Goal: Transaction & Acquisition: Obtain resource

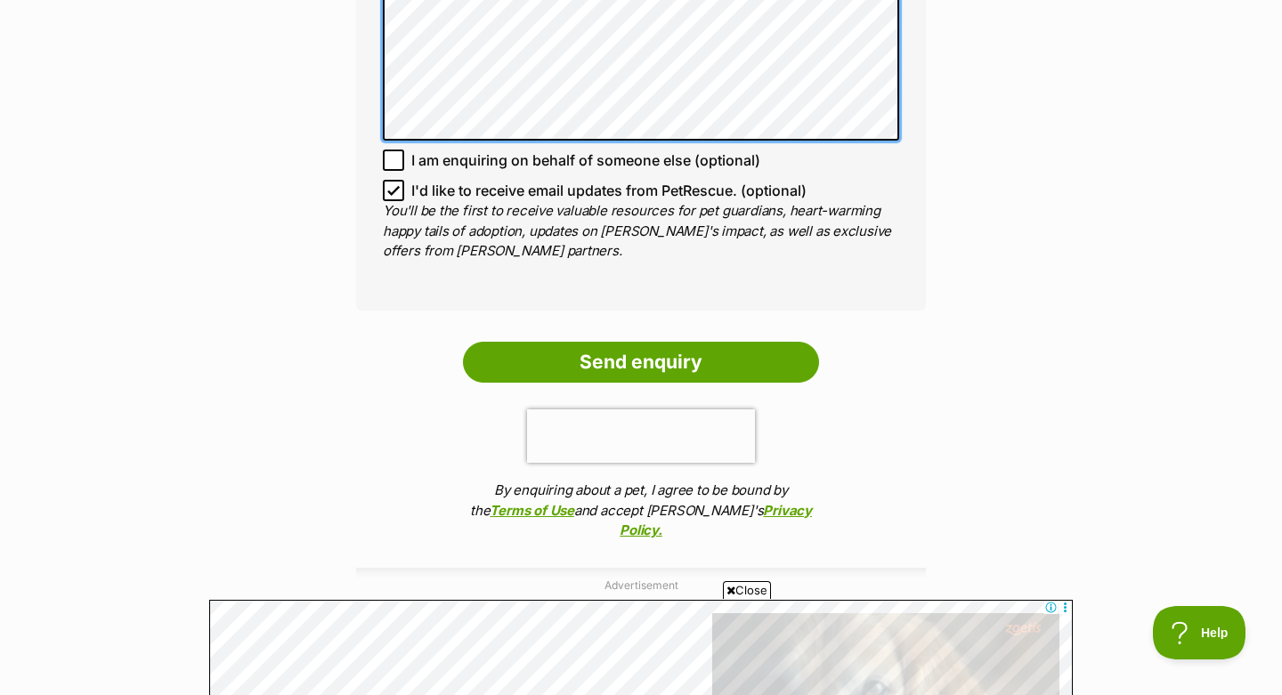
scroll to position [1337, 0]
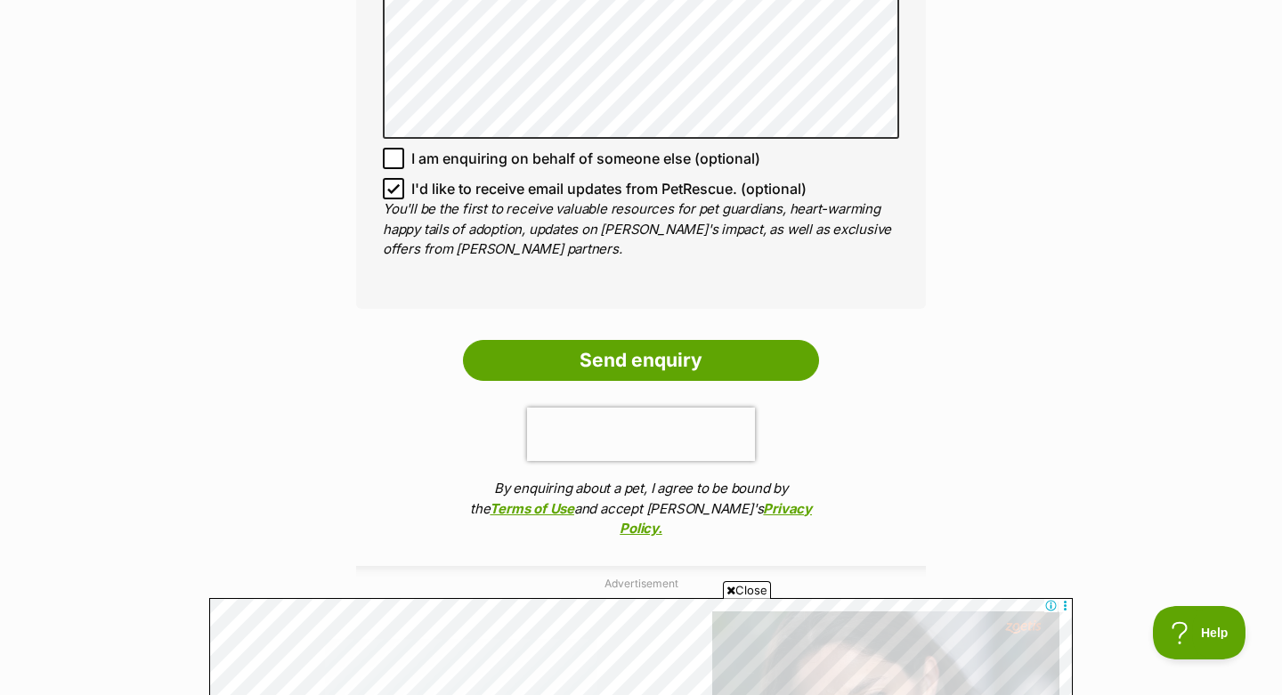
click at [399, 182] on icon at bounding box center [393, 188] width 12 height 12
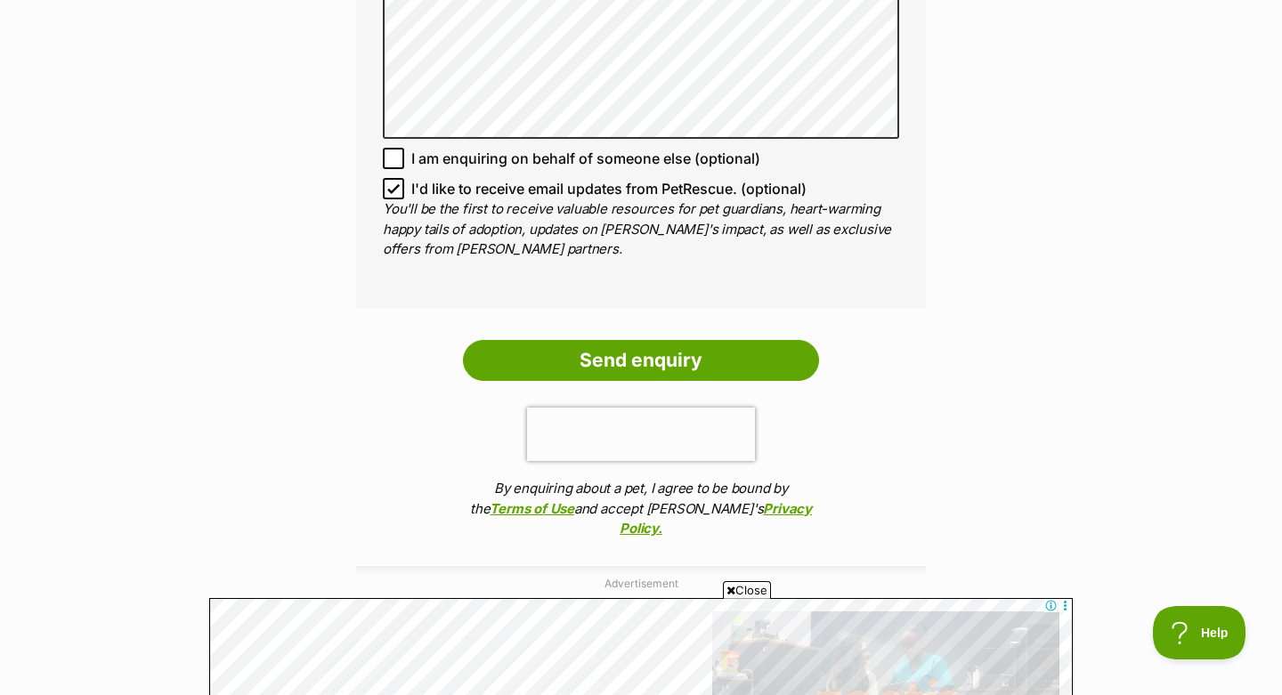
click at [399, 179] on input "I'd like to receive email updates from PetRescue. (optional)" at bounding box center [393, 188] width 21 height 21
checkbox input "false"
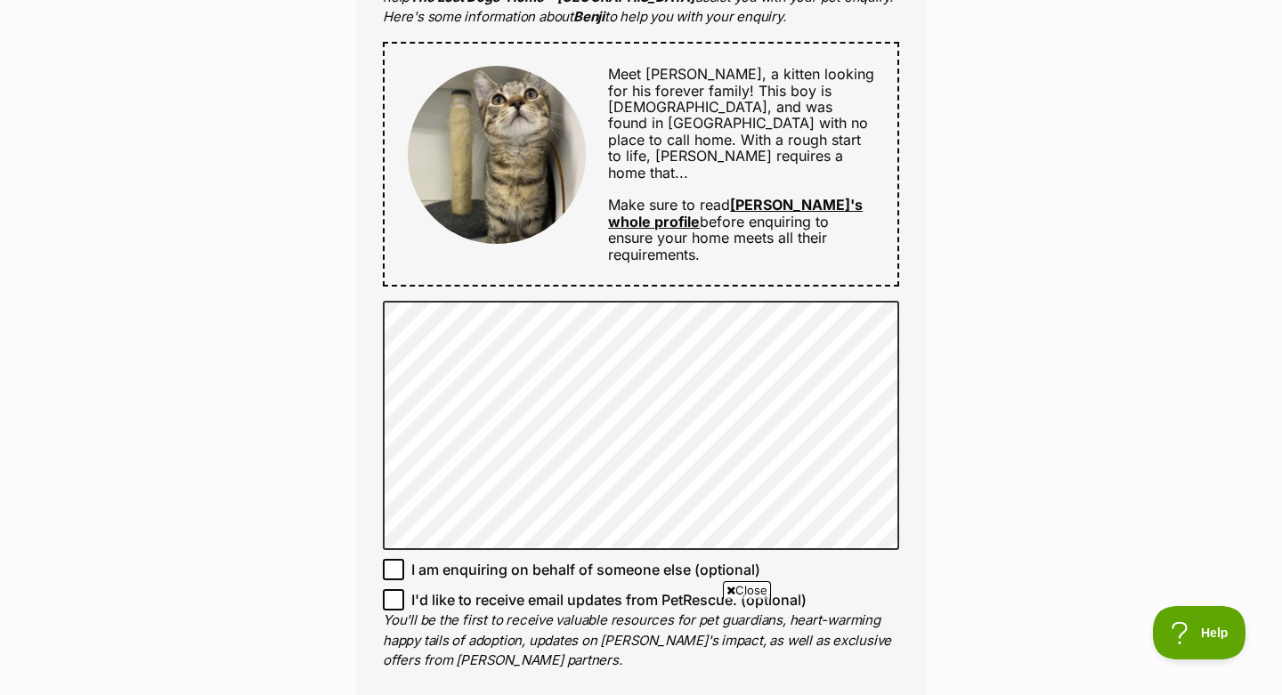
scroll to position [872, 0]
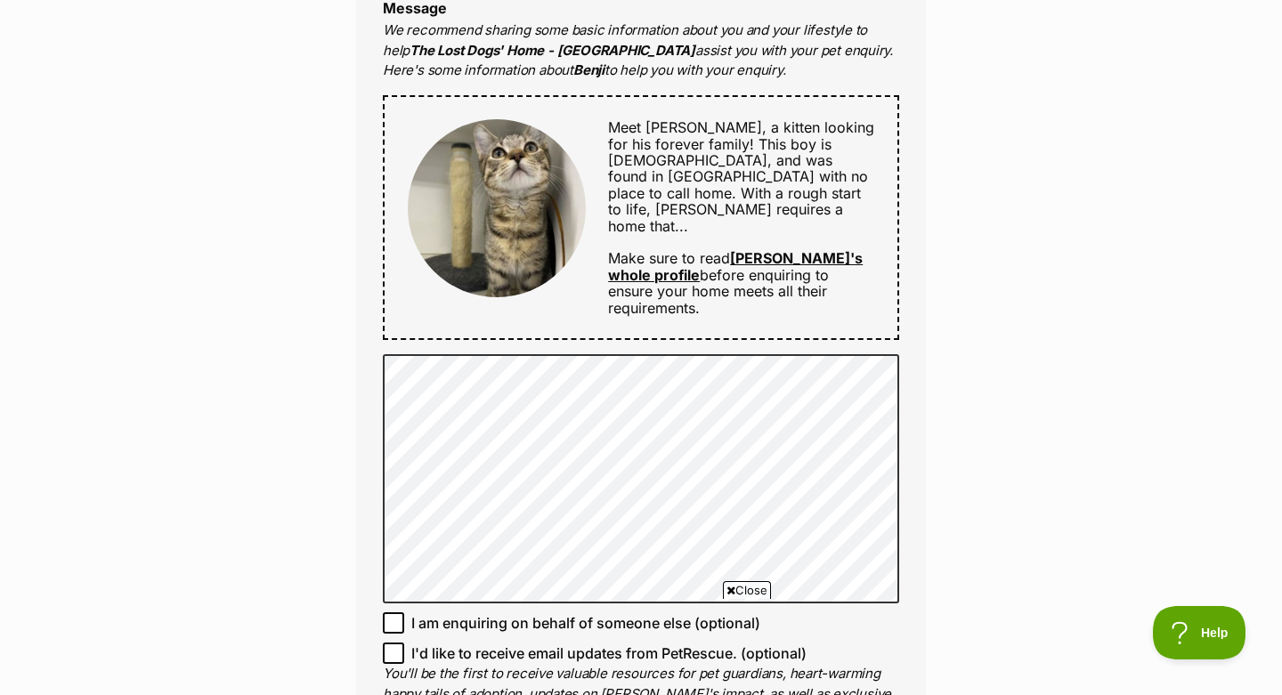
click at [305, 509] on div "Enquire about Benji Want to increase your chances of a successful enquiry? Upda…" at bounding box center [641, 297] width 1282 height 2014
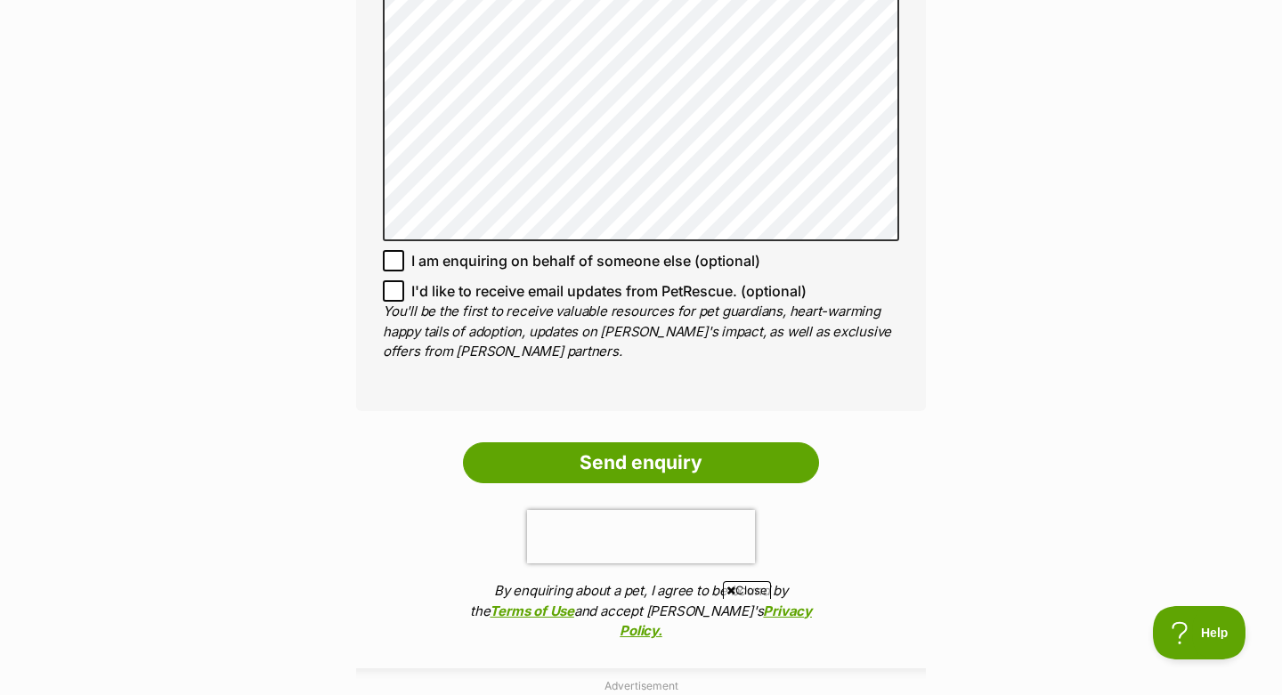
scroll to position [1240, 0]
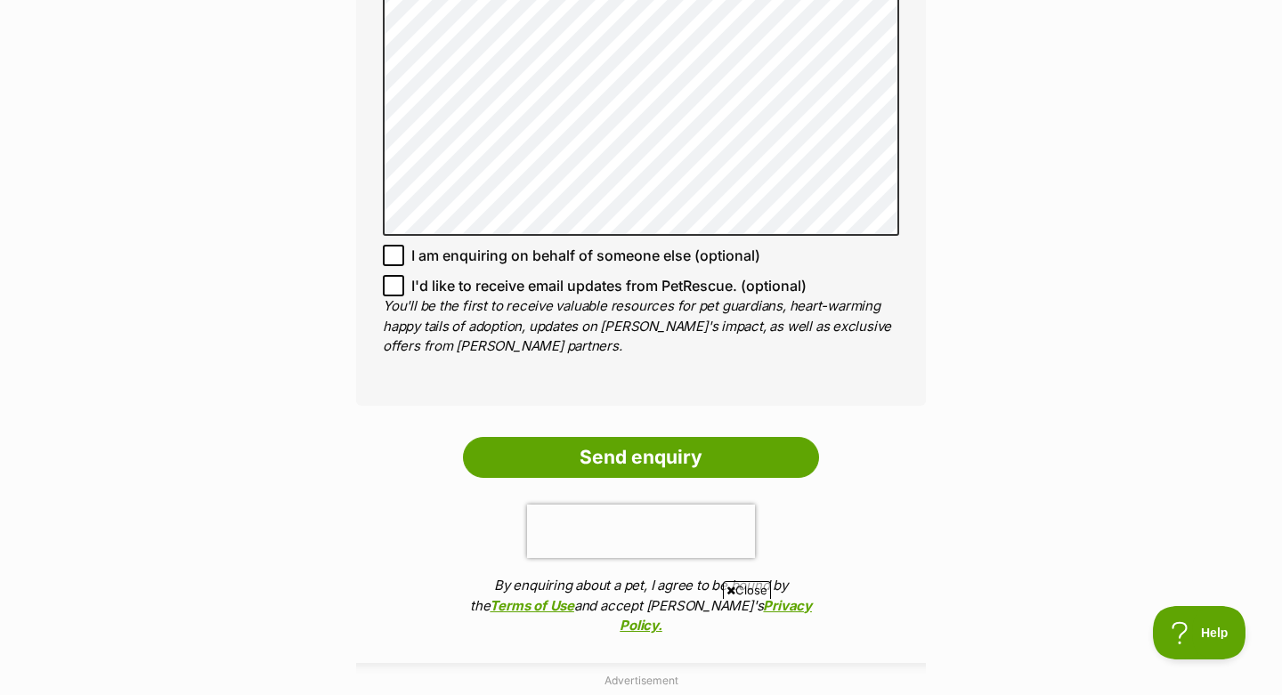
click at [605, 464] on ol "Send enquiry By enquiring about a pet, I agree to be bound by the Terms of Use …" at bounding box center [641, 541] width 570 height 208
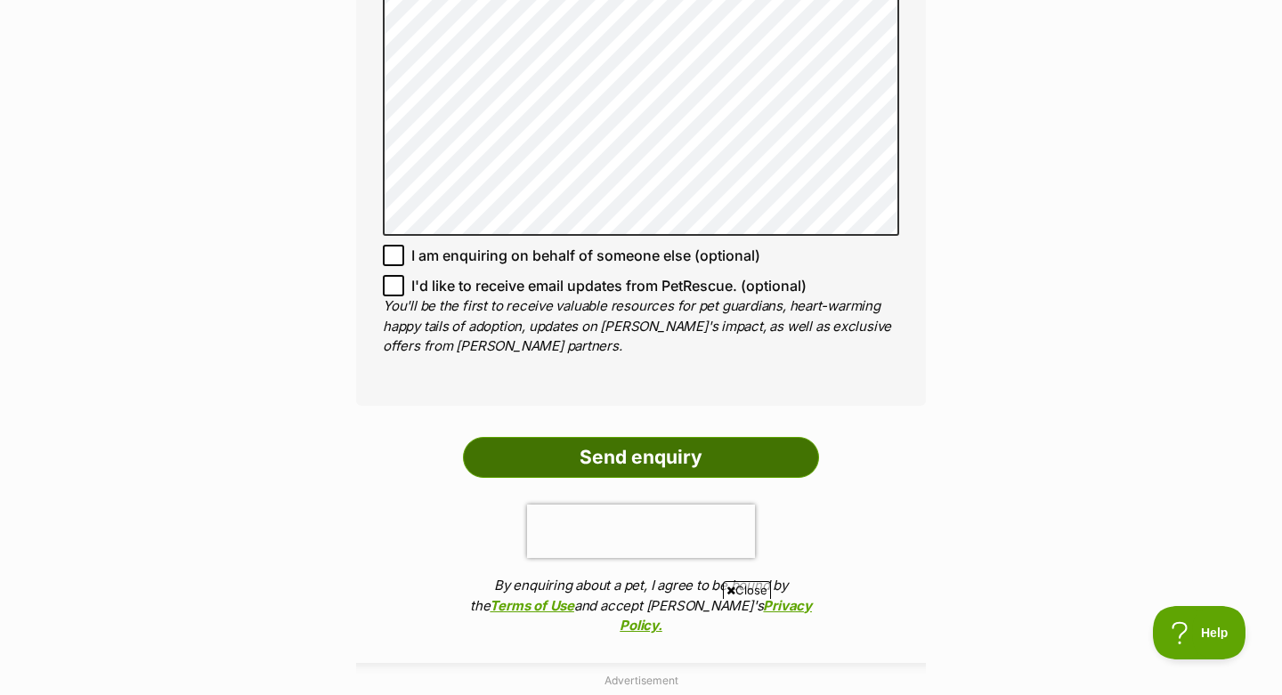
click at [602, 456] on input "Send enquiry" at bounding box center [641, 457] width 356 height 41
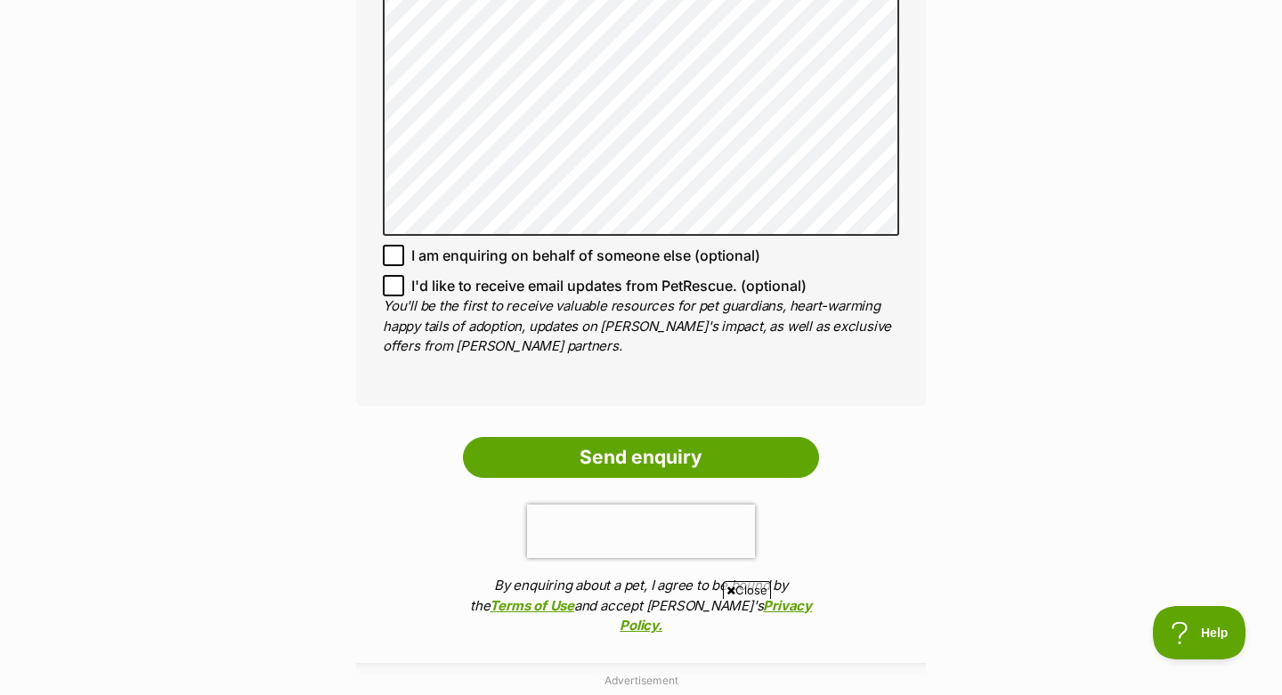
scroll to position [1123, 0]
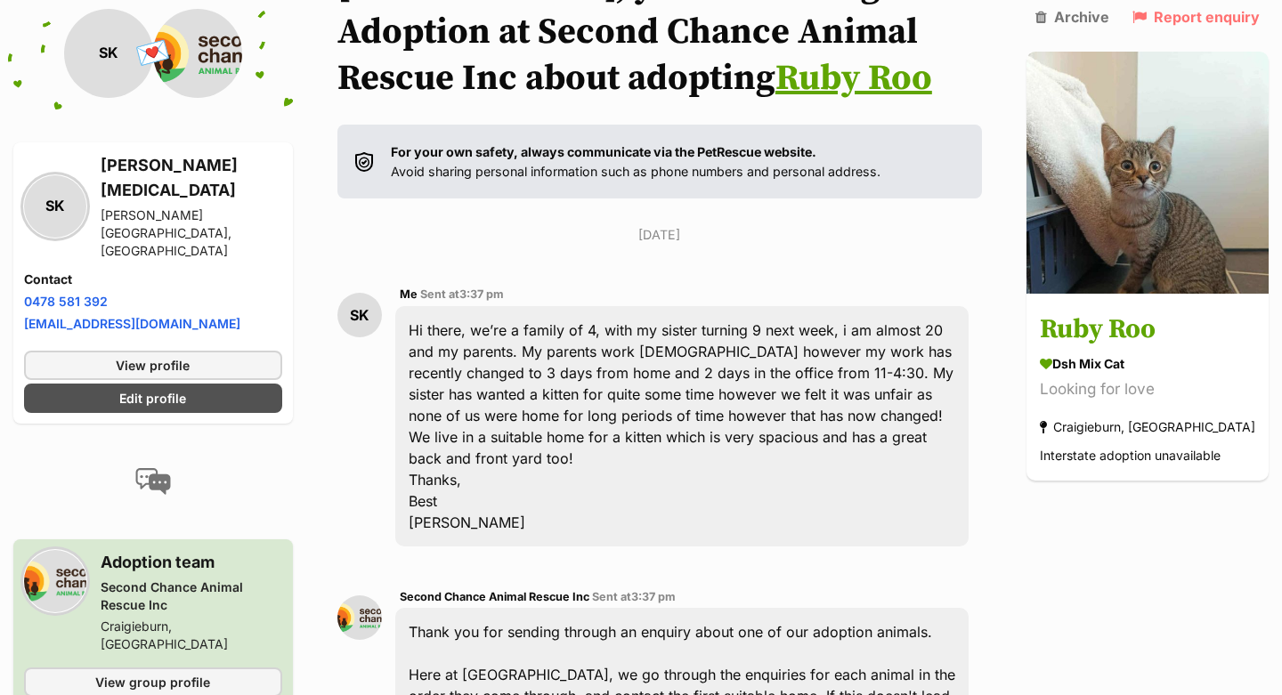
scroll to position [313, 0]
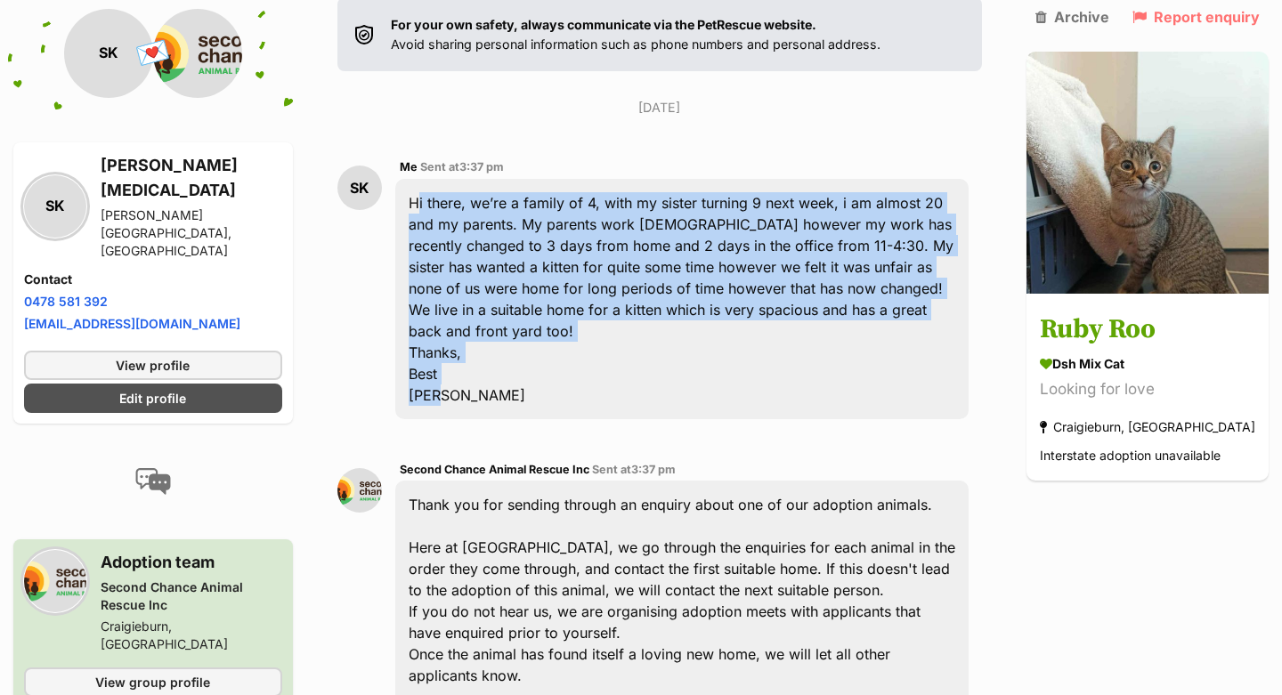
drag, startPoint x: 416, startPoint y: 202, endPoint x: 461, endPoint y: 373, distance: 176.8
click at [461, 373] on div "Hi there, we’re a family of 4, with my sister turning 9 next week, i am almost …" at bounding box center [681, 299] width 573 height 240
copy div "Hi there, we’re a family of 4, with my sister turning 9 next week, i am almost …"
click at [461, 373] on div "Hi there, we’re a family of 4, with my sister turning 9 next week, i am almost …" at bounding box center [681, 299] width 573 height 240
drag, startPoint x: 414, startPoint y: 203, endPoint x: 473, endPoint y: 368, distance: 174.8
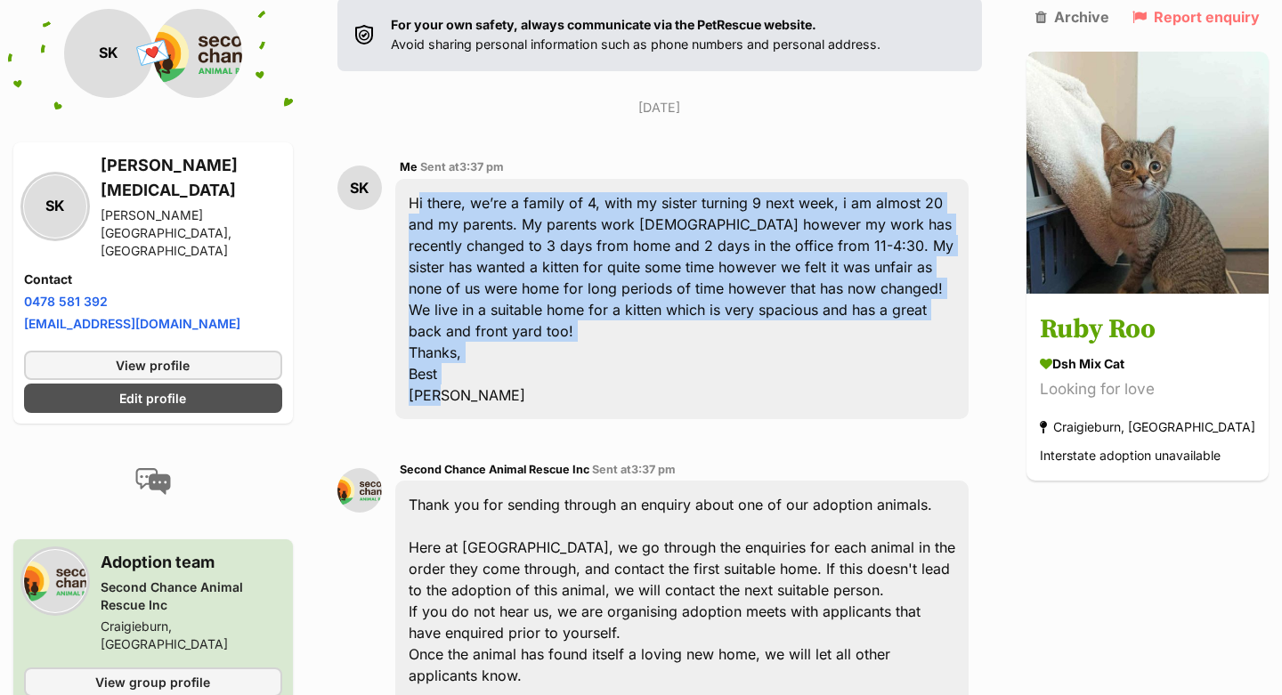
click at [473, 368] on div "Hi there, we’re a family of 4, with my sister turning 9 next week, i am almost …" at bounding box center [681, 299] width 573 height 240
copy div "Hi there, we’re a family of 4, with my sister turning 9 next week, i am almost …"
click at [472, 367] on div "Hi there, we’re a family of 4, with my sister turning 9 next week, i am almost …" at bounding box center [681, 299] width 573 height 240
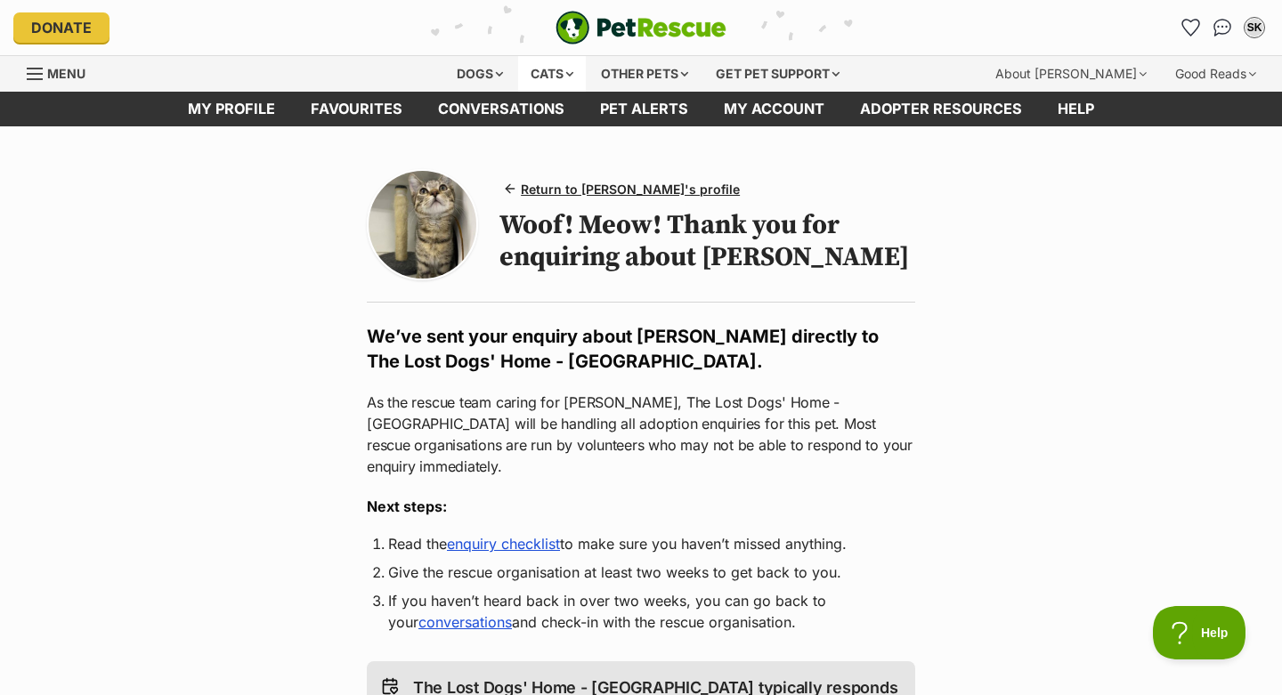
click at [545, 78] on div "Cats" at bounding box center [552, 74] width 68 height 36
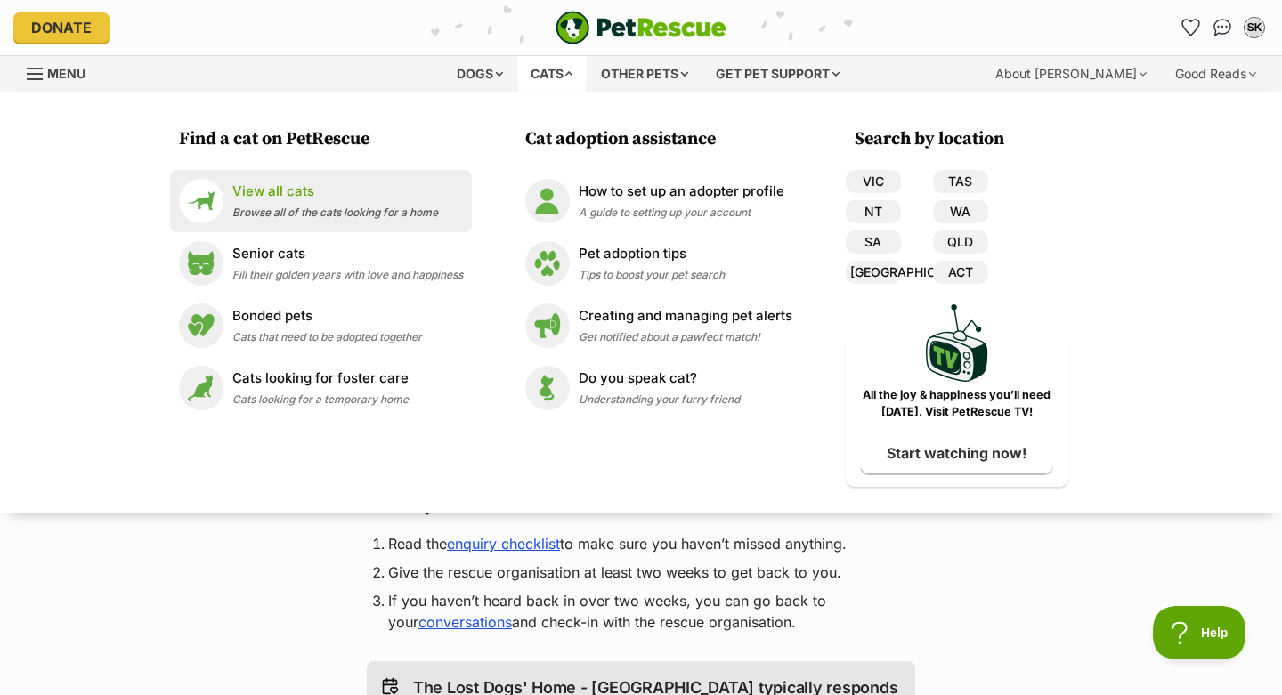
click at [358, 208] on span "Browse all of the cats looking for a home" at bounding box center [335, 212] width 206 height 13
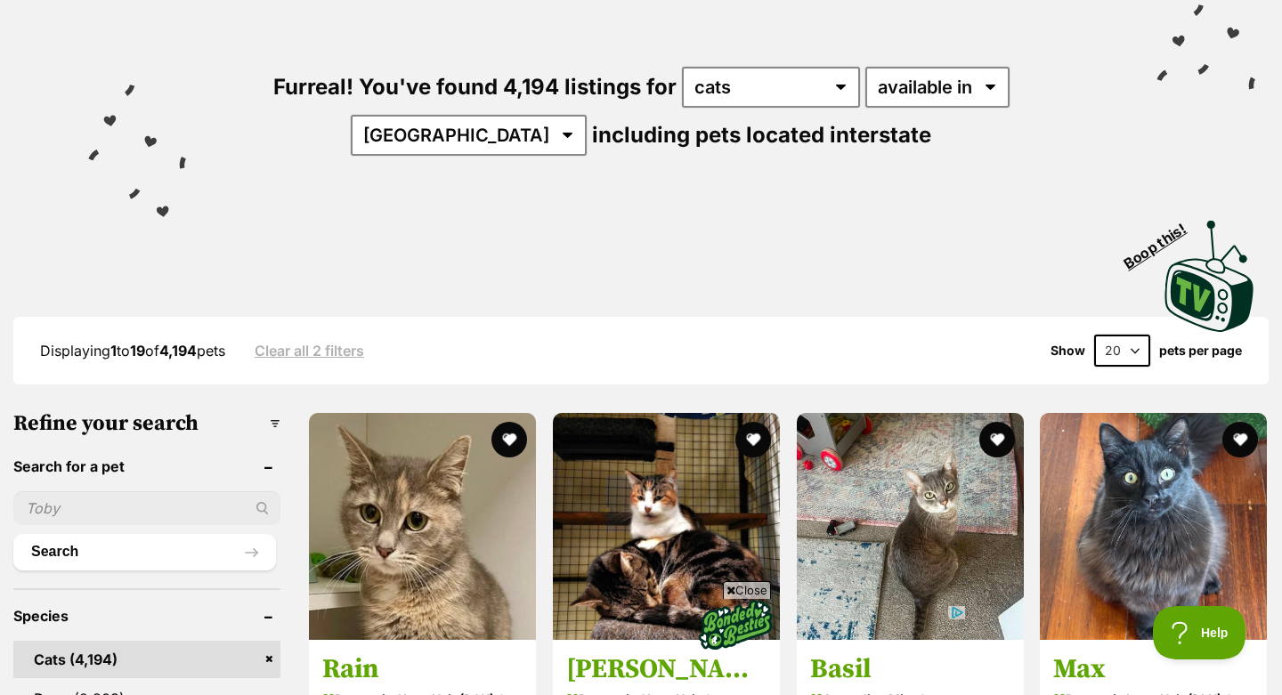
scroll to position [110, 0]
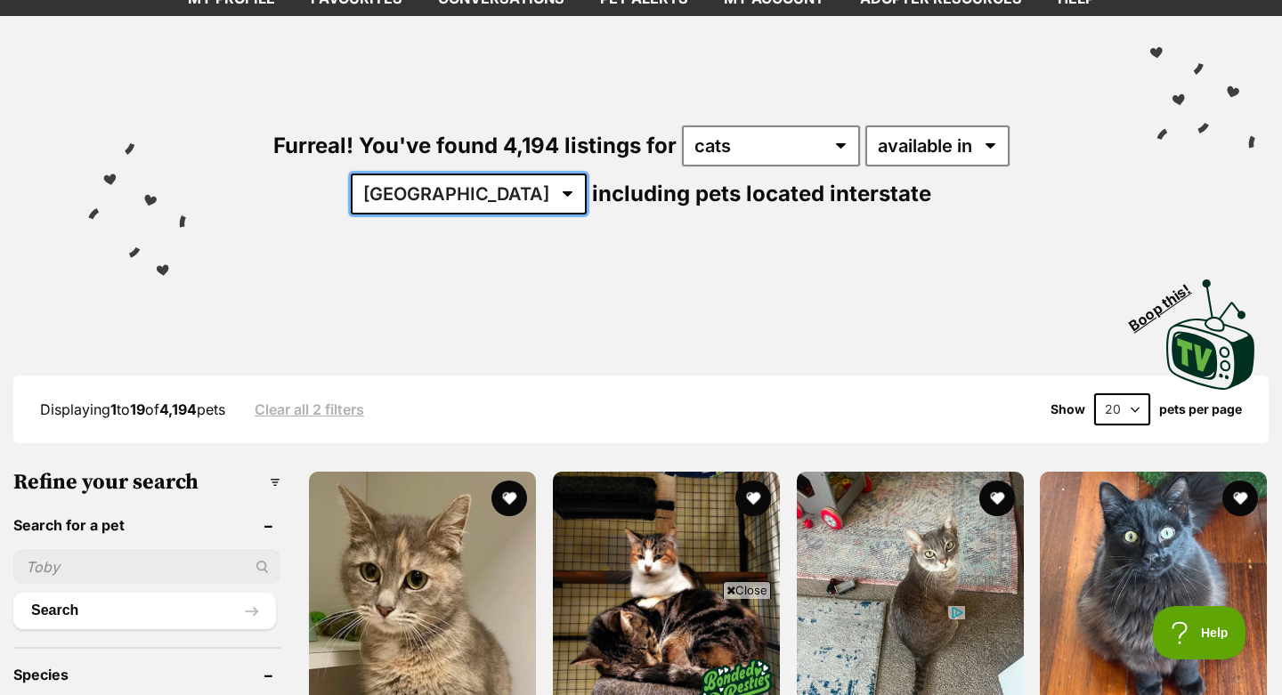
click at [587, 174] on select "Australia ACT NSW NT QLD SA TAS VIC WA" at bounding box center [469, 194] width 236 height 41
select select "VIC"
click at [587, 174] on select "Australia ACT NSW NT QLD SA TAS VIC WA" at bounding box center [469, 194] width 236 height 41
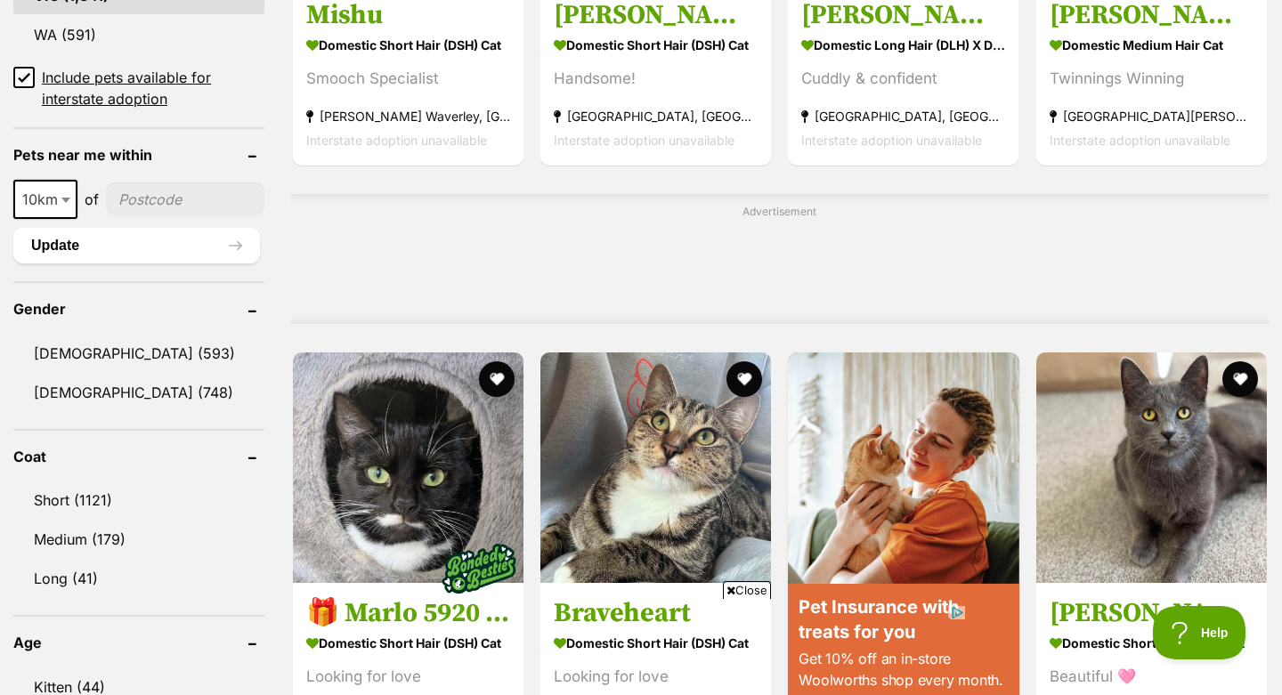
scroll to position [1283, 0]
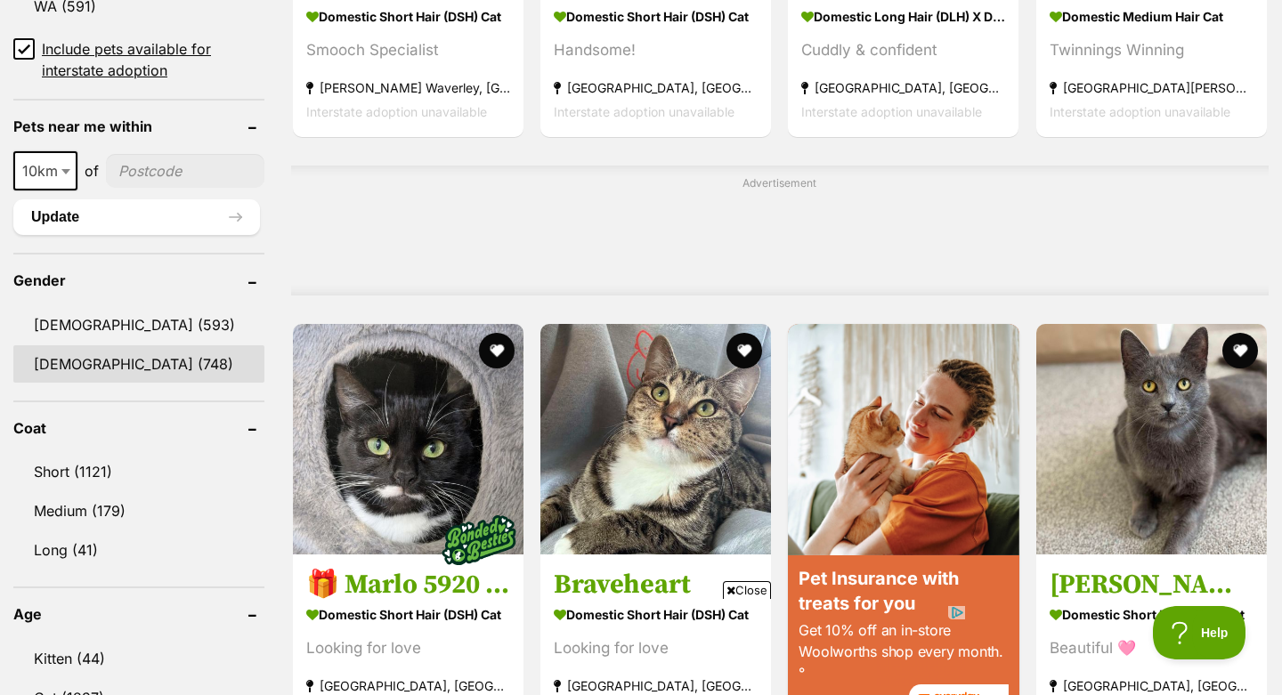
click at [94, 354] on link "Female (748)" at bounding box center [138, 363] width 251 height 37
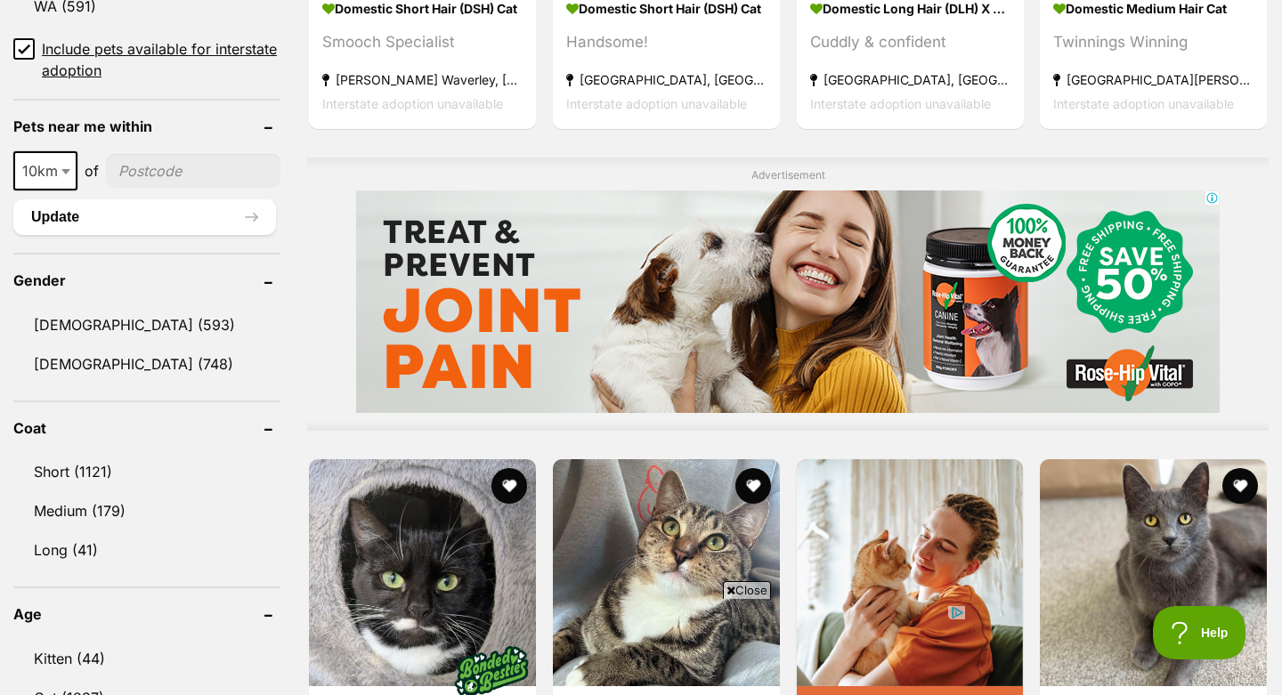
scroll to position [0, 0]
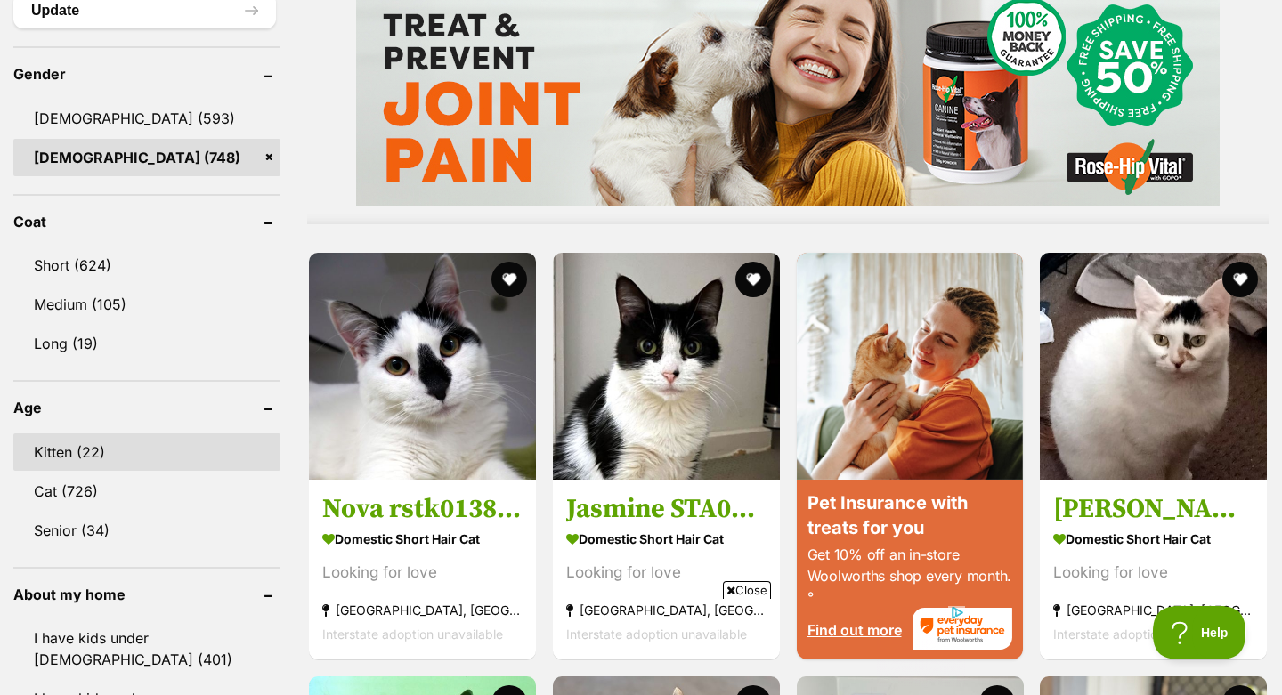
click at [114, 441] on link "Kitten (22)" at bounding box center [146, 451] width 267 height 37
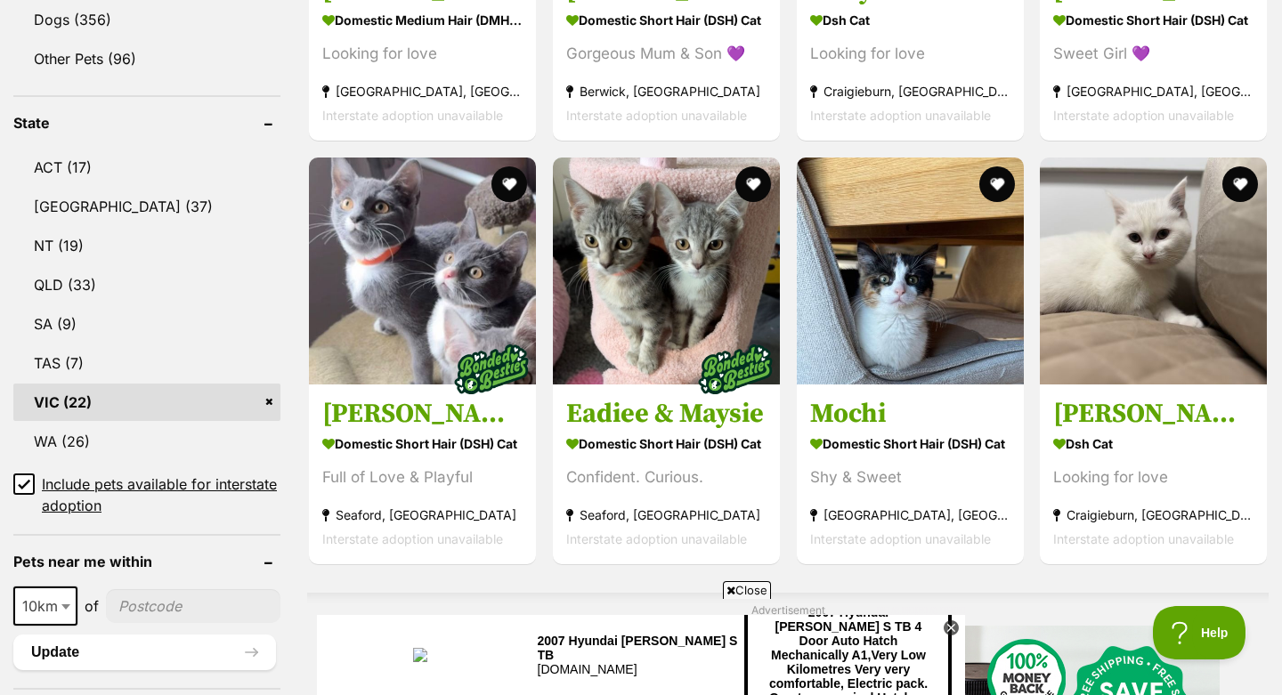
scroll to position [886, 0]
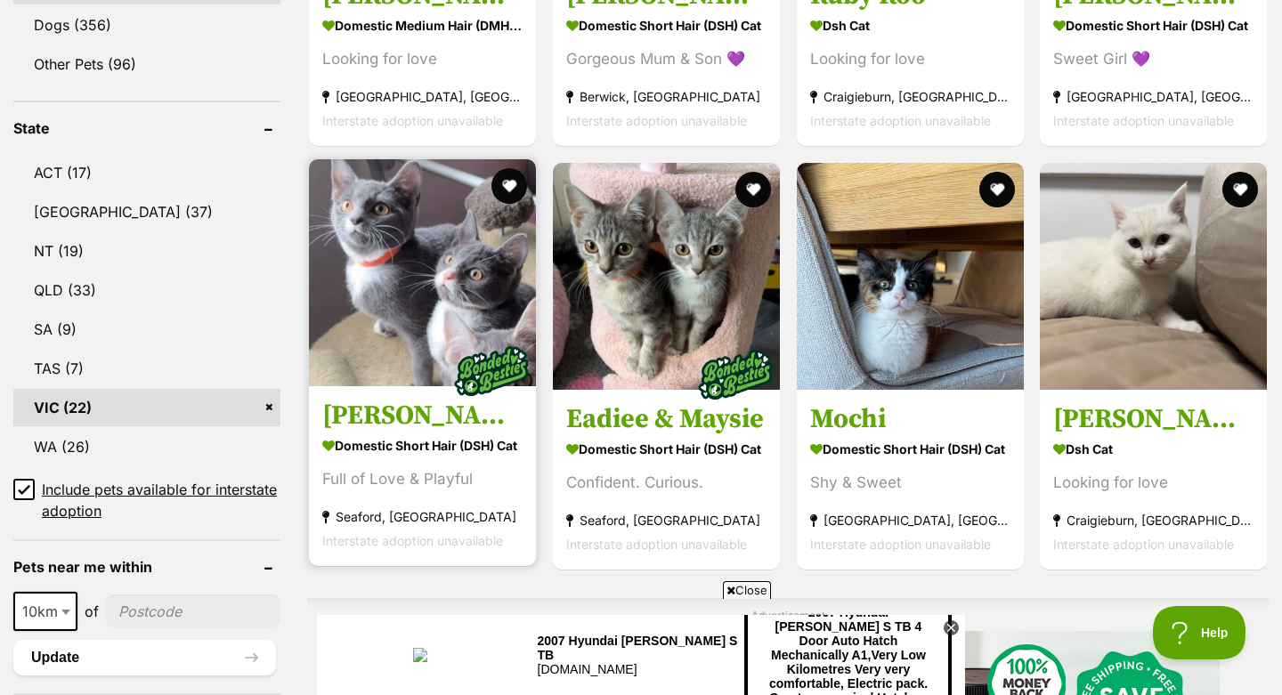
click at [424, 399] on h3 "Marie & Daisie" at bounding box center [422, 416] width 200 height 34
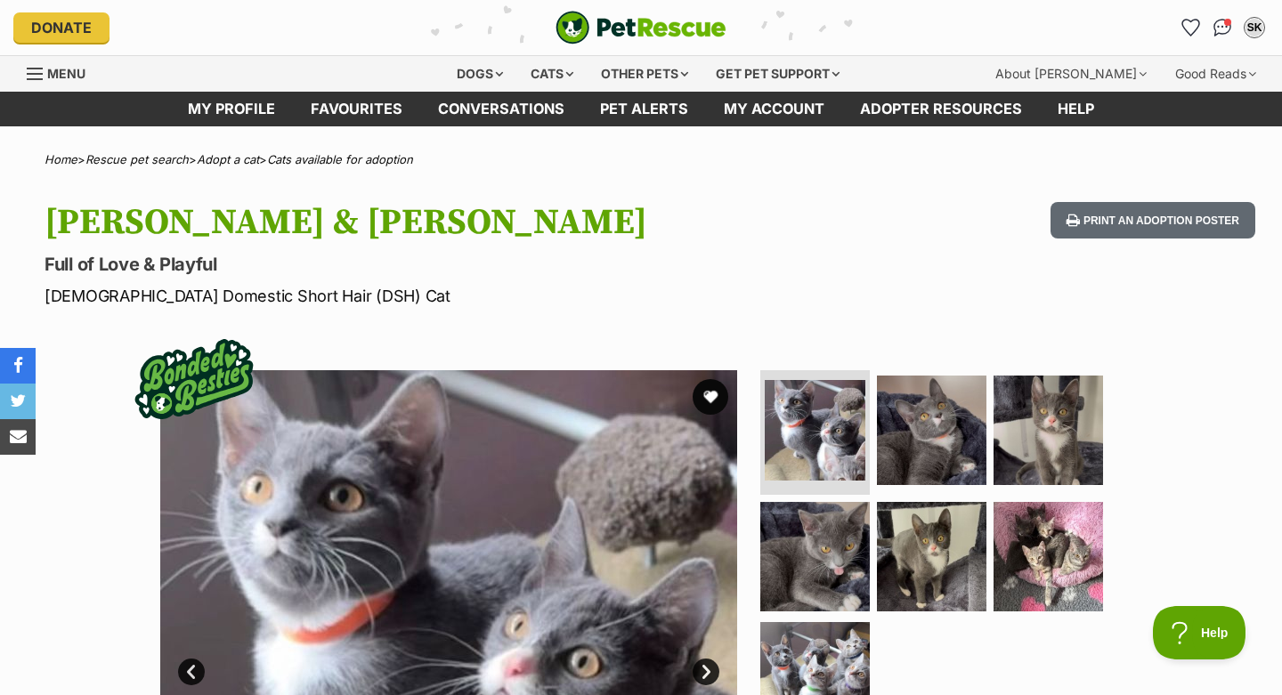
scroll to position [82, 0]
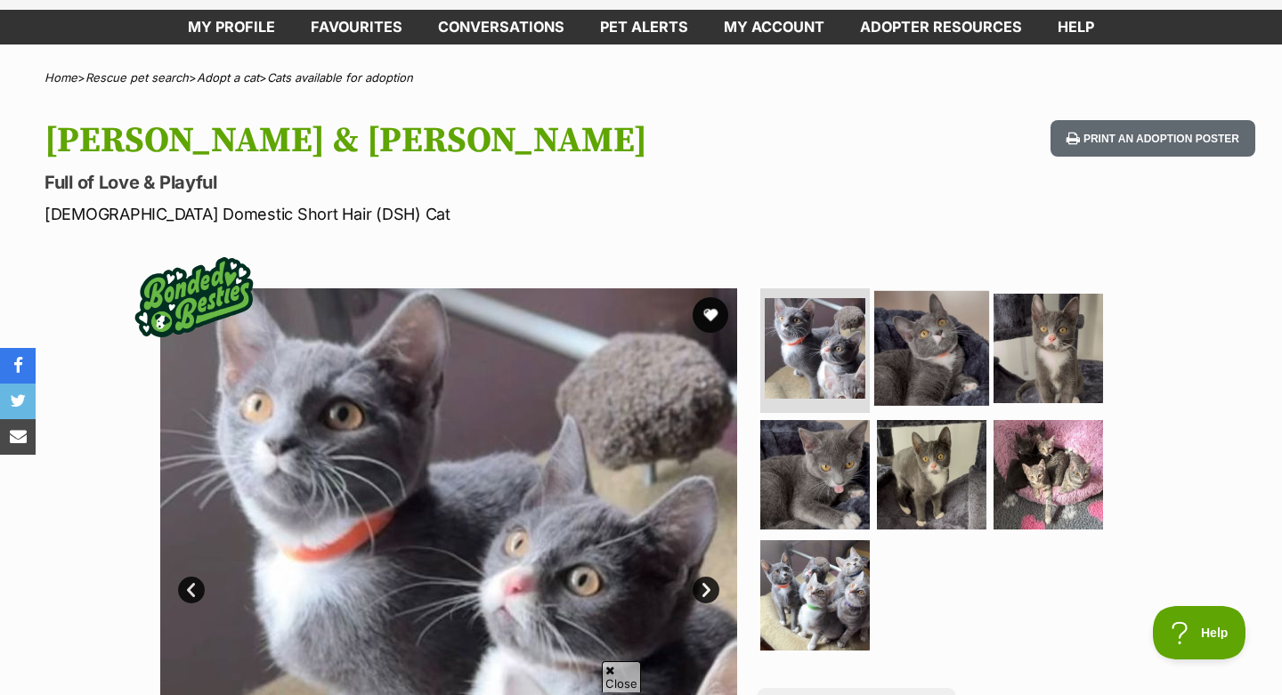
click at [931, 354] on img at bounding box center [931, 348] width 115 height 115
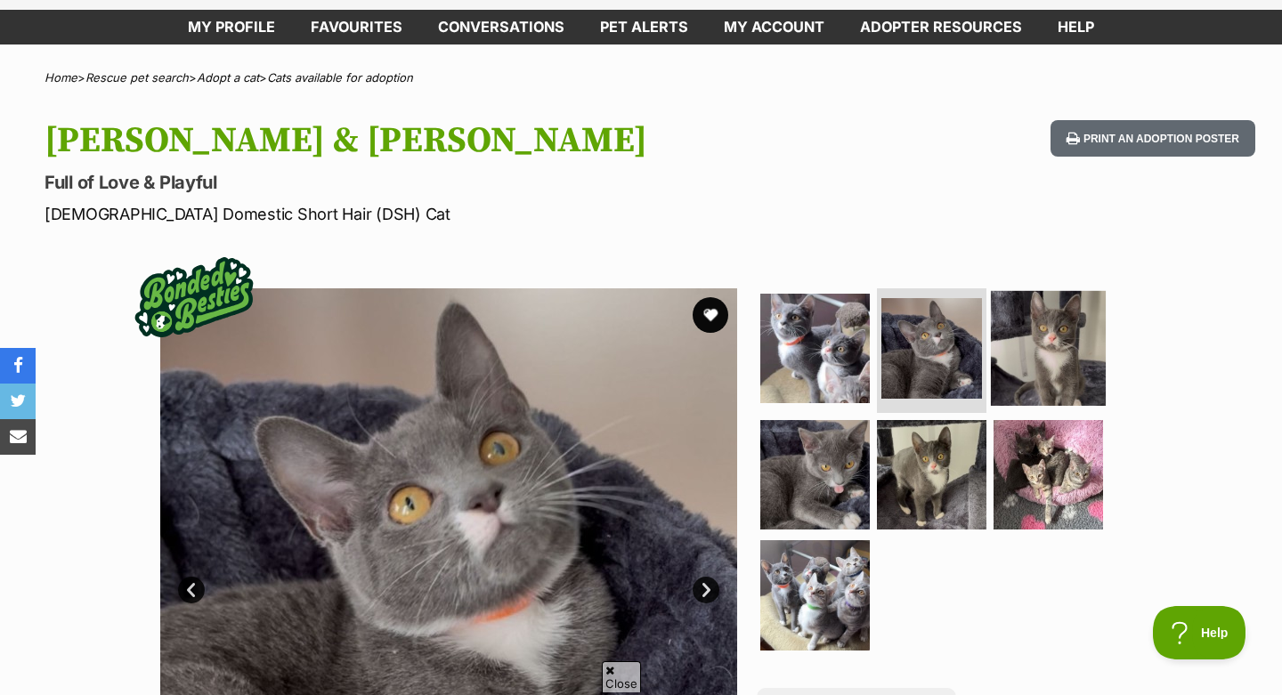
scroll to position [0, 0]
click at [1021, 347] on img at bounding box center [1048, 348] width 115 height 115
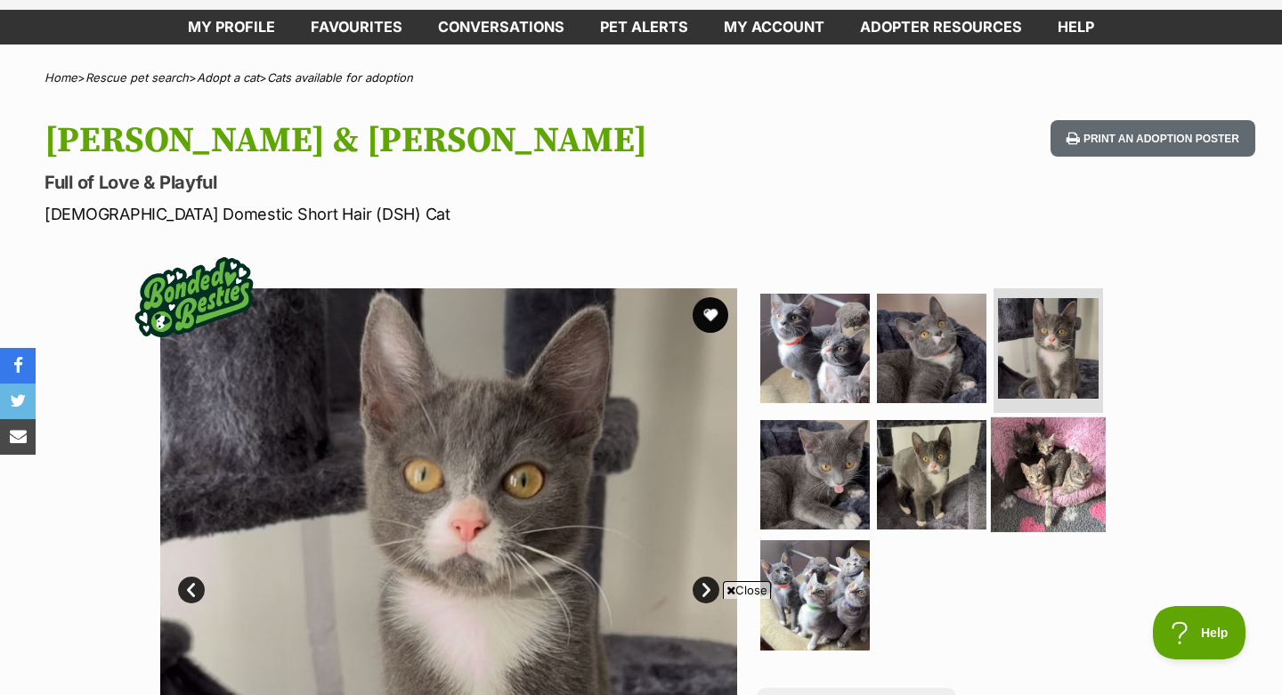
click at [1030, 458] on img at bounding box center [1048, 474] width 115 height 115
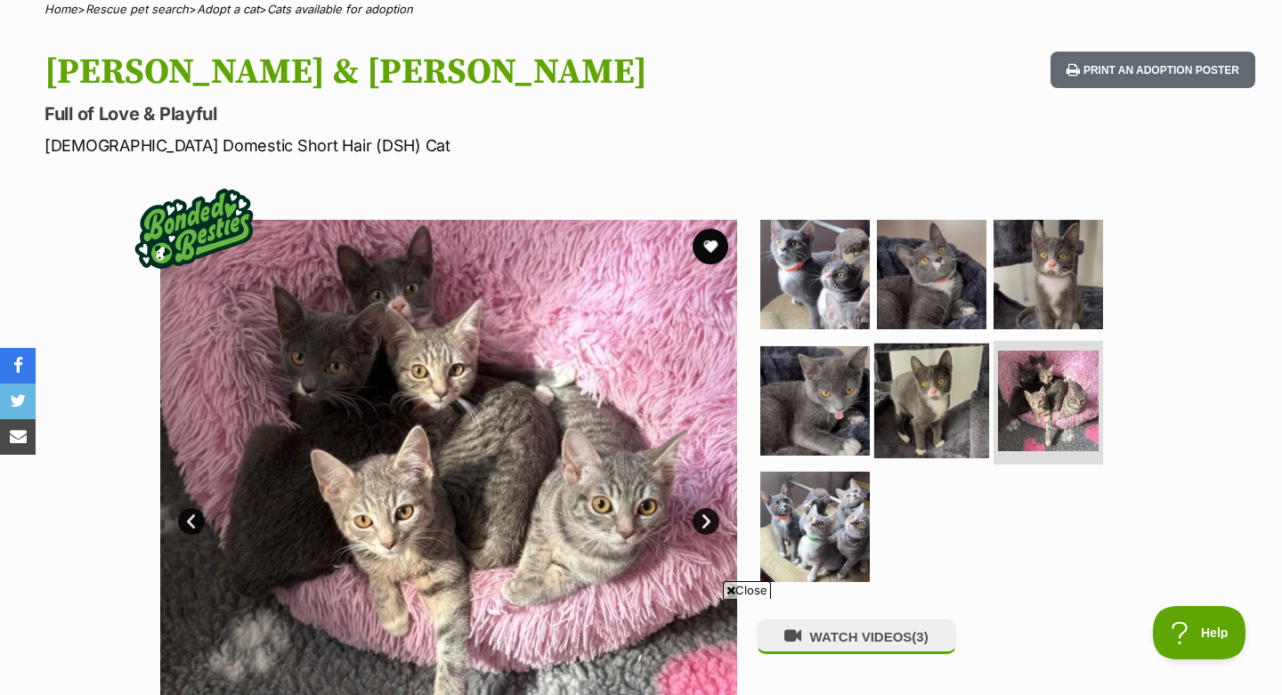
scroll to position [258, 0]
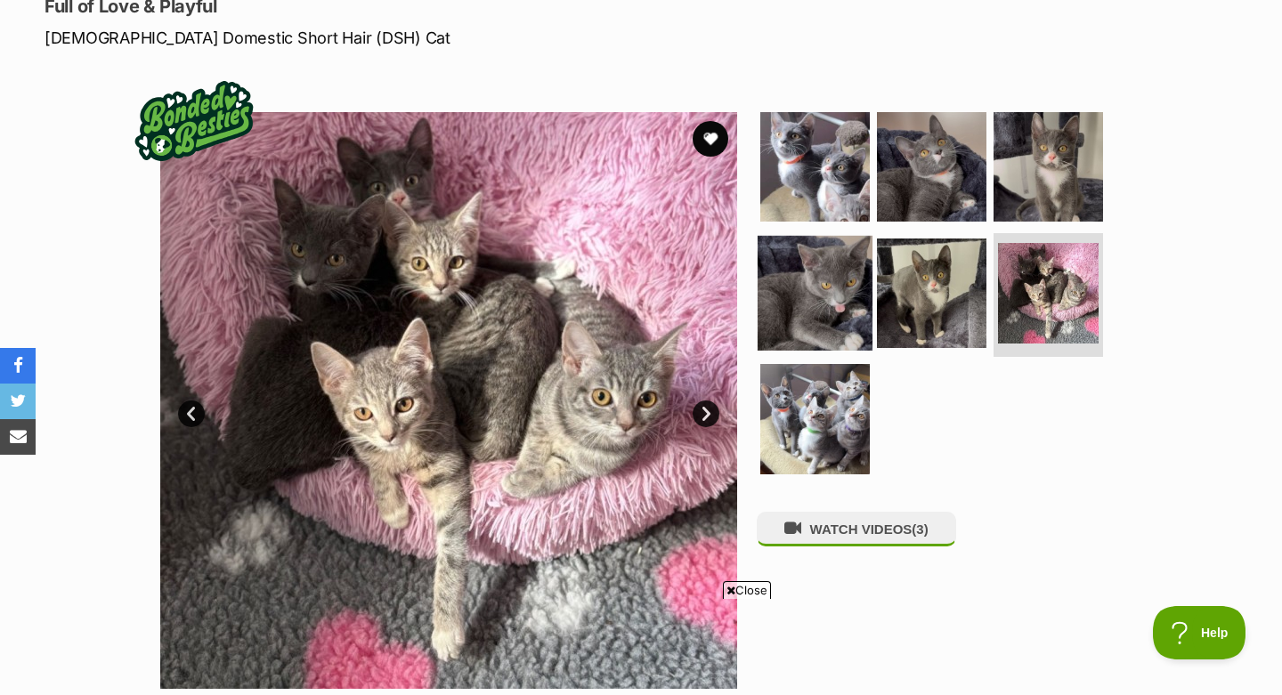
click at [846, 288] on img at bounding box center [814, 292] width 115 height 115
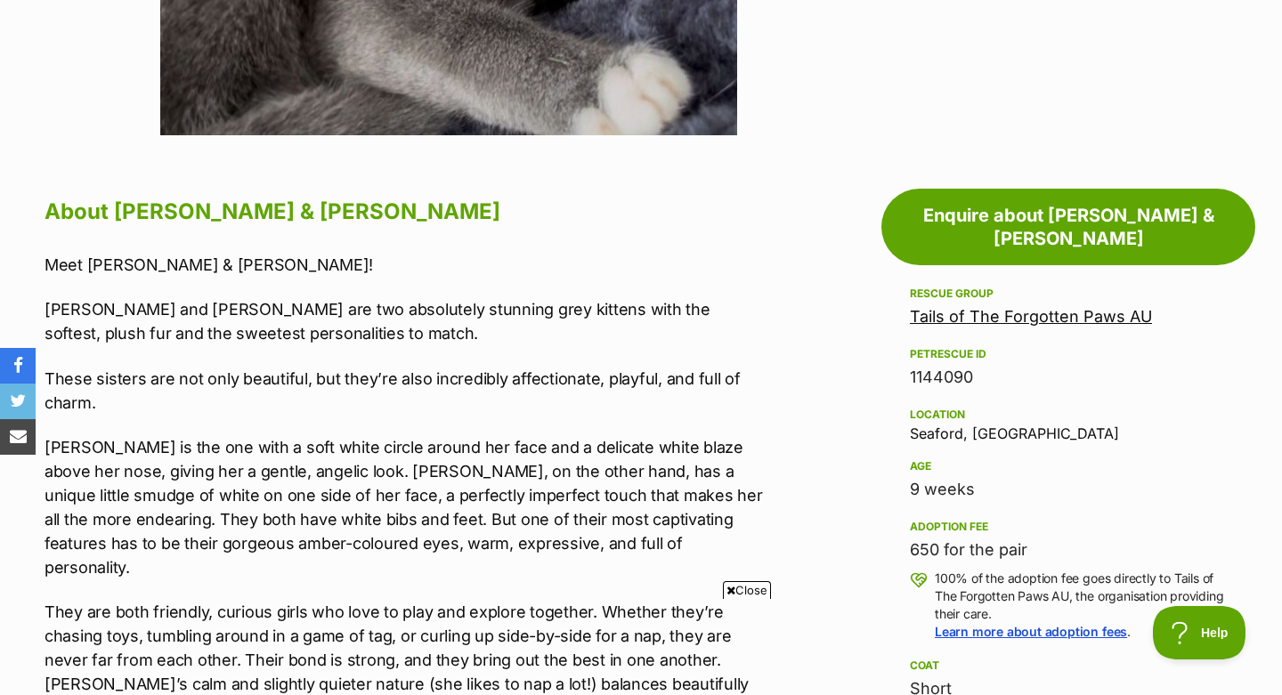
scroll to position [814, 0]
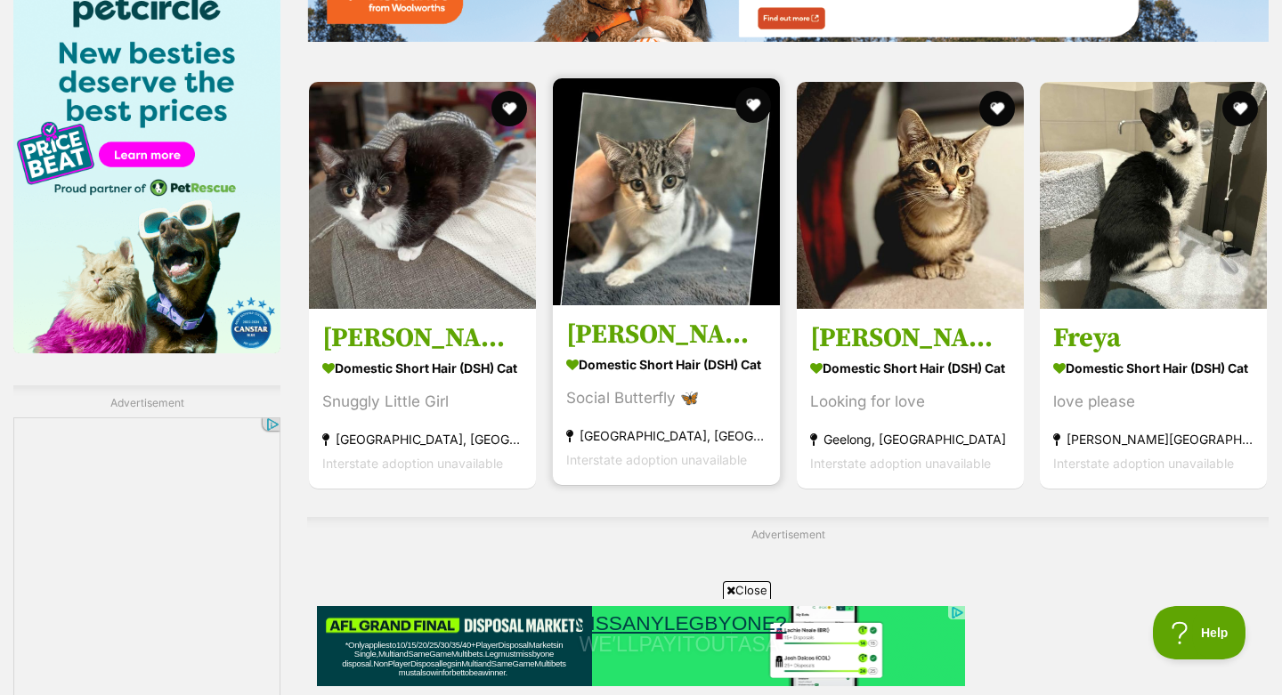
scroll to position [2747, 0]
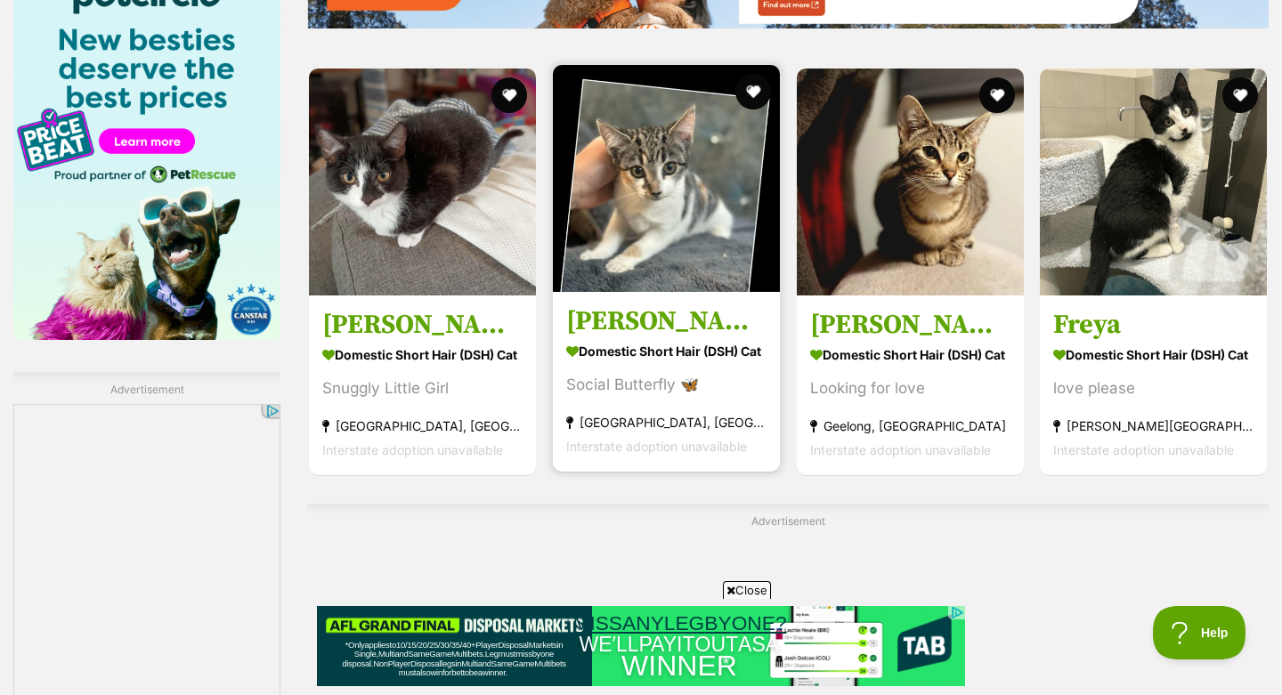
click at [627, 304] on h3 "[PERSON_NAME]* 9 Lives Project Rescue" at bounding box center [666, 321] width 200 height 34
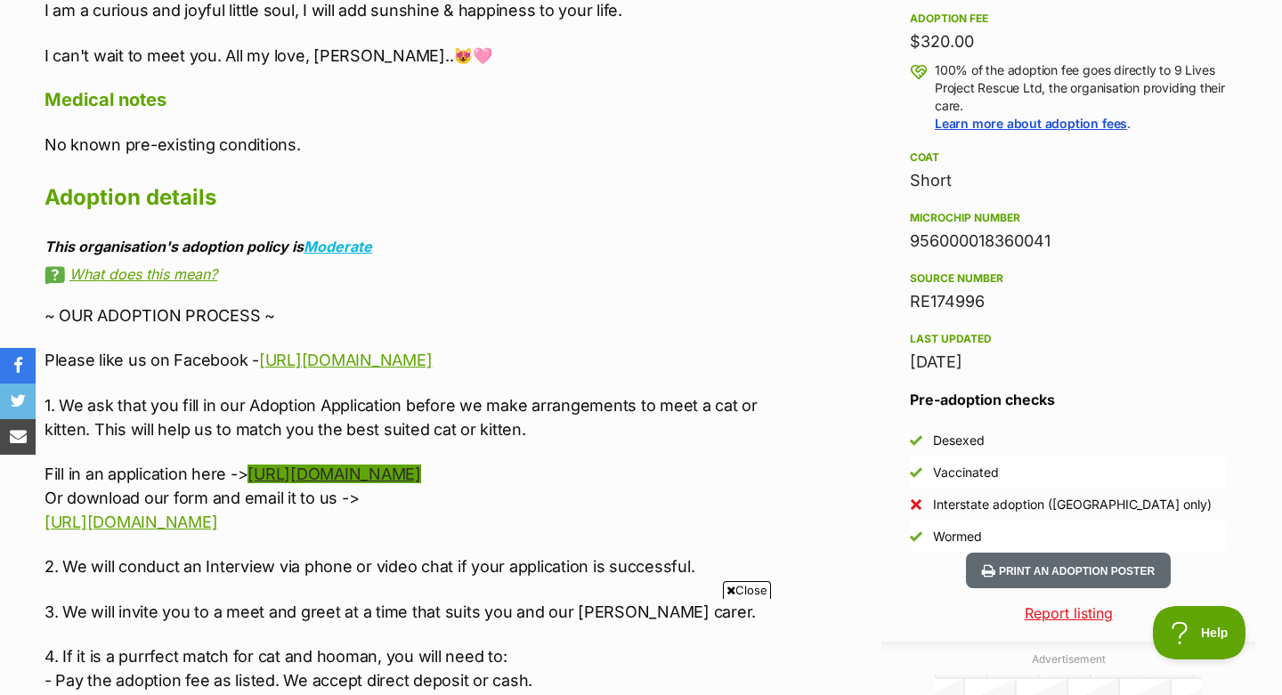
click at [378, 465] on link "[URL][DOMAIN_NAME]" at bounding box center [333, 474] width 173 height 19
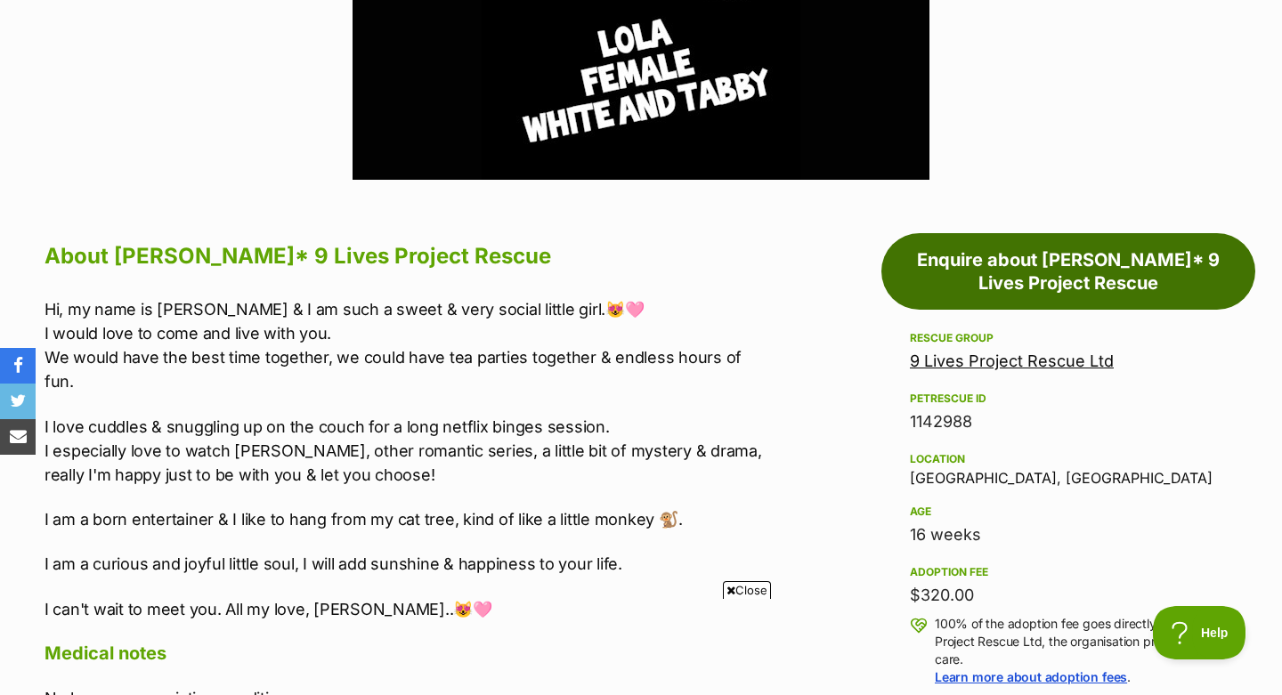
click at [987, 271] on link "Enquire about [PERSON_NAME]* 9 Lives Project Rescue" at bounding box center [1068, 271] width 374 height 77
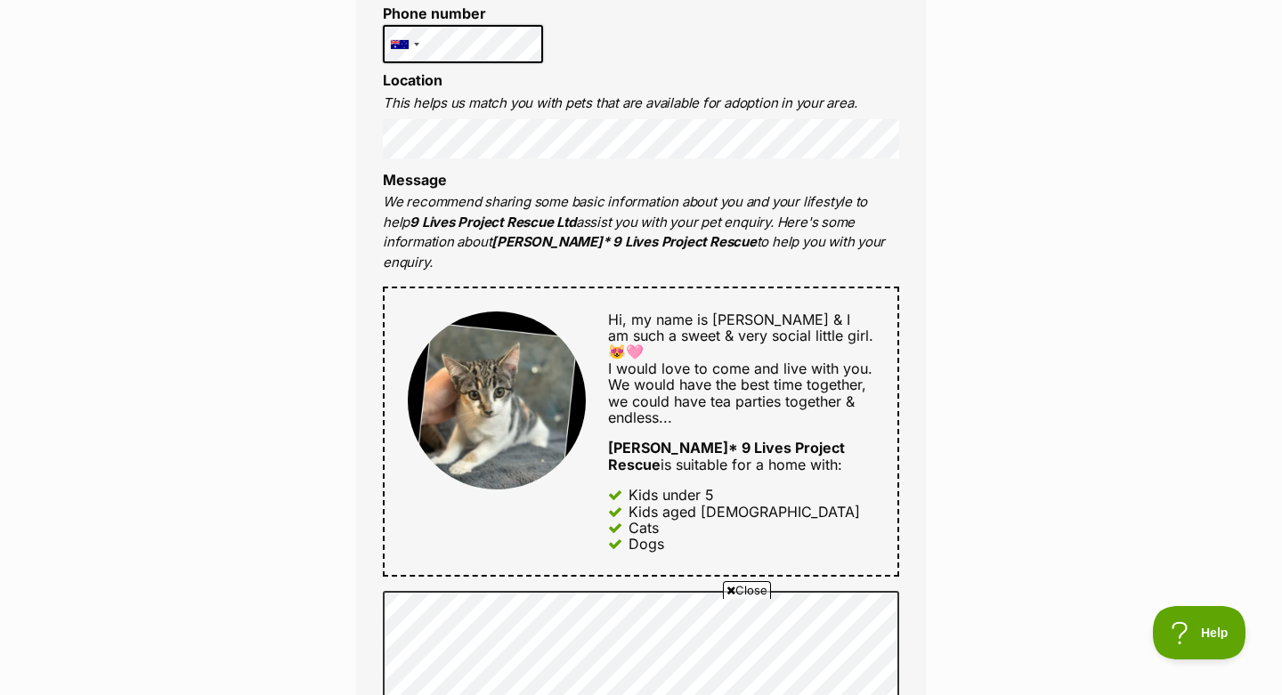
click at [712, 181] on li "Message We recommend sharing some basic information about you and your lifestyl…" at bounding box center [641, 222] width 516 height 101
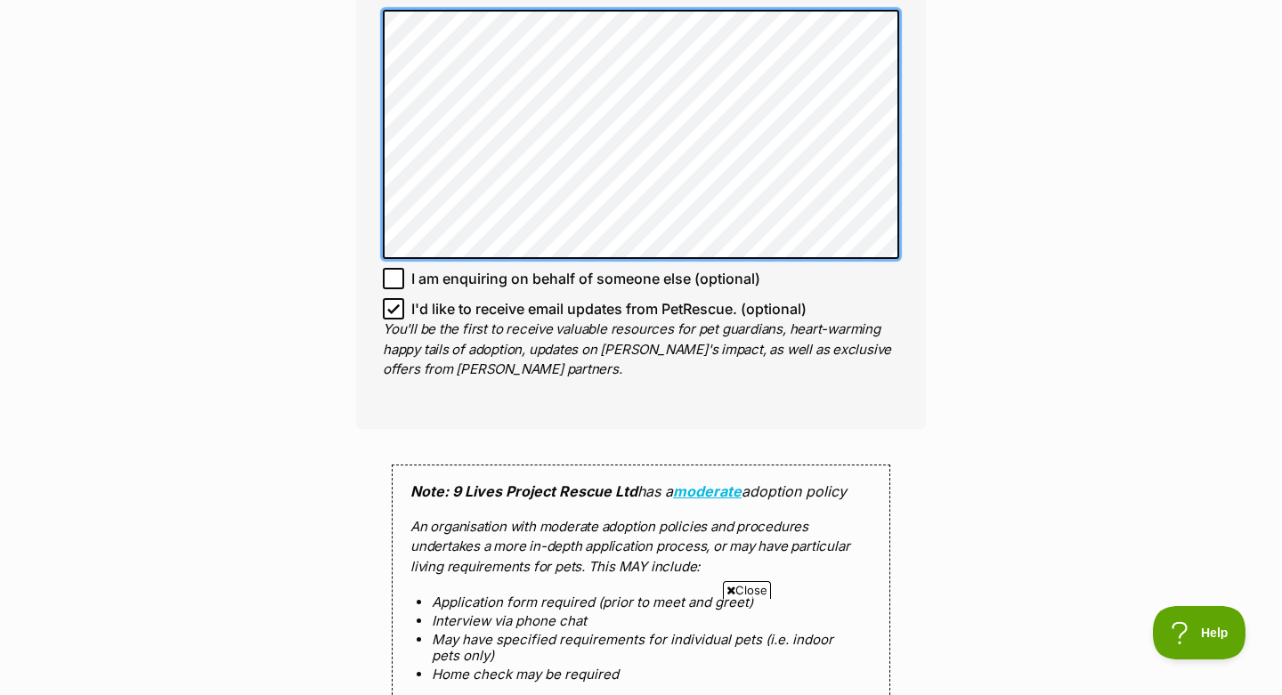
scroll to position [1457, 0]
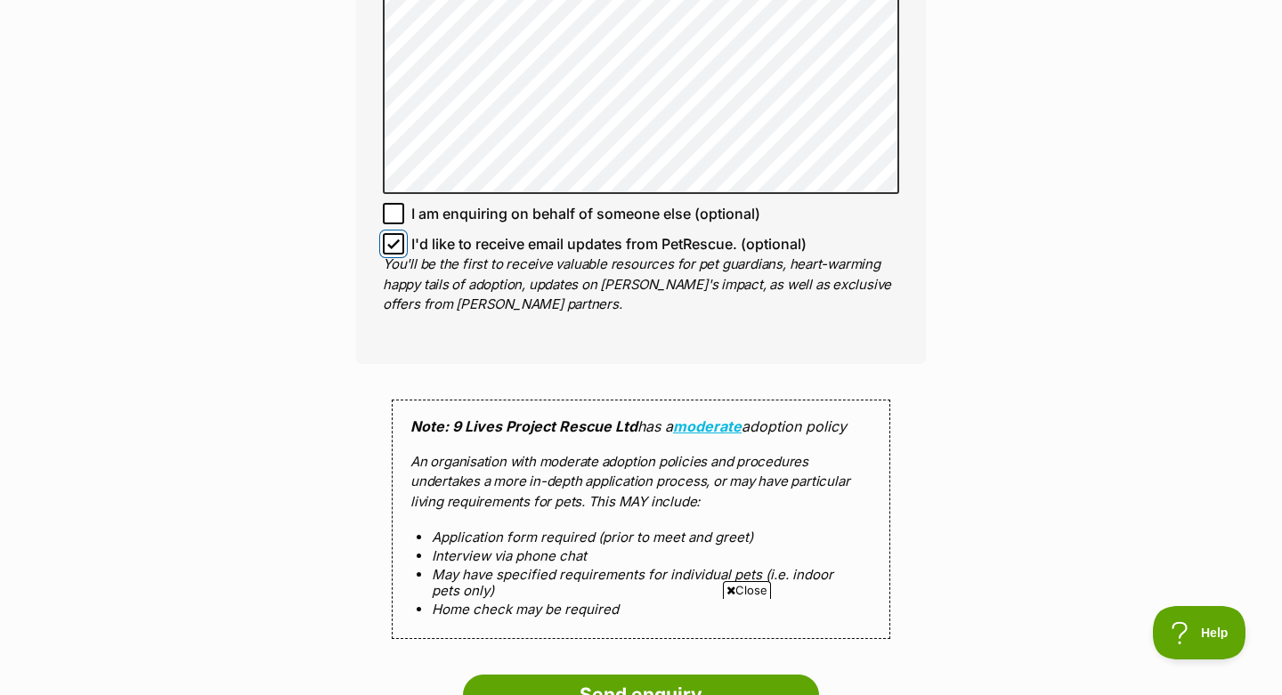
drag, startPoint x: 398, startPoint y: 214, endPoint x: 398, endPoint y: 225, distance: 10.7
click at [398, 233] on input "I'd like to receive email updates from PetRescue. (optional)" at bounding box center [393, 243] width 21 height 21
checkbox input "false"
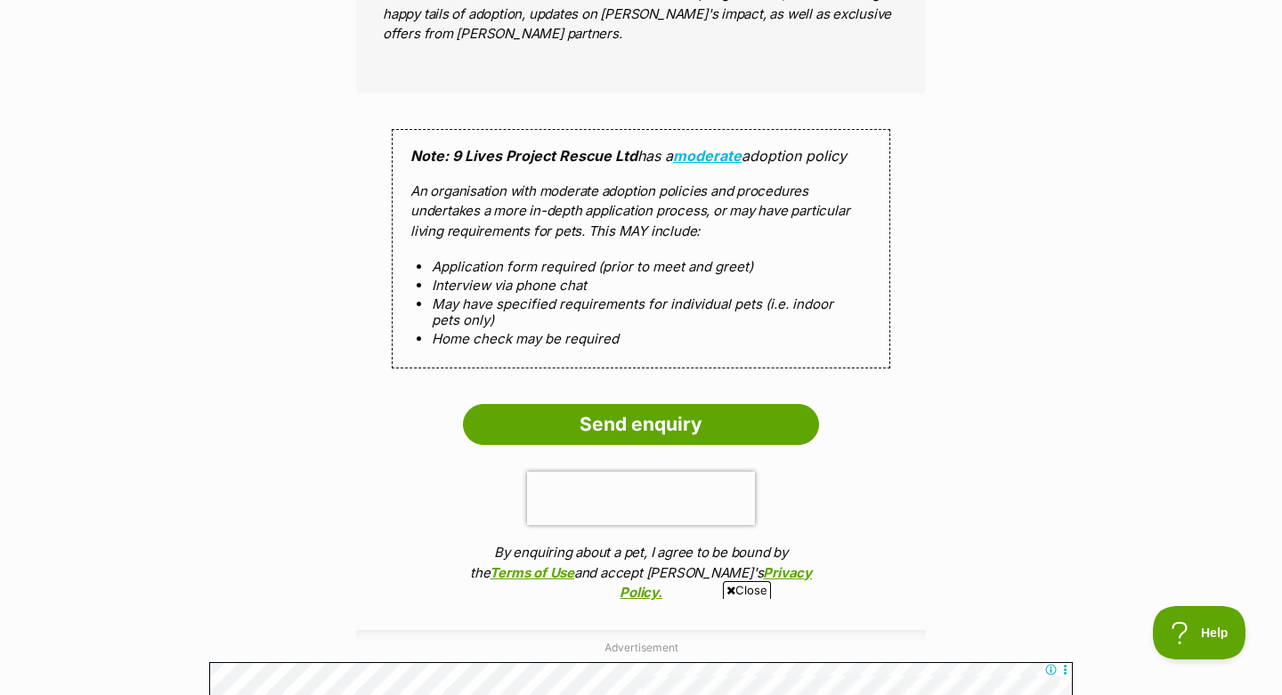
scroll to position [1738, 0]
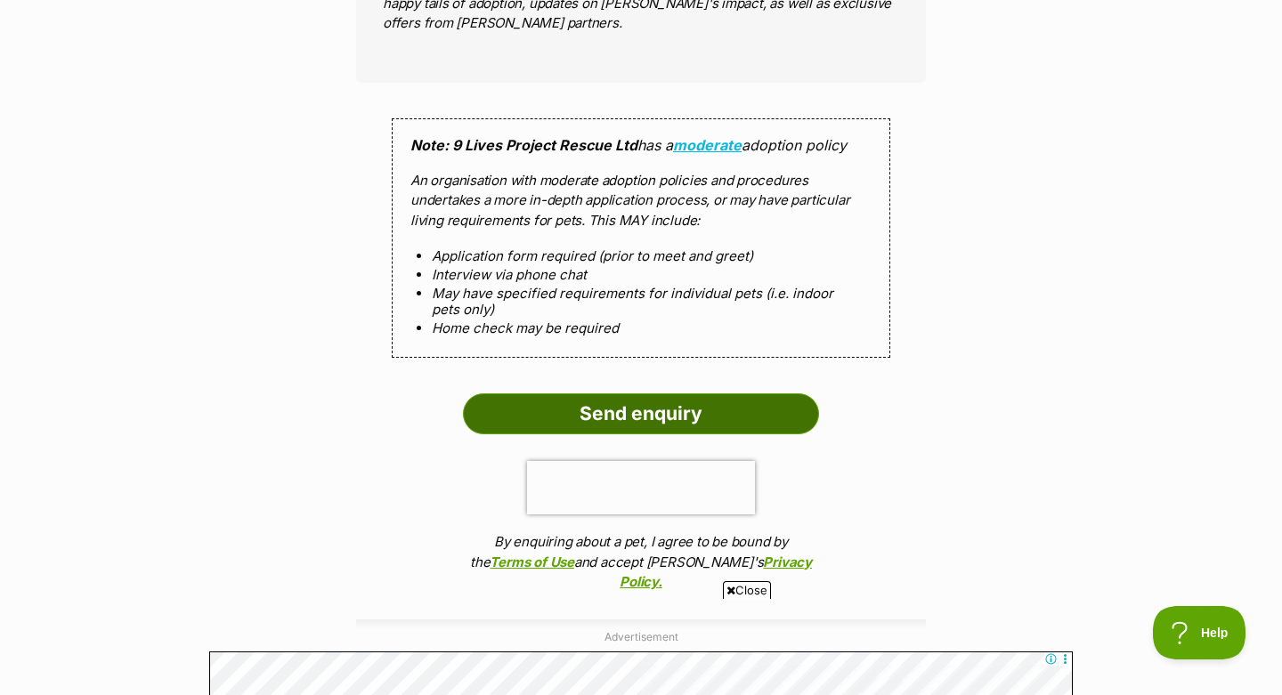
click at [634, 393] on input "Send enquiry" at bounding box center [641, 413] width 356 height 41
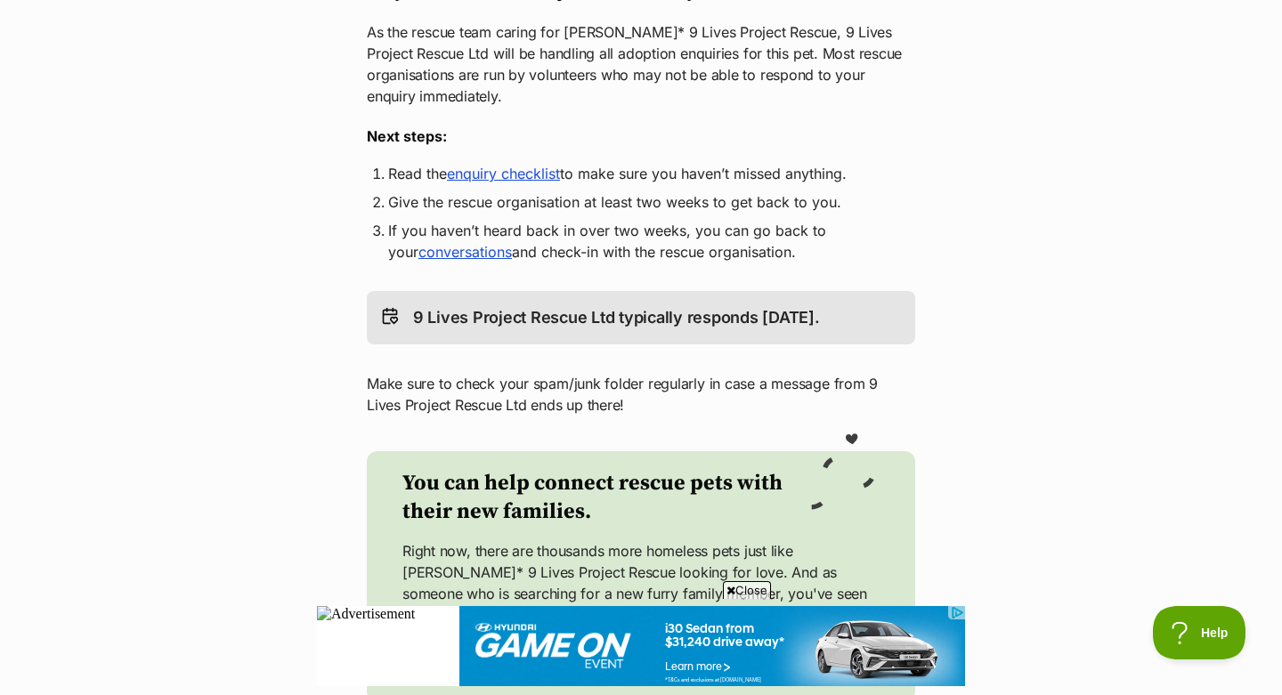
scroll to position [211, 0]
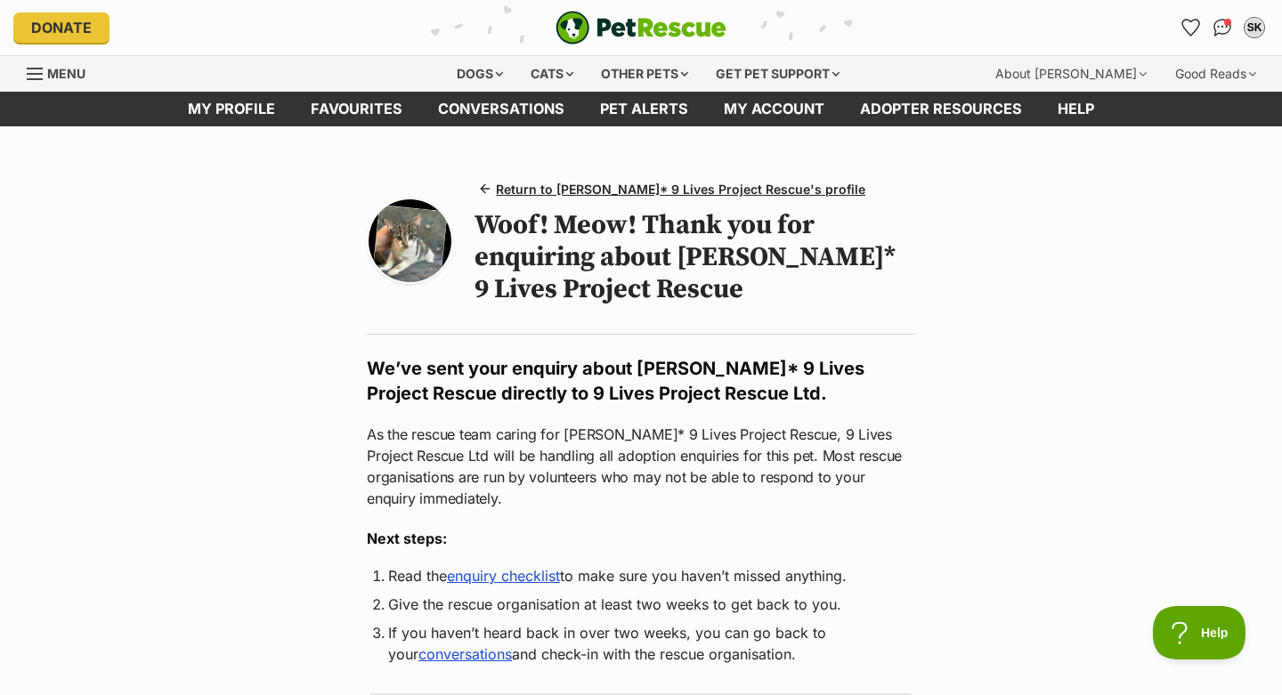
click at [595, 230] on h1 "Woof! Meow! Thank you for enquiring about Lola* 9 Lives Project Rescue" at bounding box center [694, 257] width 441 height 96
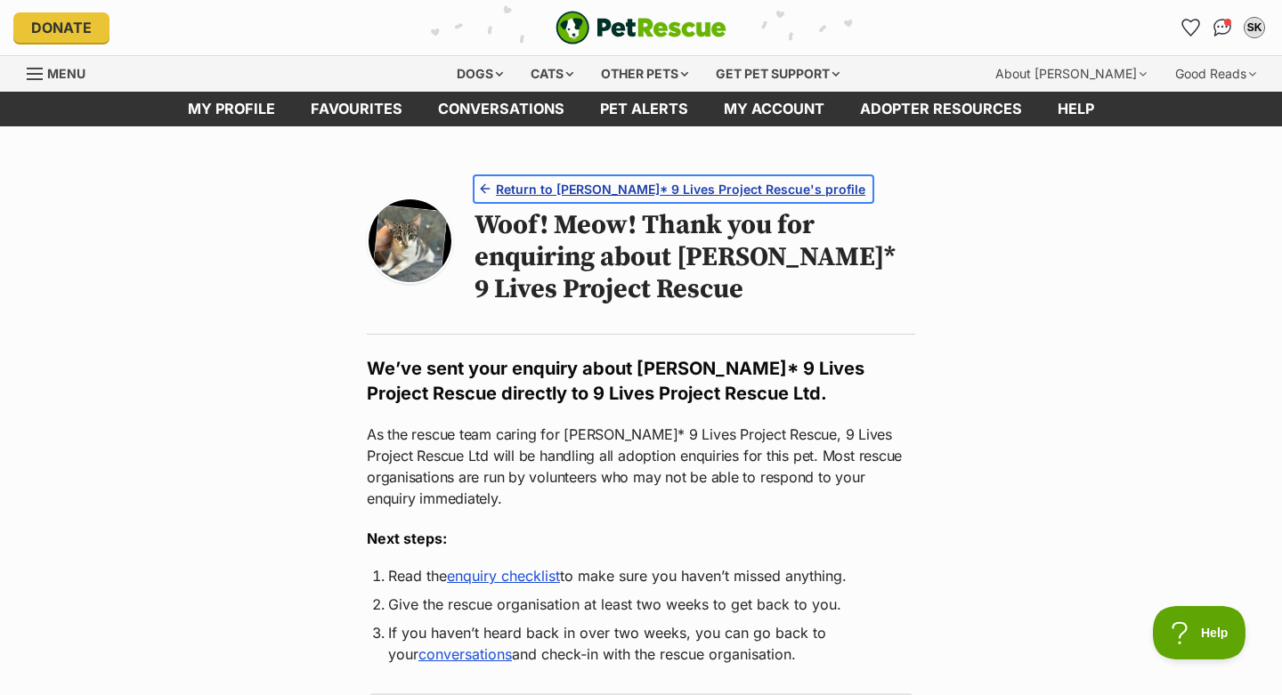
click at [581, 190] on span "Return to Lola* 9 Lives Project Rescue's profile" at bounding box center [680, 189] width 369 height 19
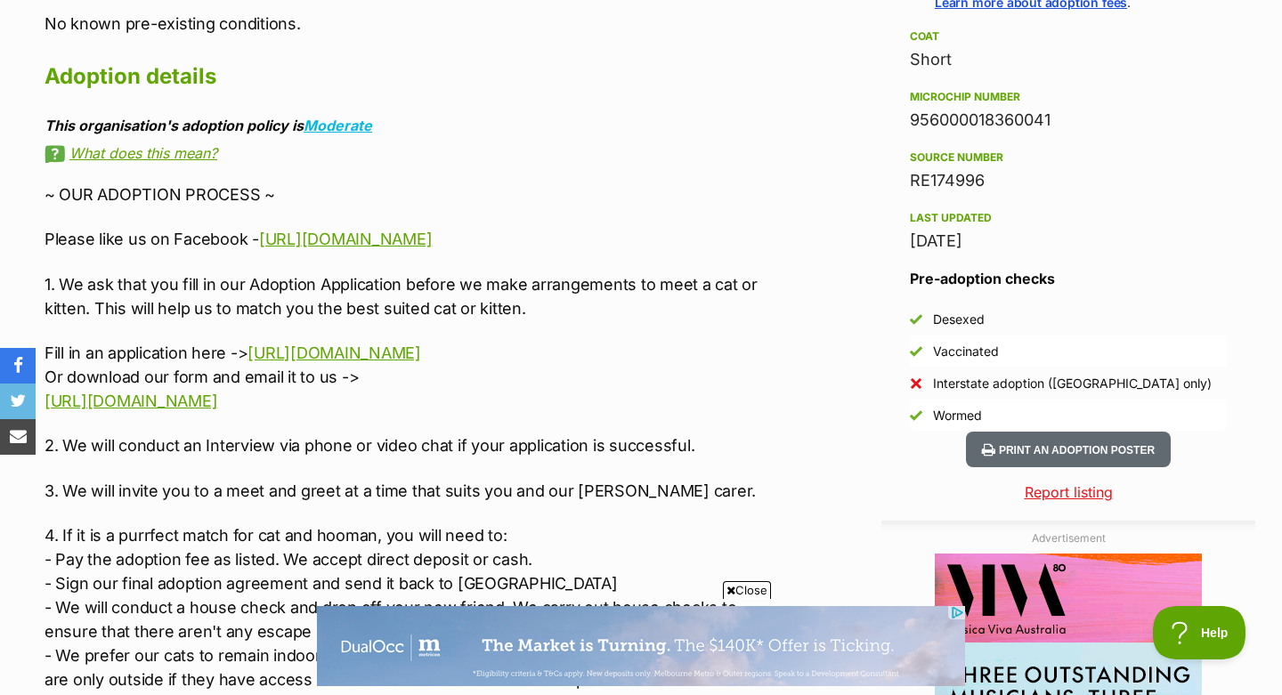
scroll to position [1448, 0]
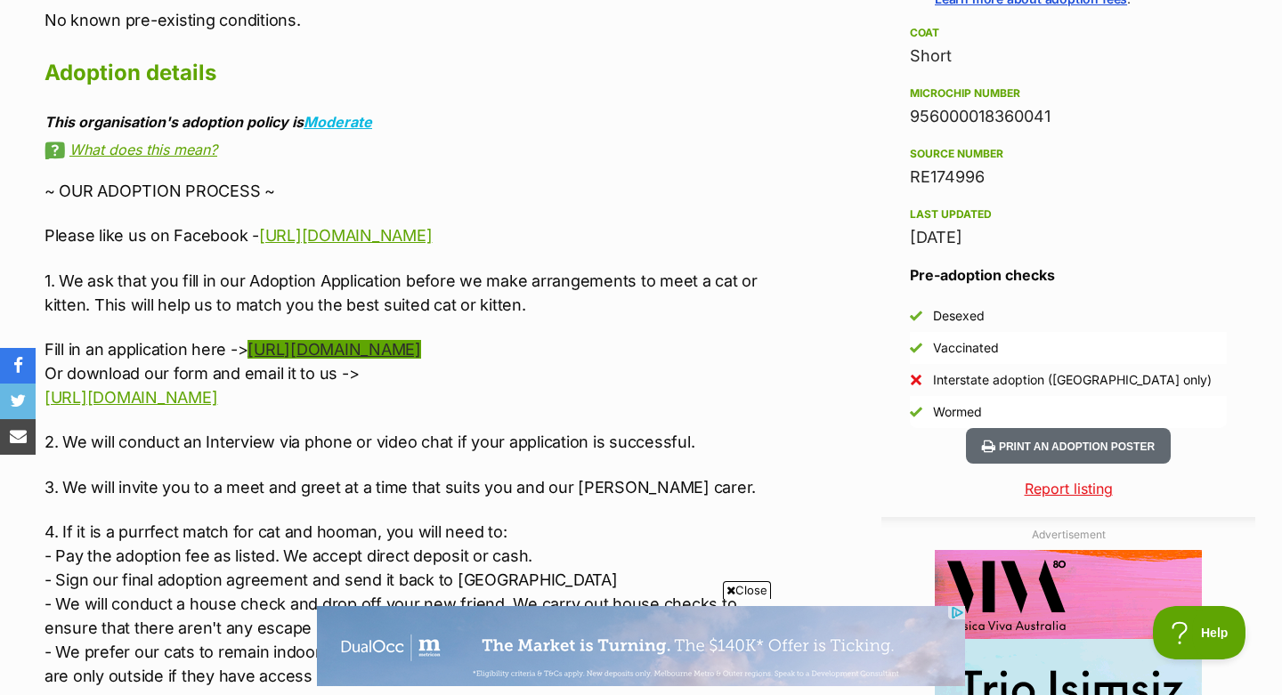
click at [340, 340] on link "https://www.the9livesproject.org/adopt/" at bounding box center [333, 349] width 173 height 19
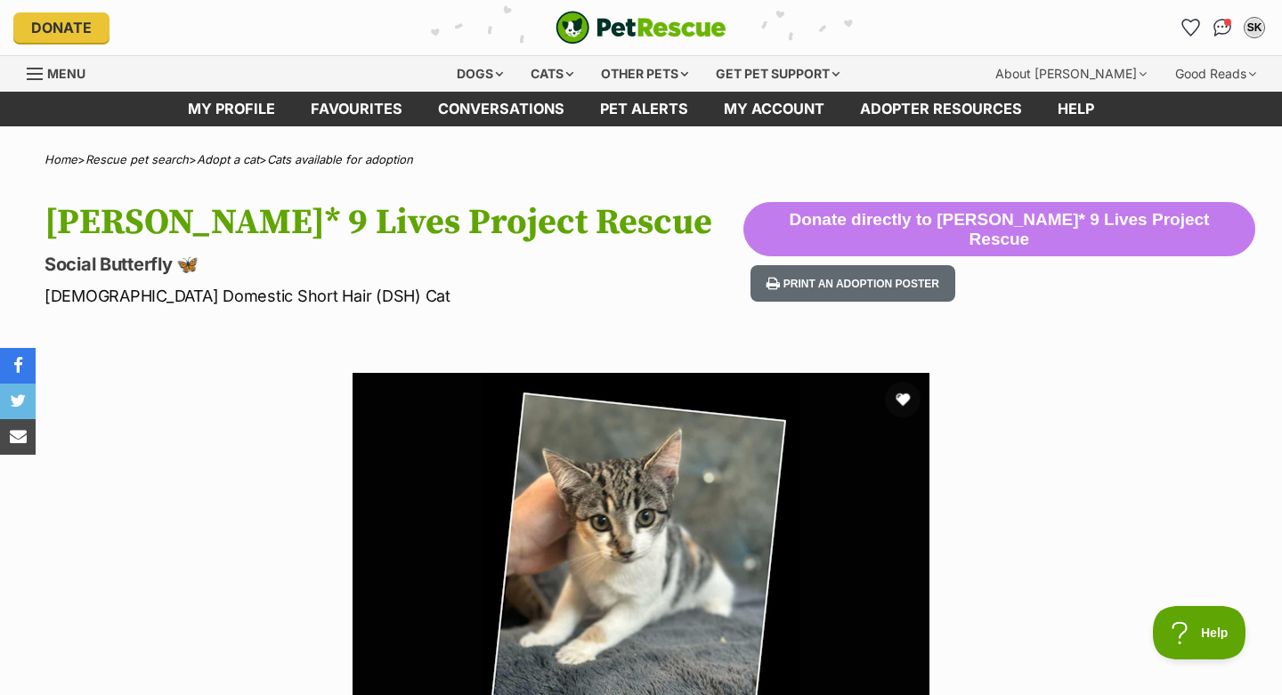
scroll to position [0, 0]
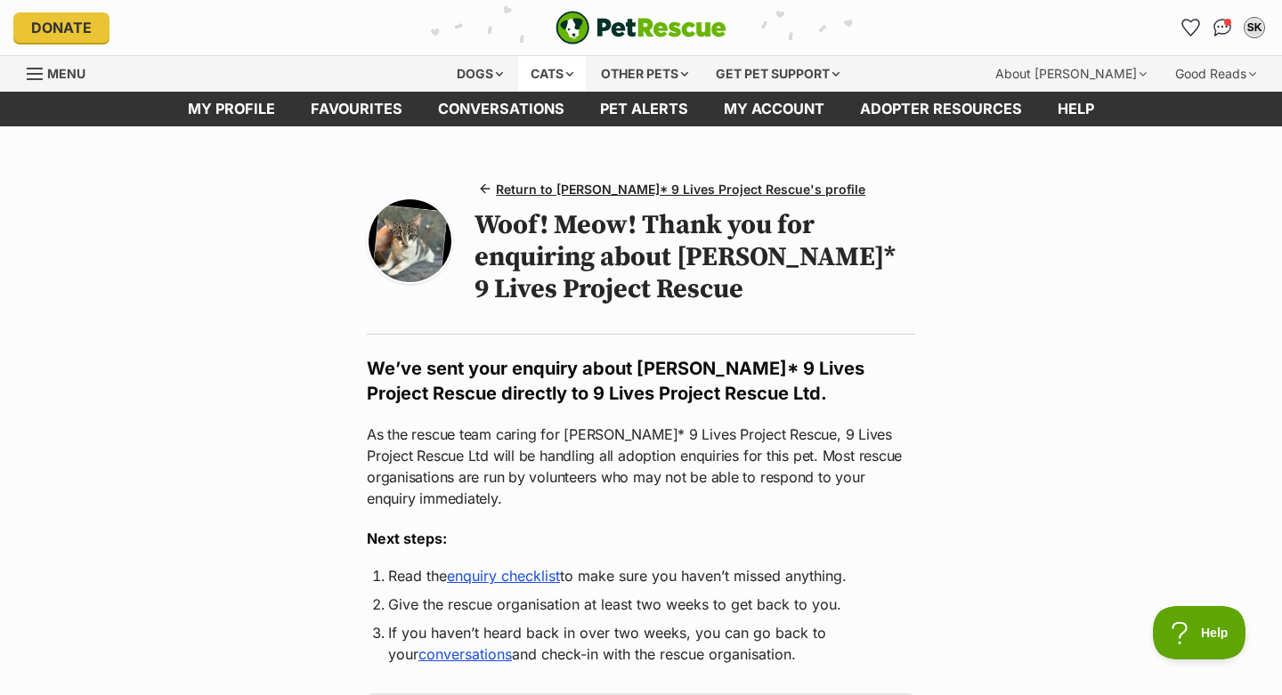
click at [556, 75] on div "Cats" at bounding box center [552, 74] width 68 height 36
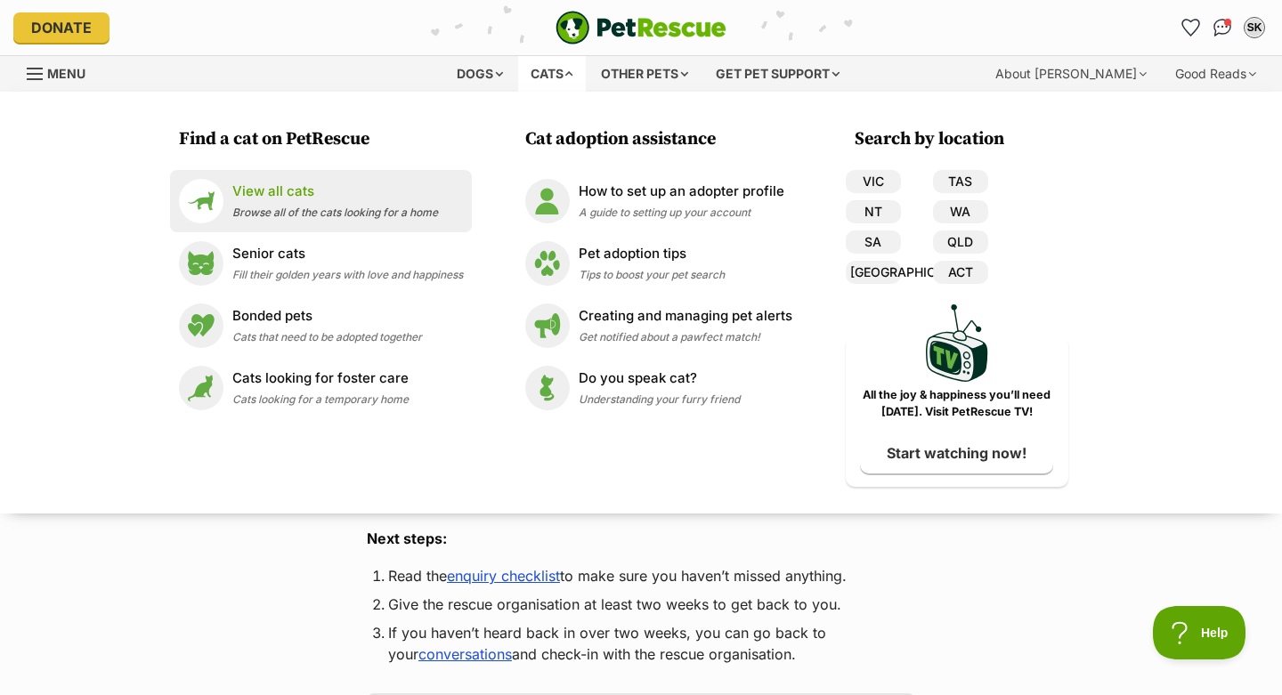
click at [385, 220] on div "View all cats Browse all of the cats looking for a home" at bounding box center [335, 201] width 206 height 38
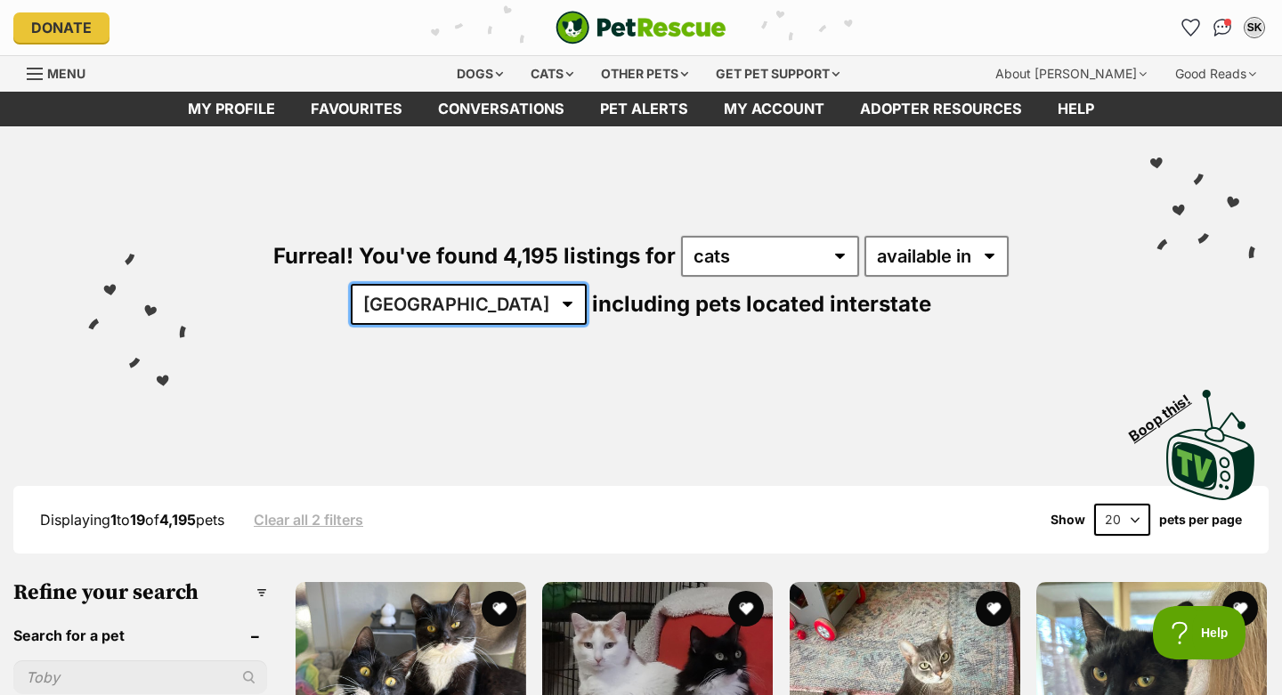
click at [587, 284] on select "[GEOGRAPHIC_DATA] [GEOGRAPHIC_DATA] [GEOGRAPHIC_DATA] [GEOGRAPHIC_DATA] [GEOGRA…" at bounding box center [469, 304] width 236 height 41
select select "VIC"
click at [587, 284] on select "[GEOGRAPHIC_DATA] [GEOGRAPHIC_DATA] [GEOGRAPHIC_DATA] [GEOGRAPHIC_DATA] [GEOGRA…" at bounding box center [469, 304] width 236 height 41
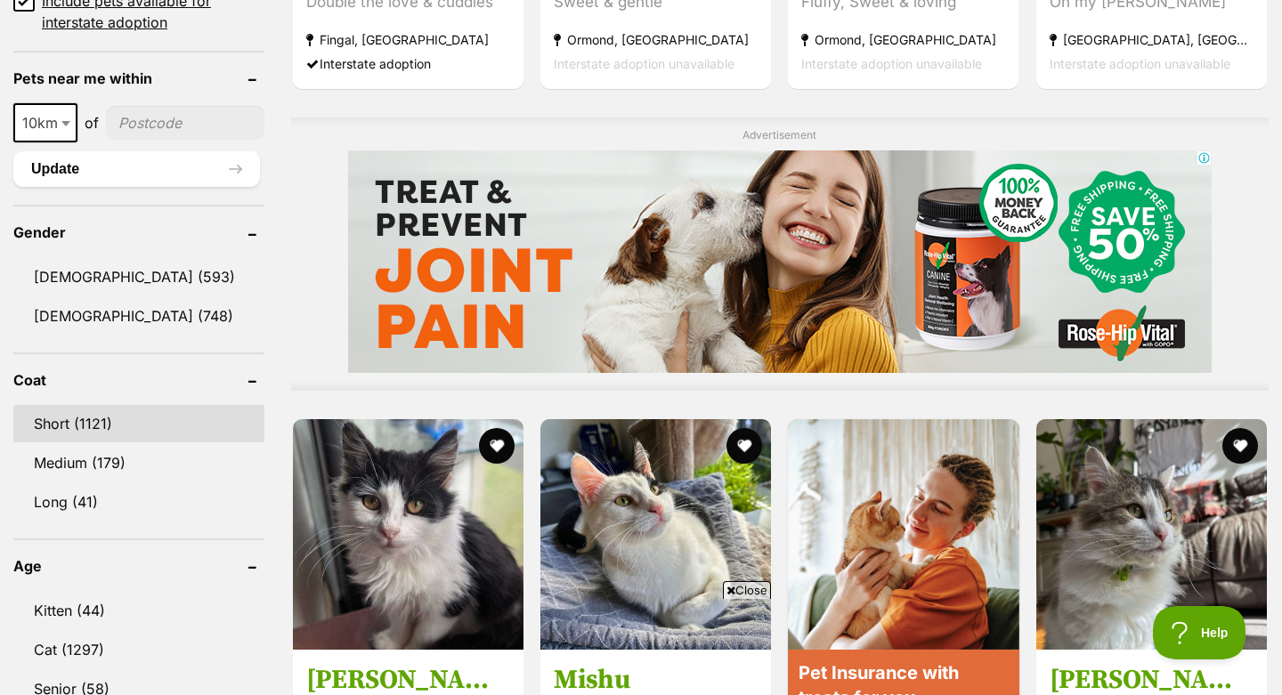
click at [125, 304] on link "Female (748)" at bounding box center [138, 315] width 251 height 37
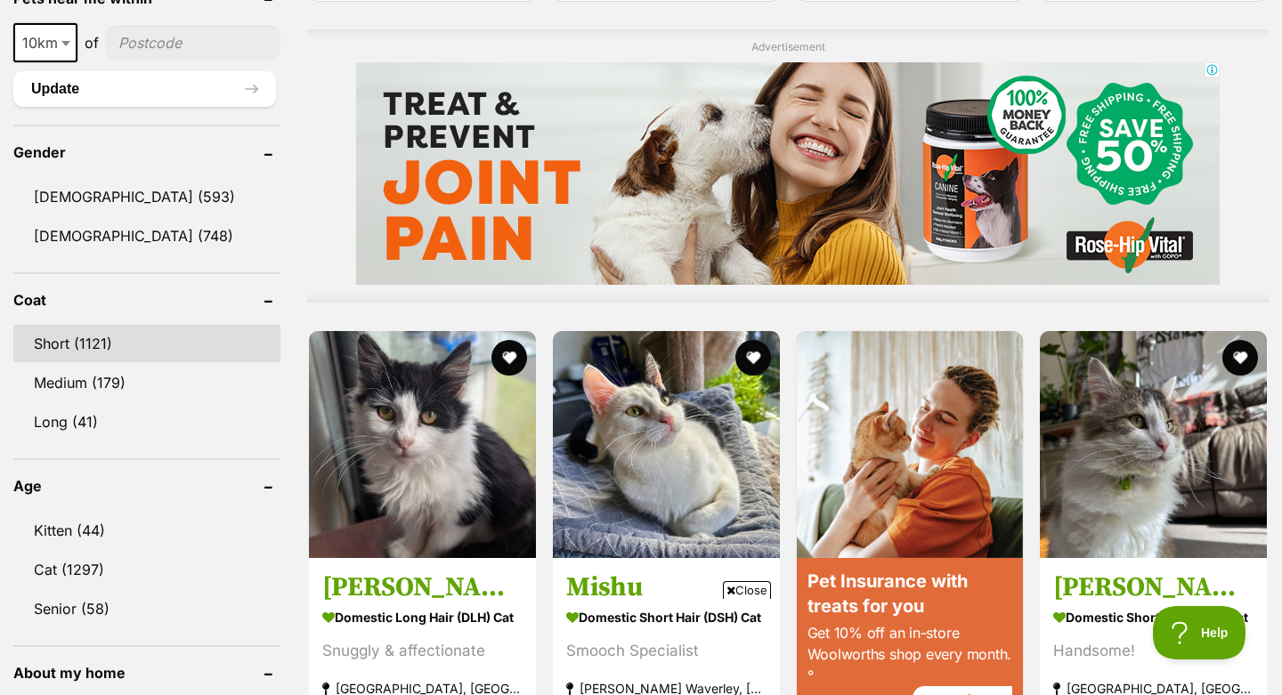
scroll to position [1413, 0]
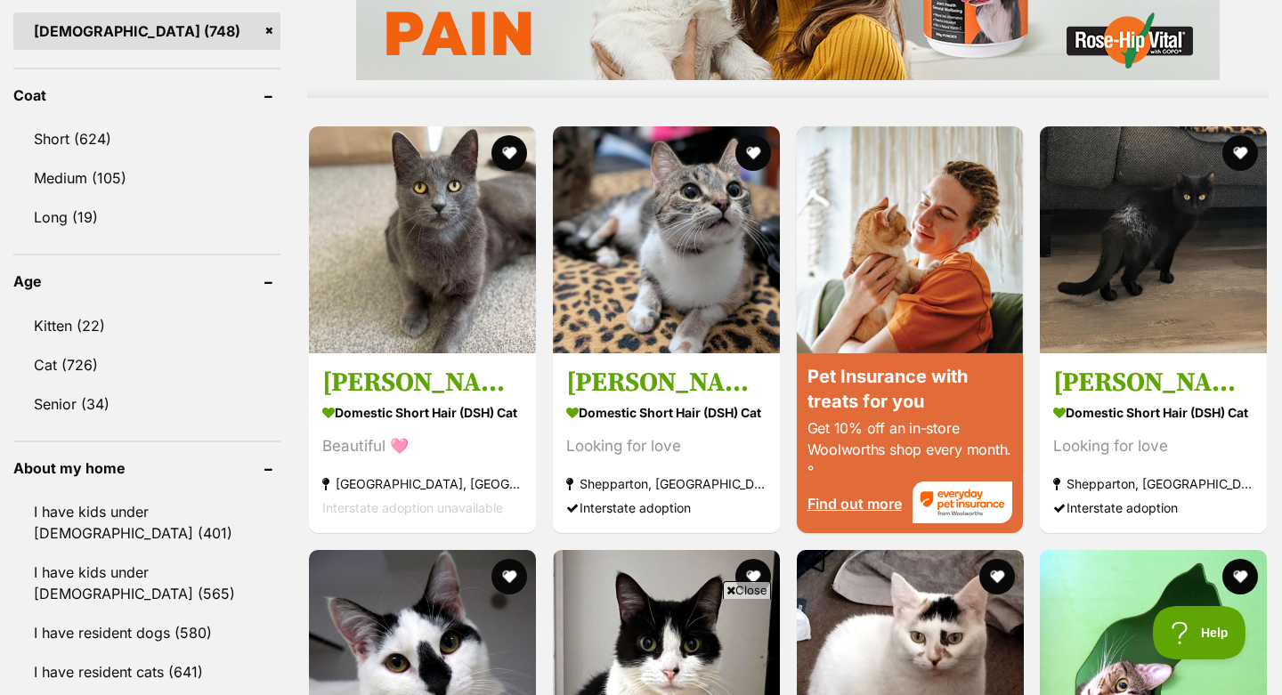
scroll to position [1608, 0]
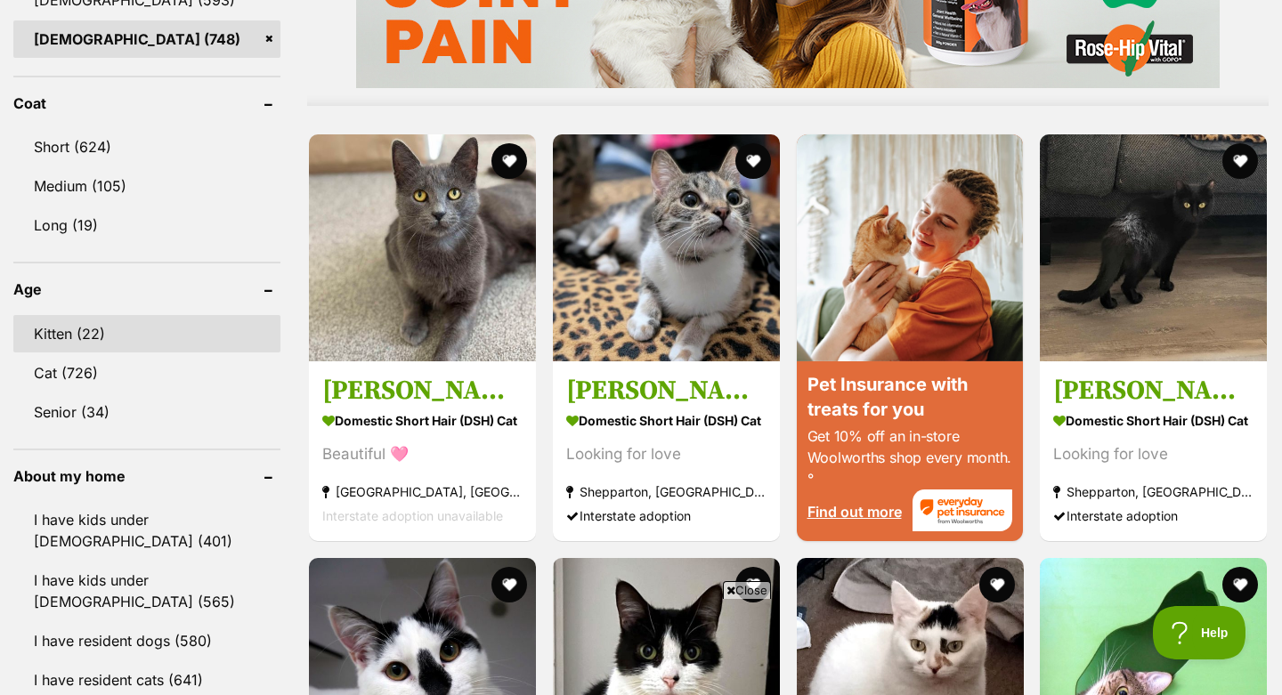
click at [158, 337] on link "Kitten (22)" at bounding box center [146, 333] width 267 height 37
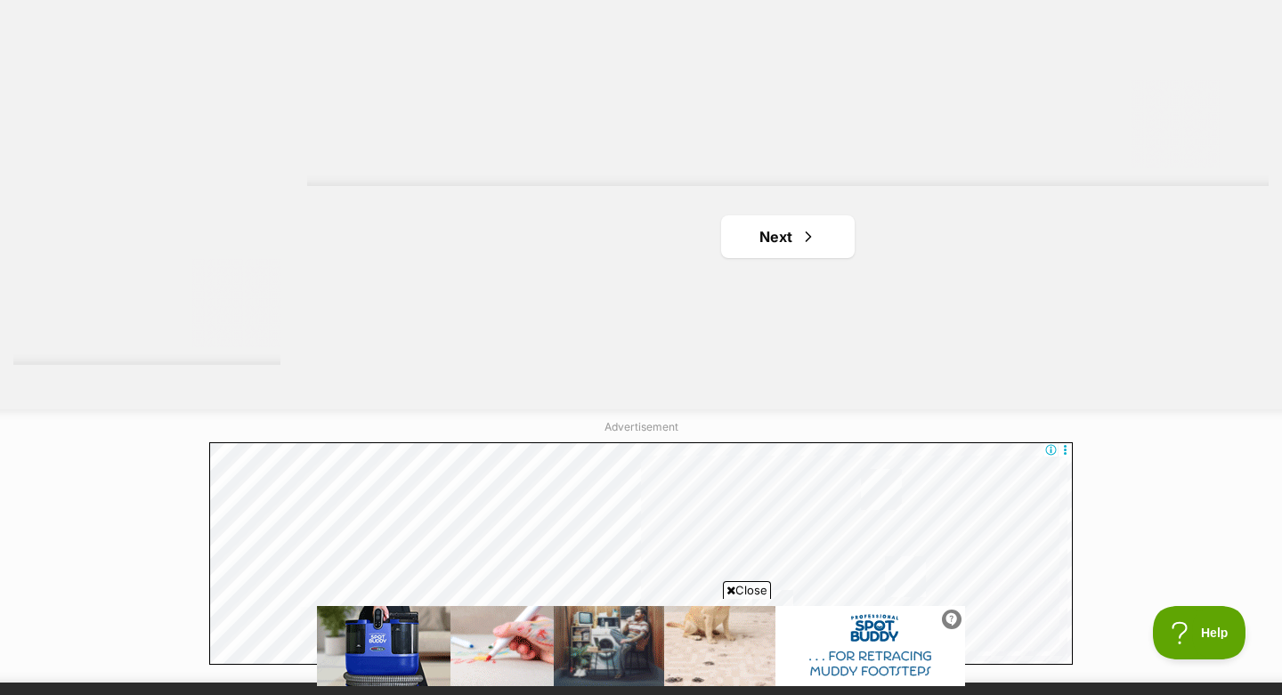
scroll to position [3340, 0]
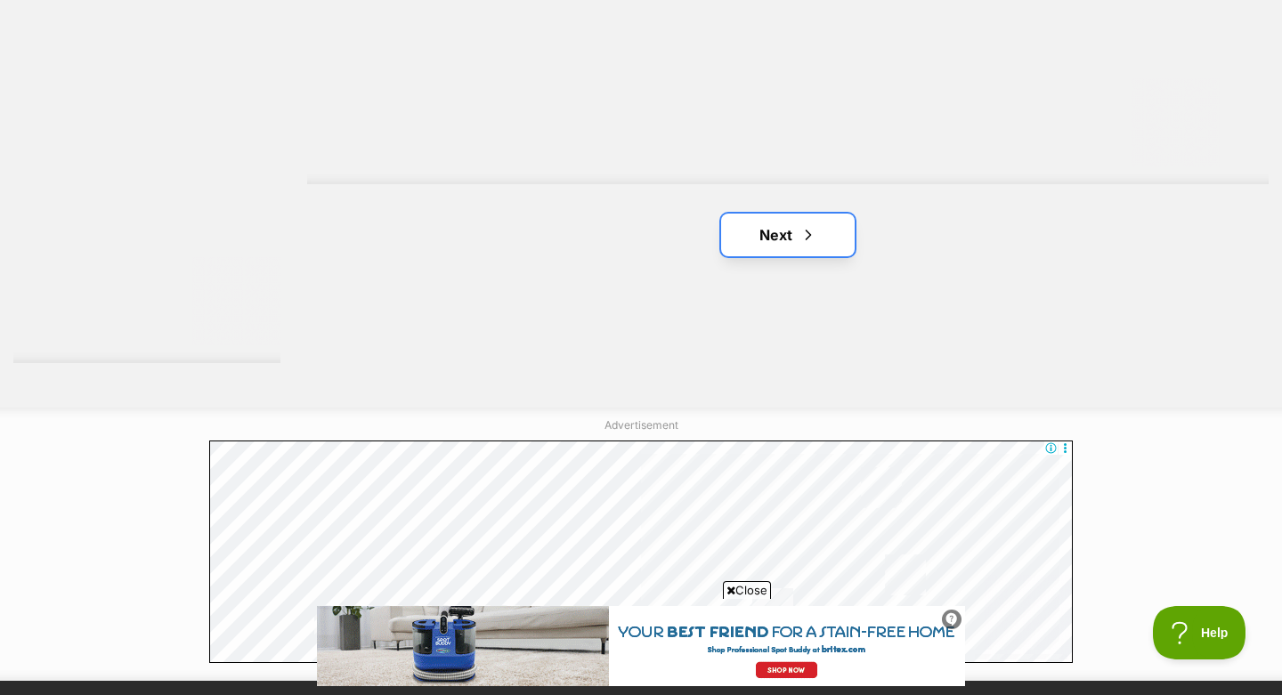
click at [800, 224] on span "Next page" at bounding box center [808, 234] width 18 height 21
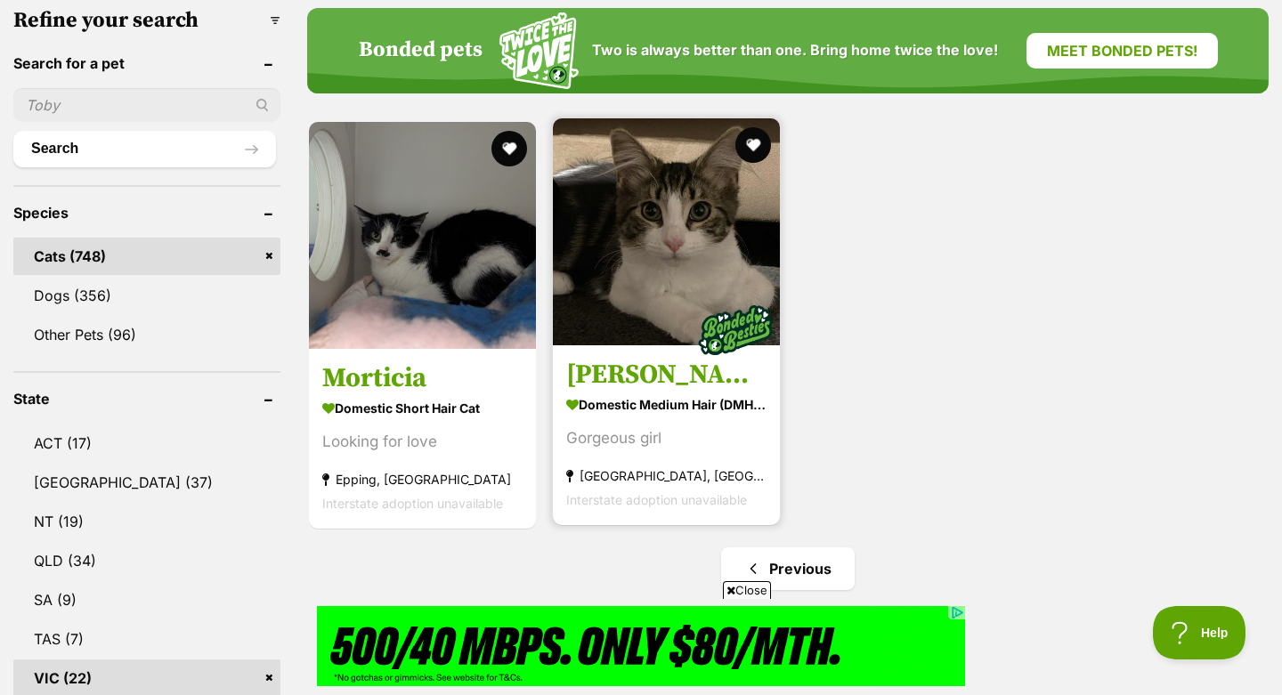
click at [606, 359] on h3 "Blair" at bounding box center [666, 376] width 200 height 34
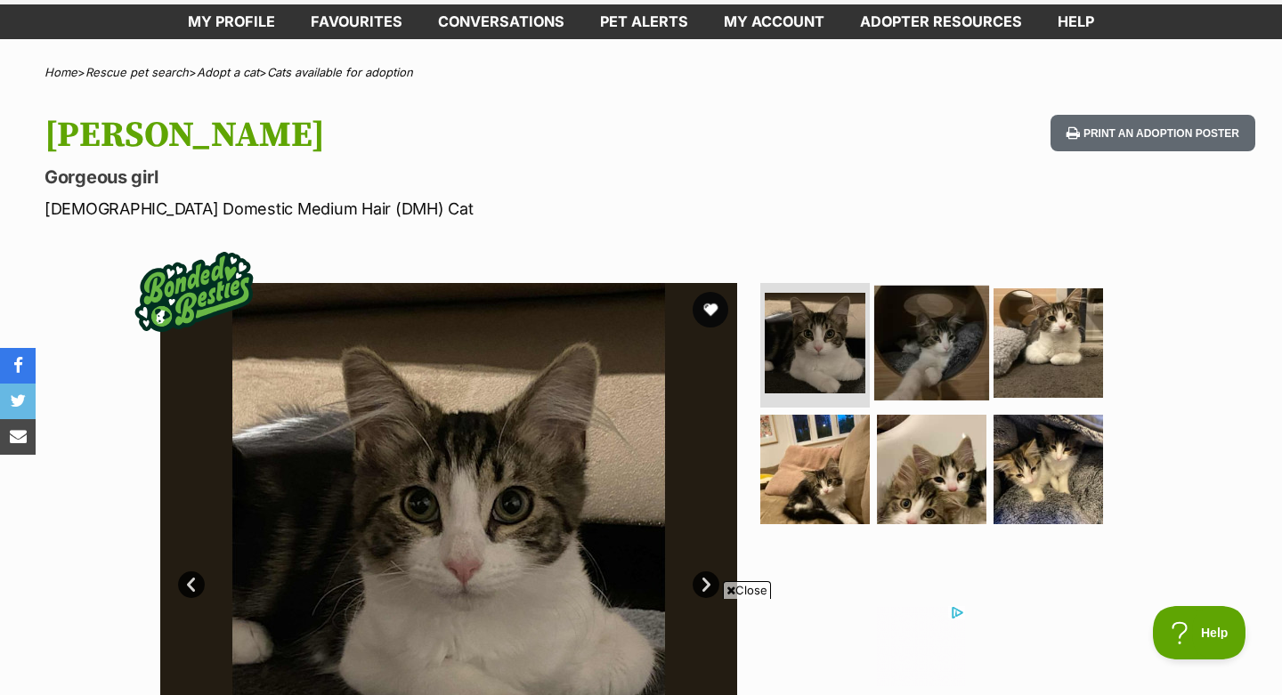
click at [959, 329] on img at bounding box center [931, 343] width 115 height 115
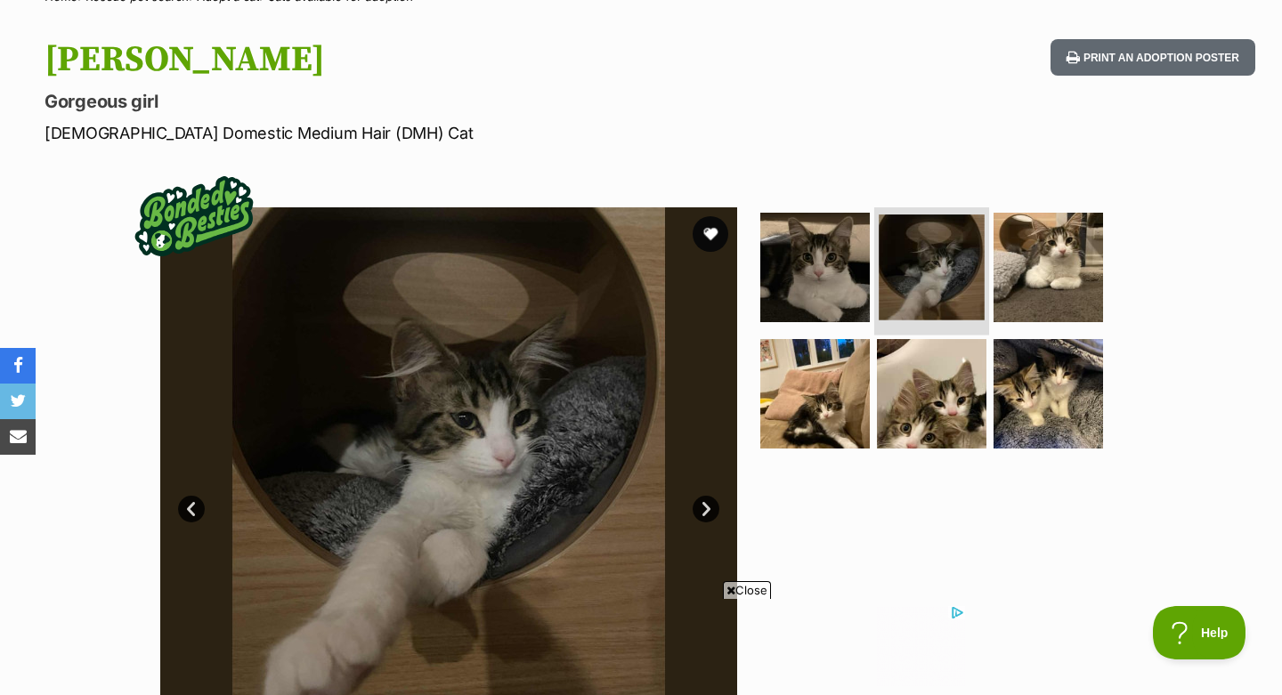
scroll to position [166, 0]
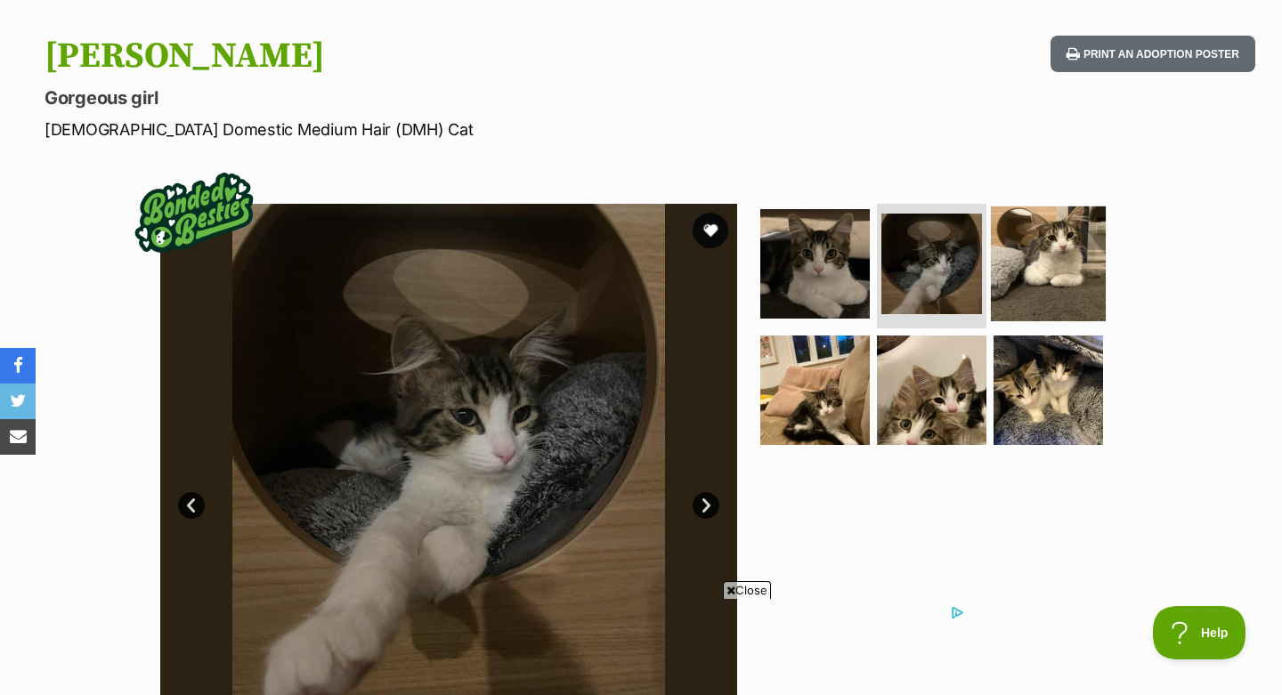
click at [1011, 295] on img at bounding box center [1048, 263] width 115 height 115
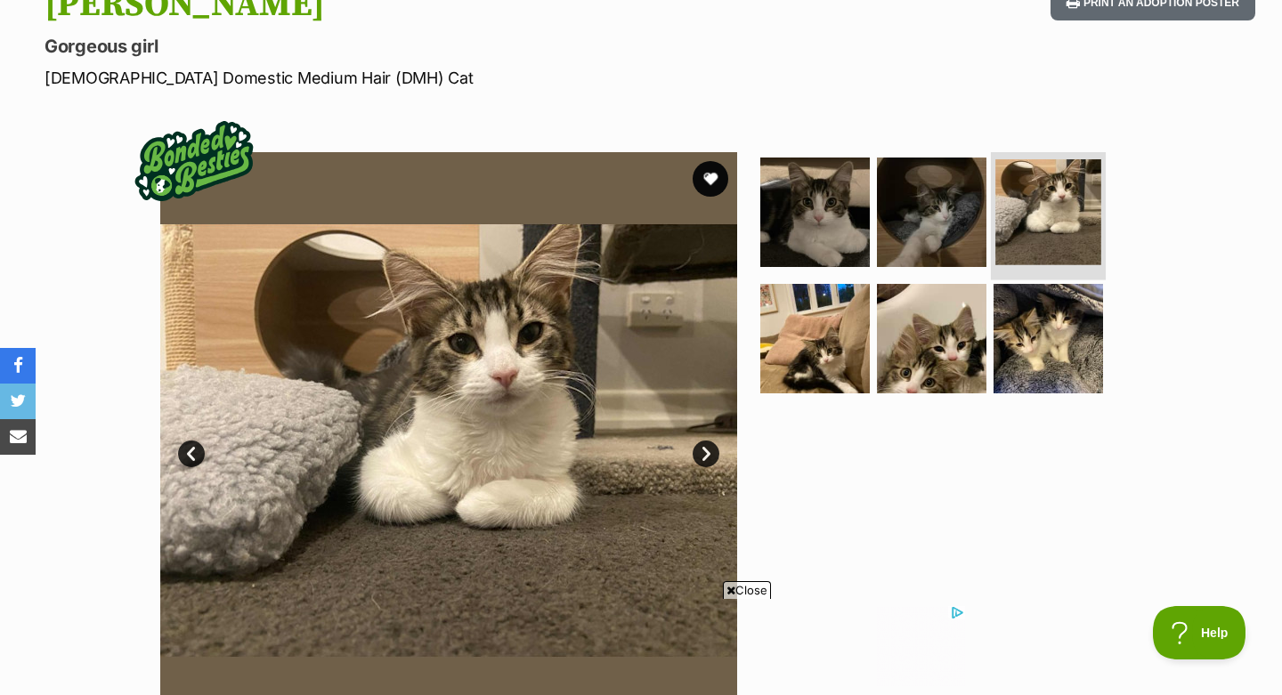
scroll to position [231, 0]
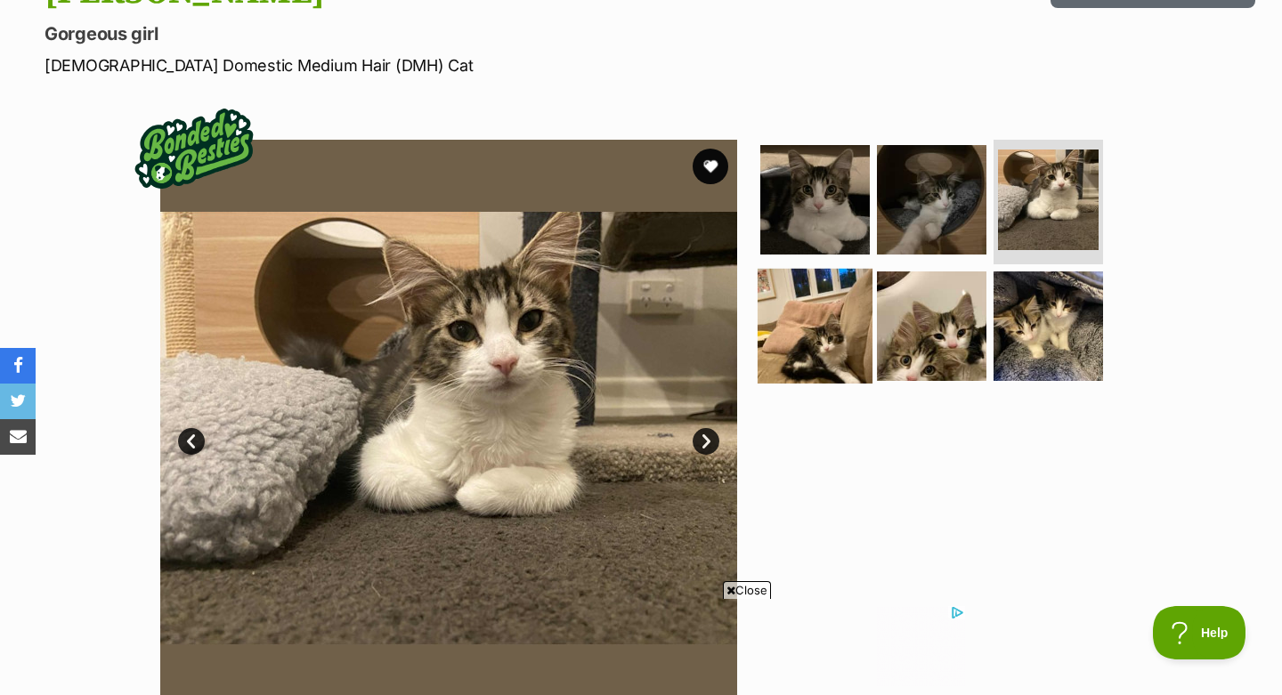
click at [810, 313] on img at bounding box center [814, 325] width 115 height 115
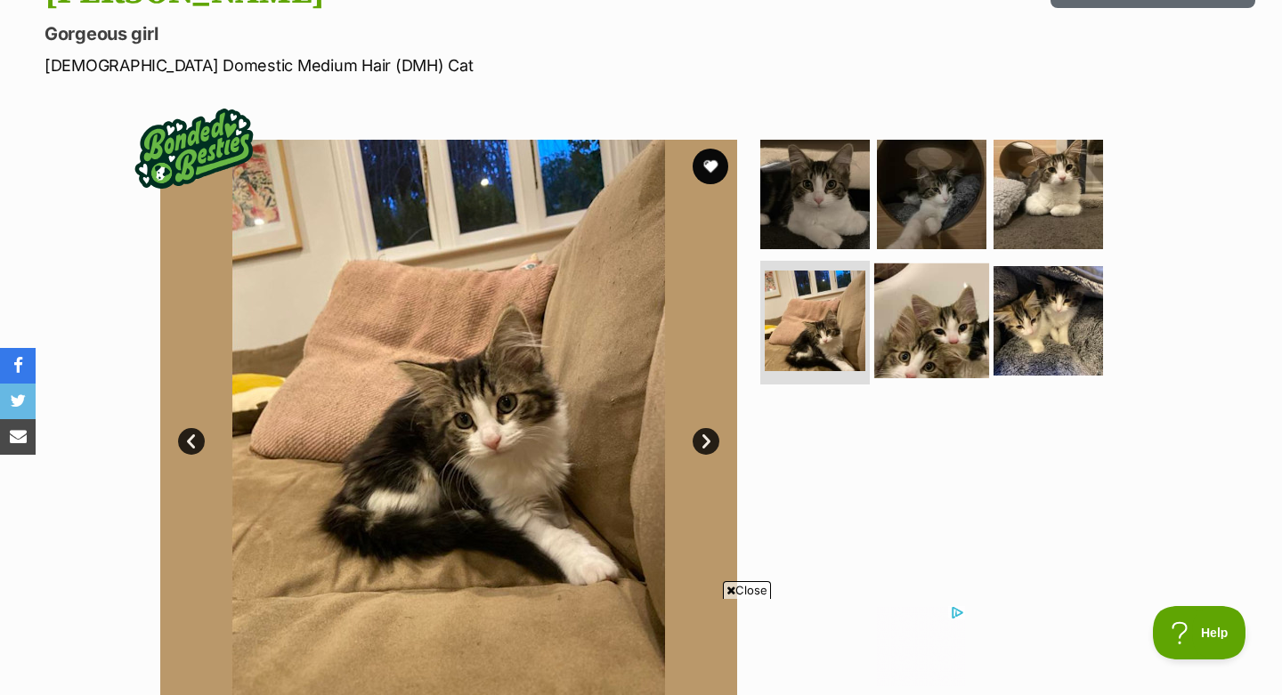
click at [913, 334] on img at bounding box center [931, 320] width 115 height 115
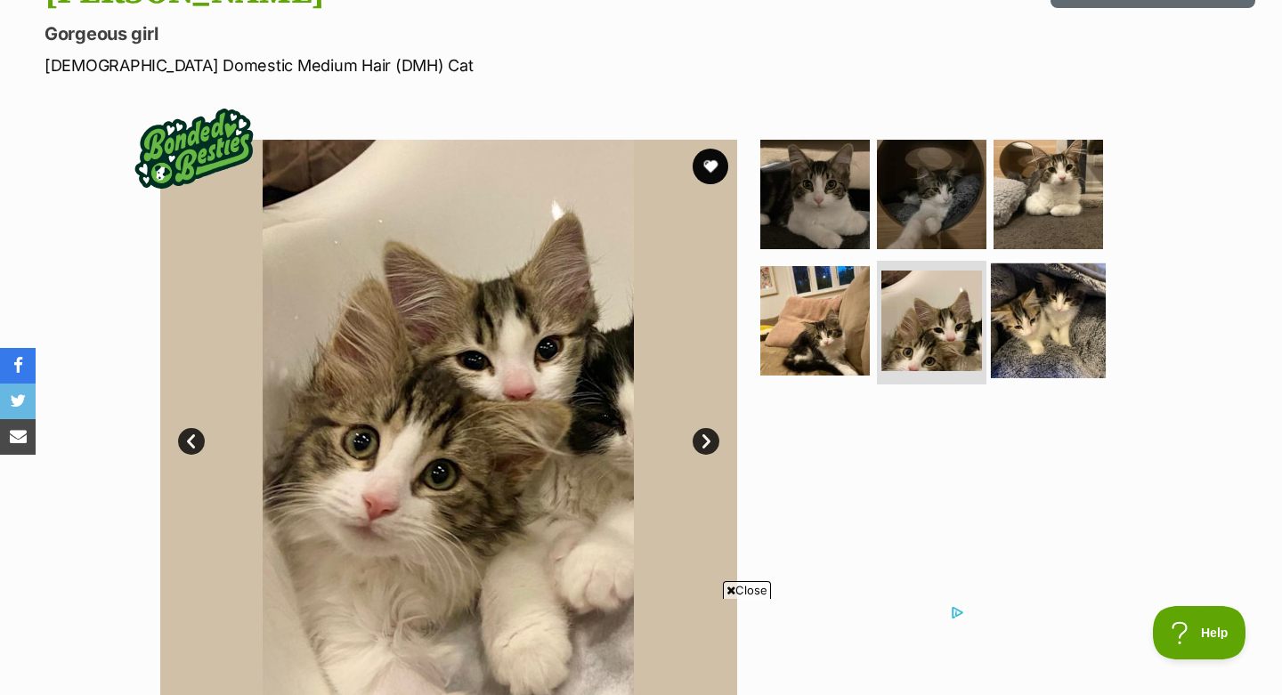
click at [1032, 332] on img at bounding box center [1048, 320] width 115 height 115
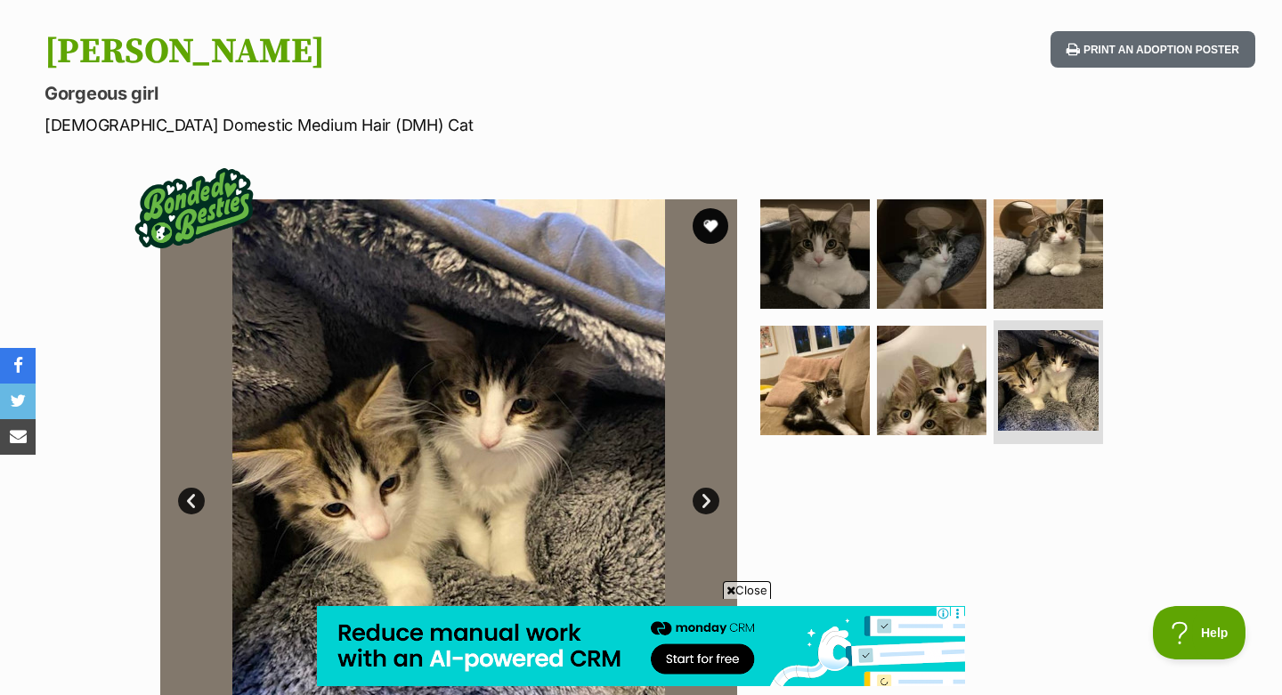
scroll to position [137, 0]
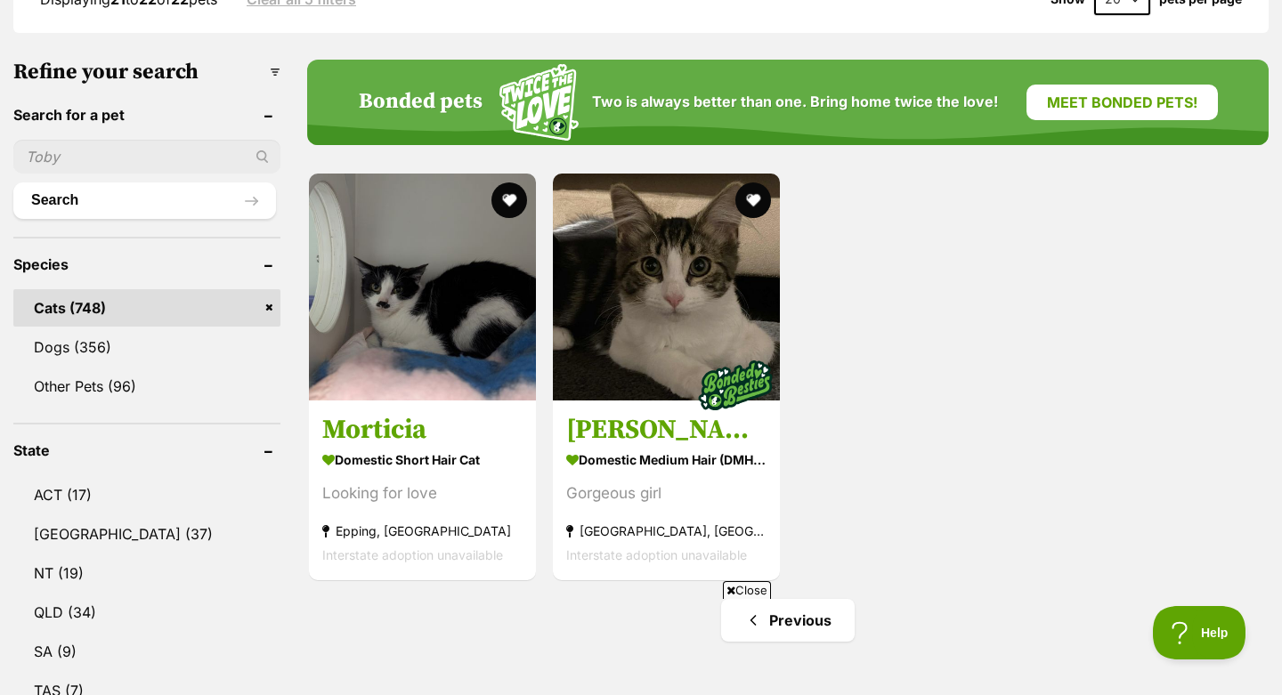
scroll to position [677, 0]
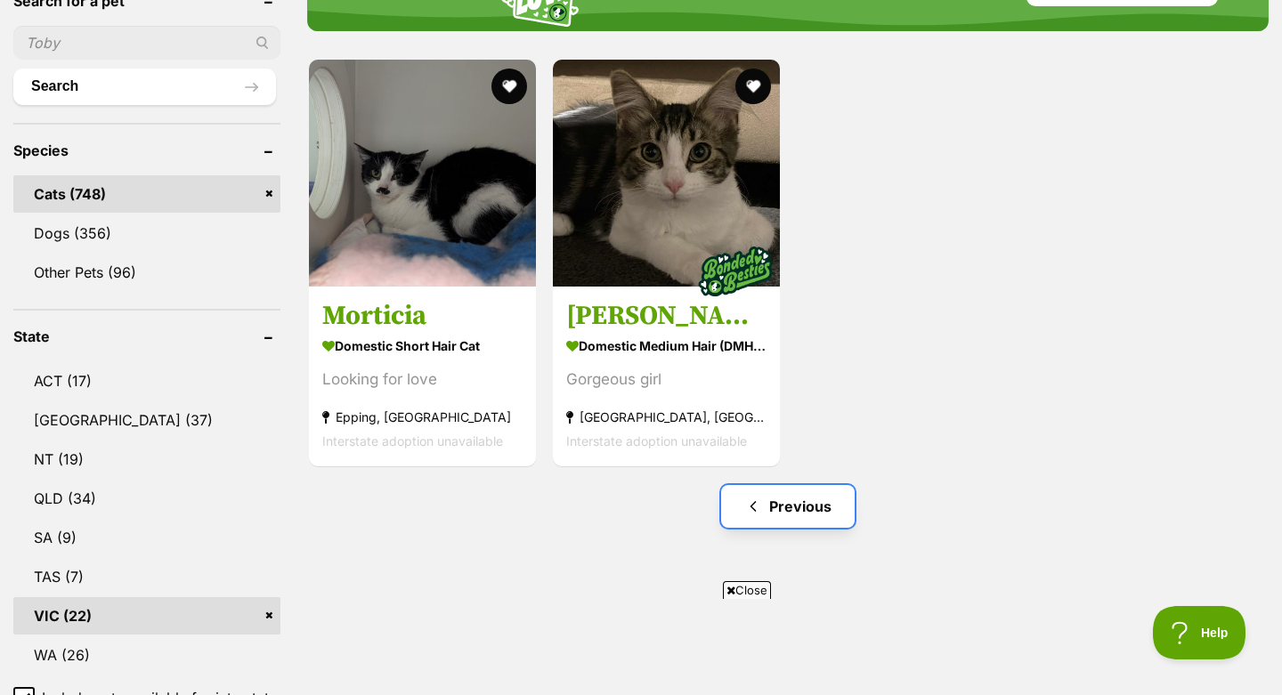
click at [783, 485] on link "Previous" at bounding box center [788, 506] width 134 height 43
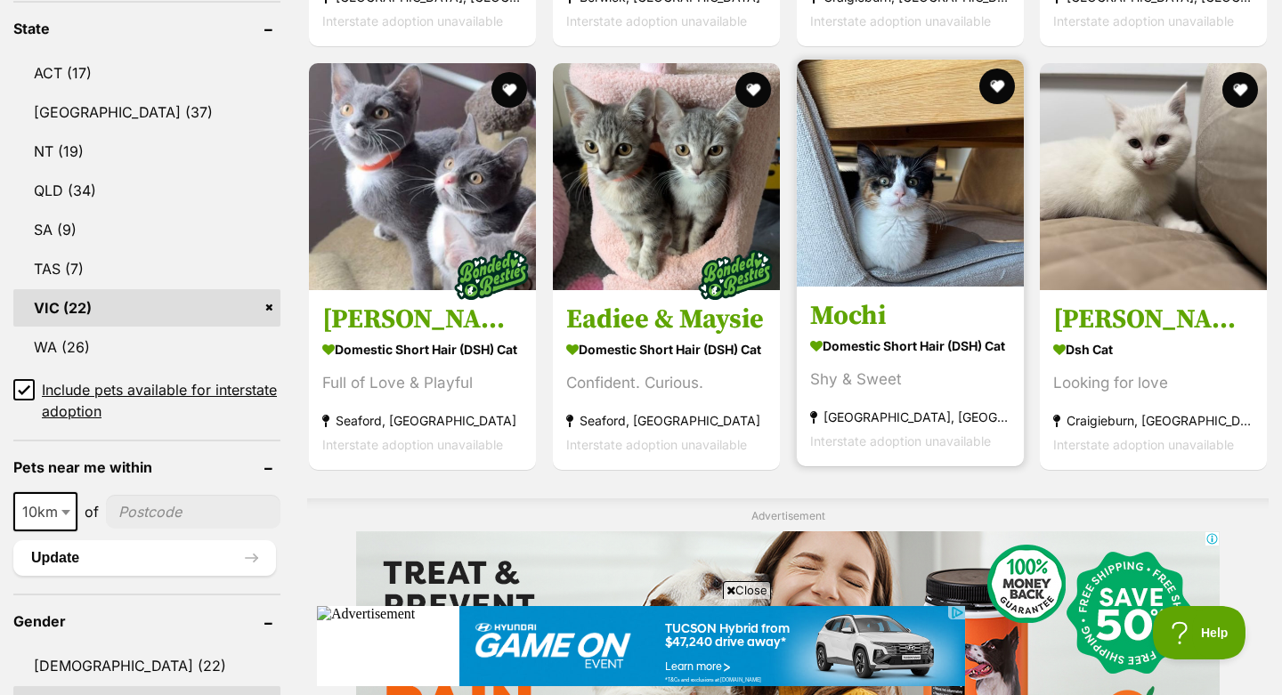
scroll to position [1007, 0]
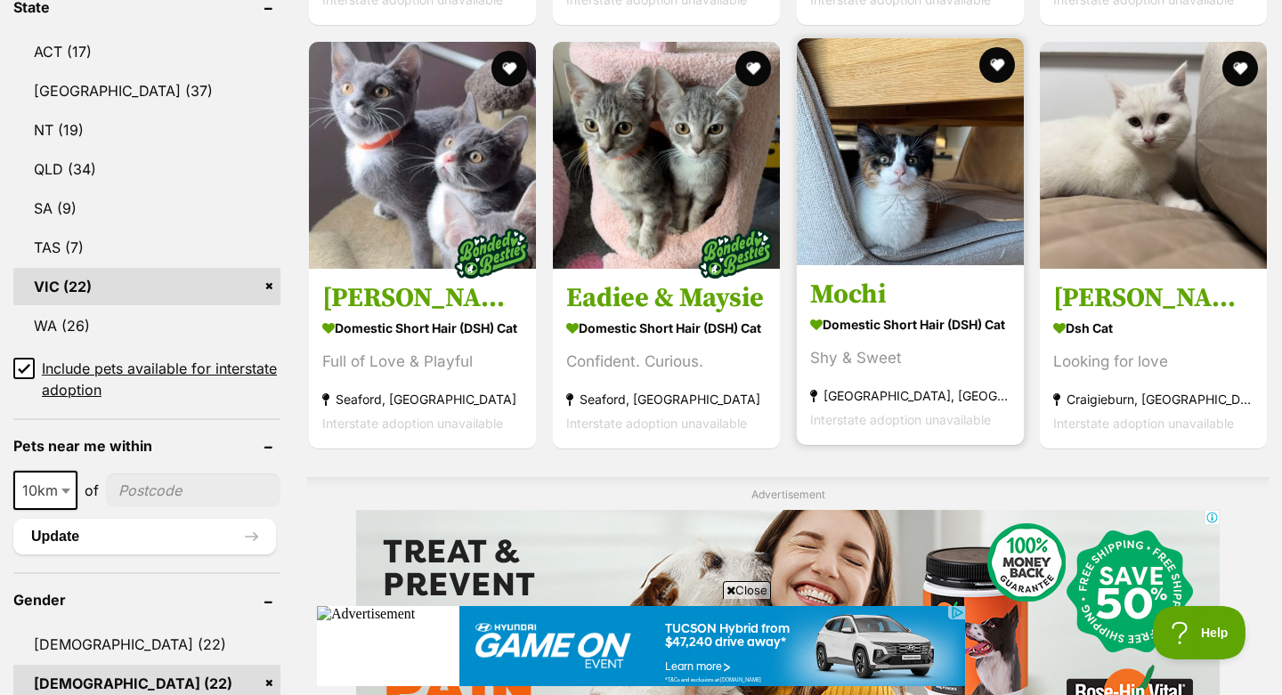
click at [870, 278] on h3 "Mochi" at bounding box center [910, 295] width 200 height 34
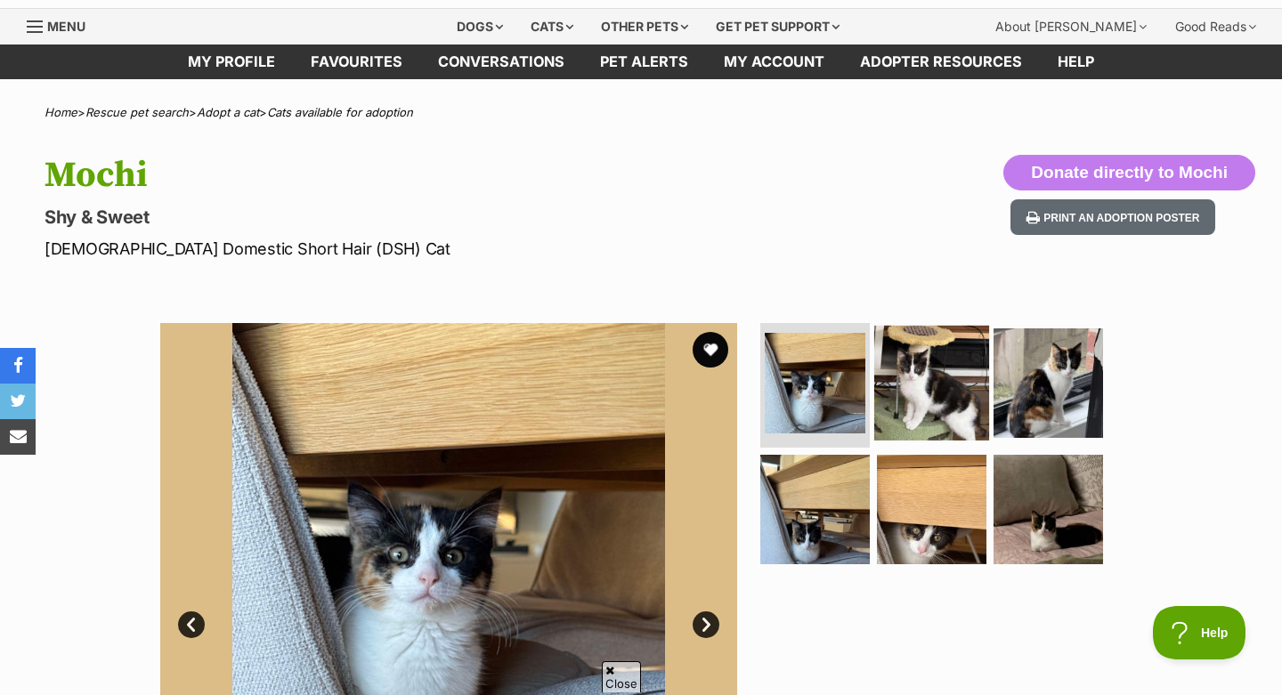
click at [935, 406] on img at bounding box center [931, 383] width 115 height 115
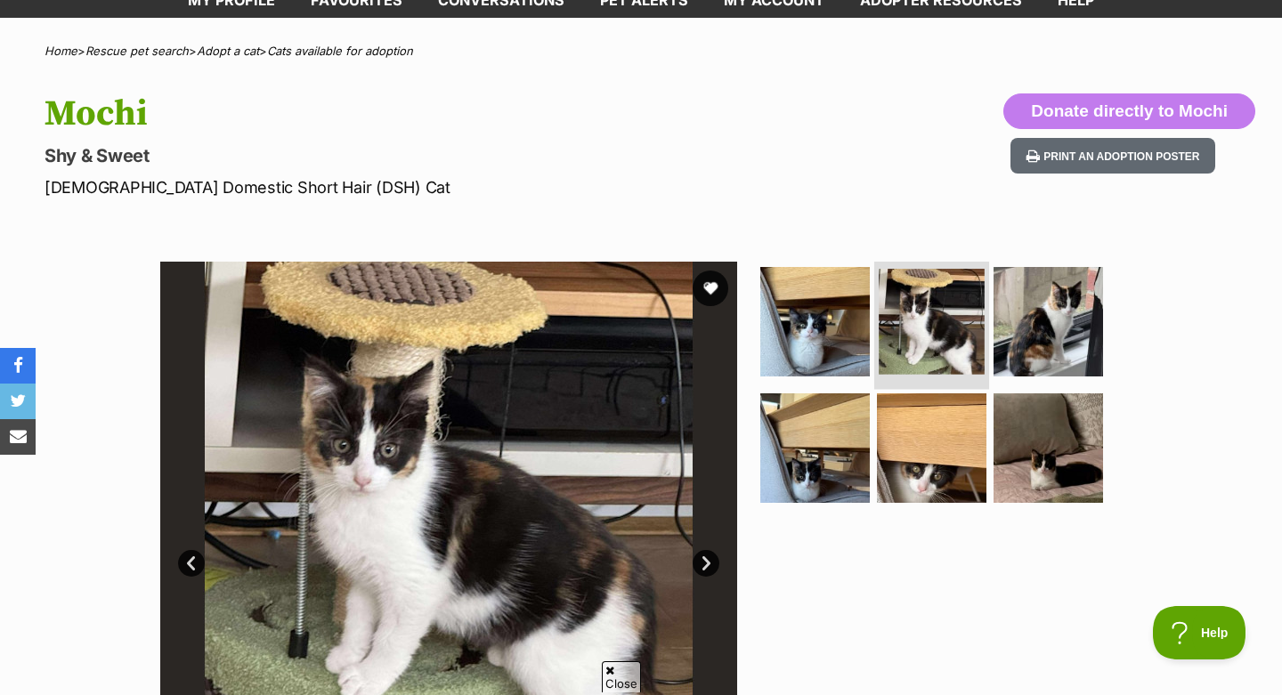
scroll to position [113, 0]
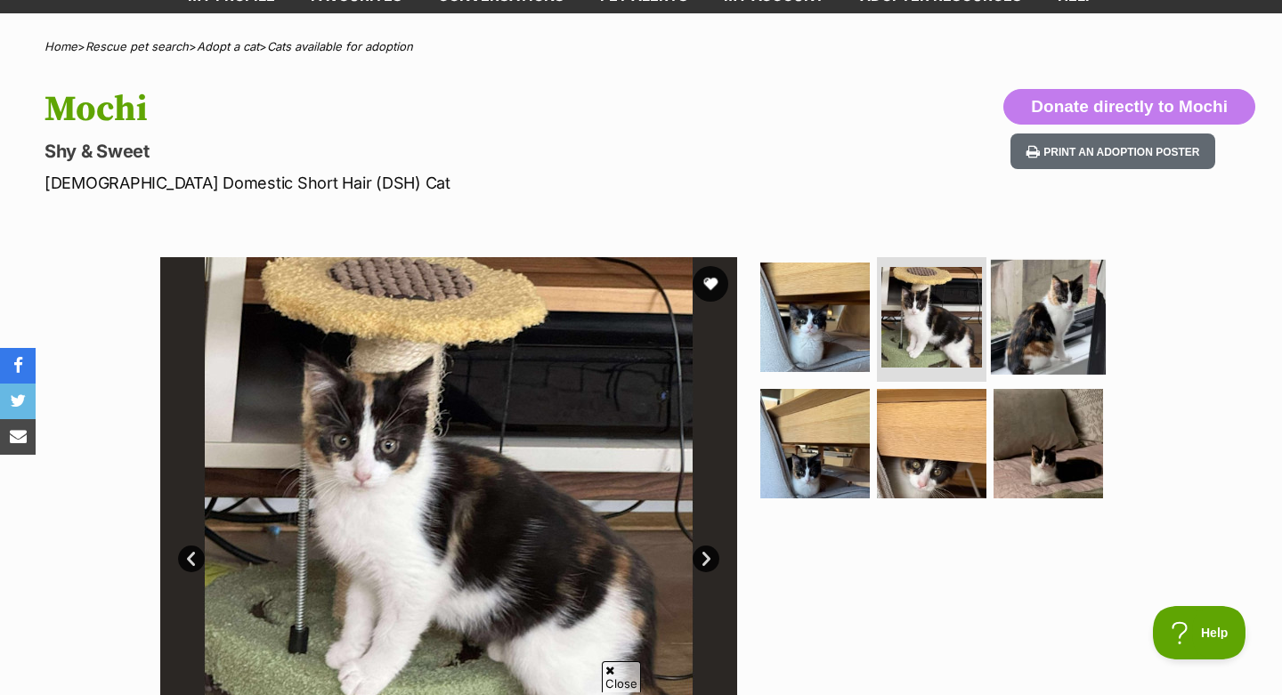
click at [1033, 343] on img at bounding box center [1048, 317] width 115 height 115
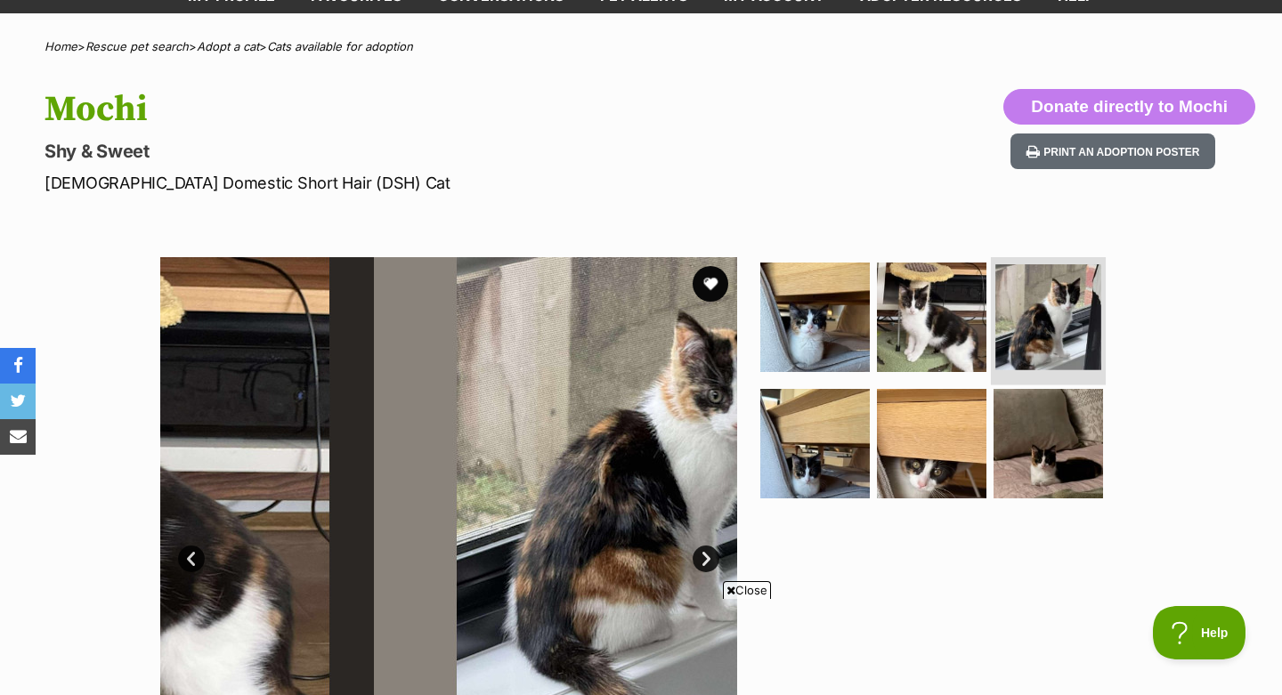
scroll to position [0, 0]
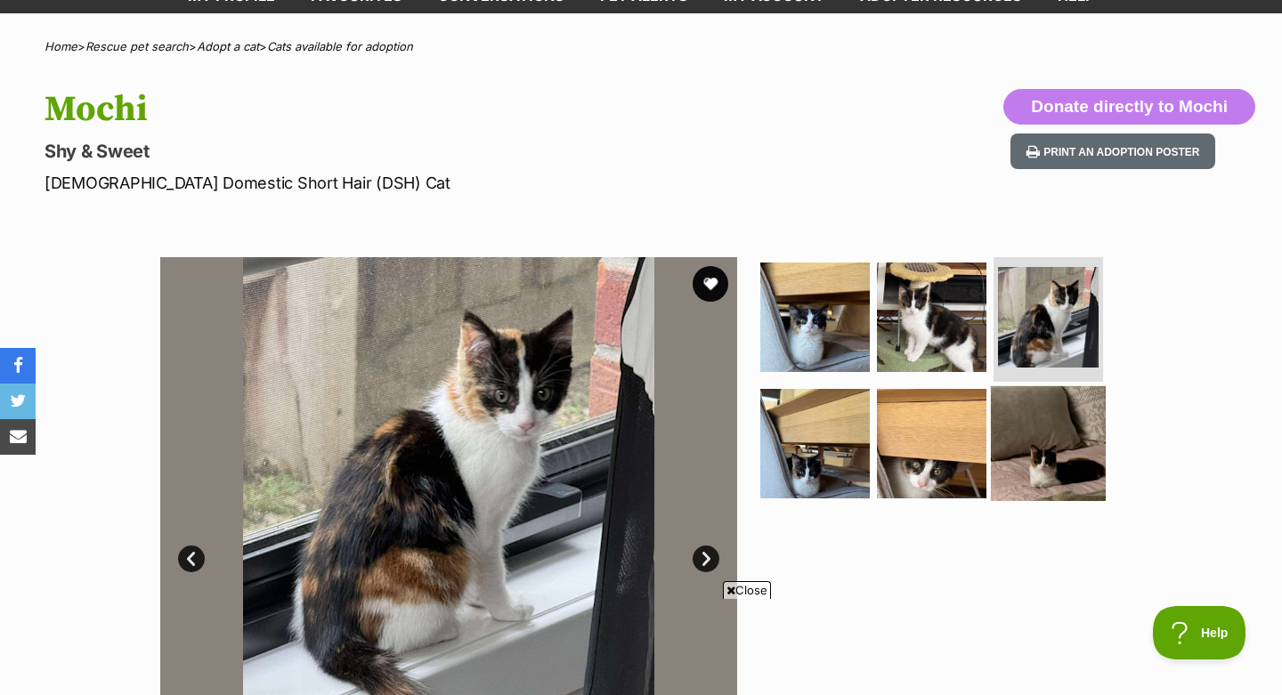
click at [1032, 452] on img at bounding box center [1048, 442] width 115 height 115
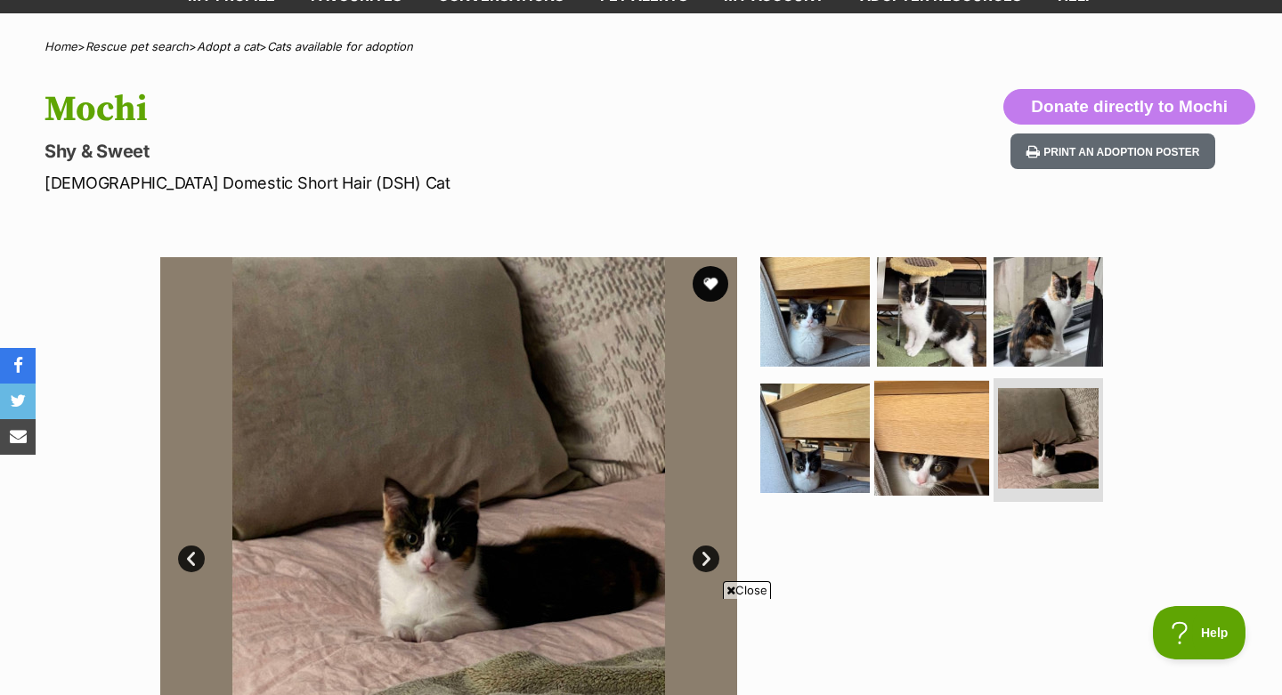
click at [932, 448] on img at bounding box center [931, 437] width 115 height 115
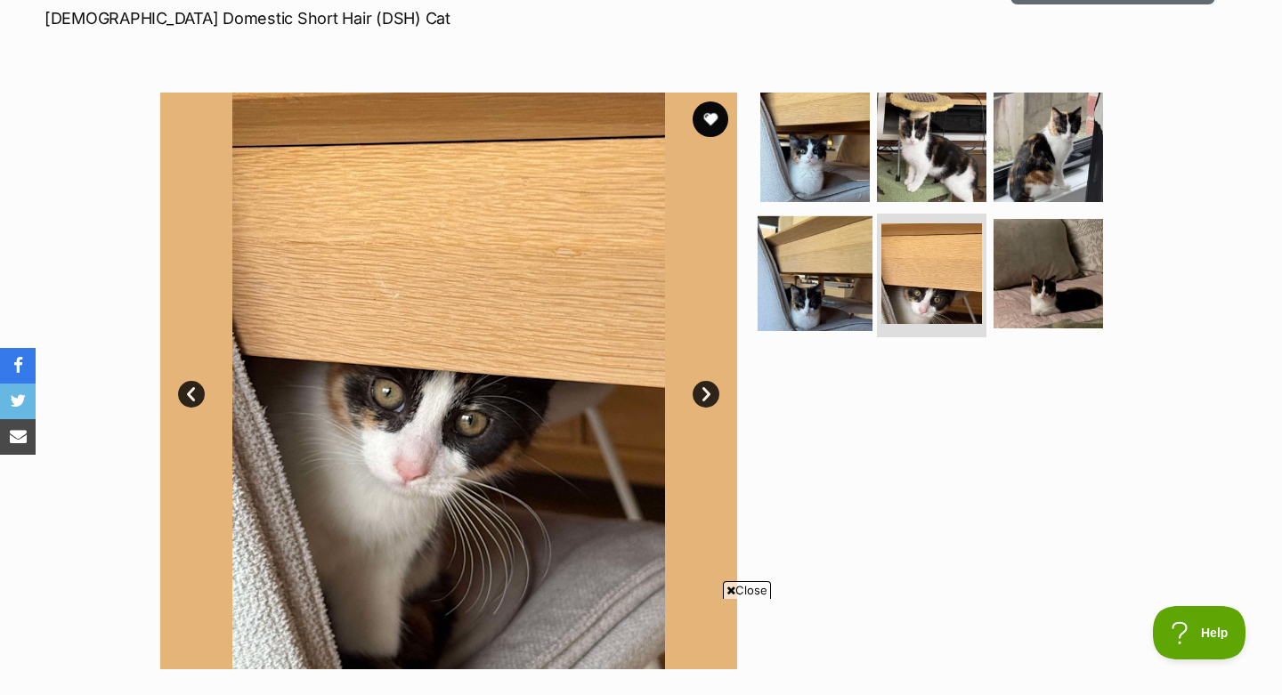
click at [848, 263] on img at bounding box center [814, 272] width 115 height 115
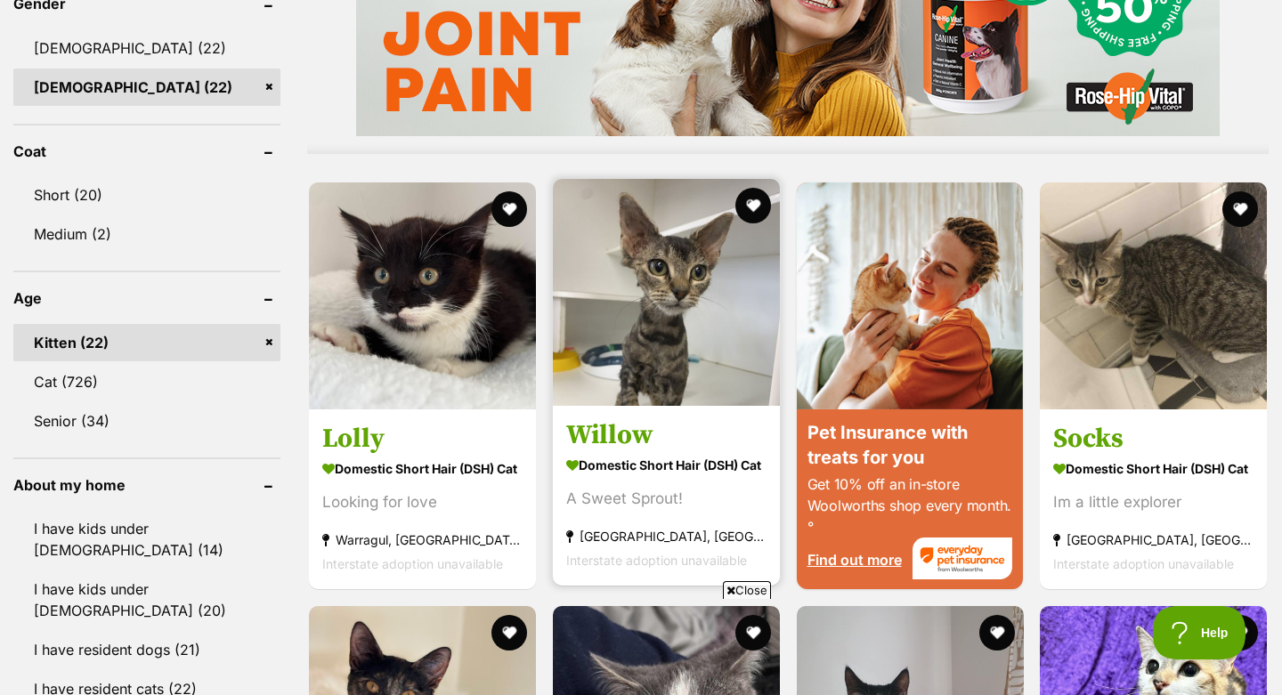
scroll to position [1639, 0]
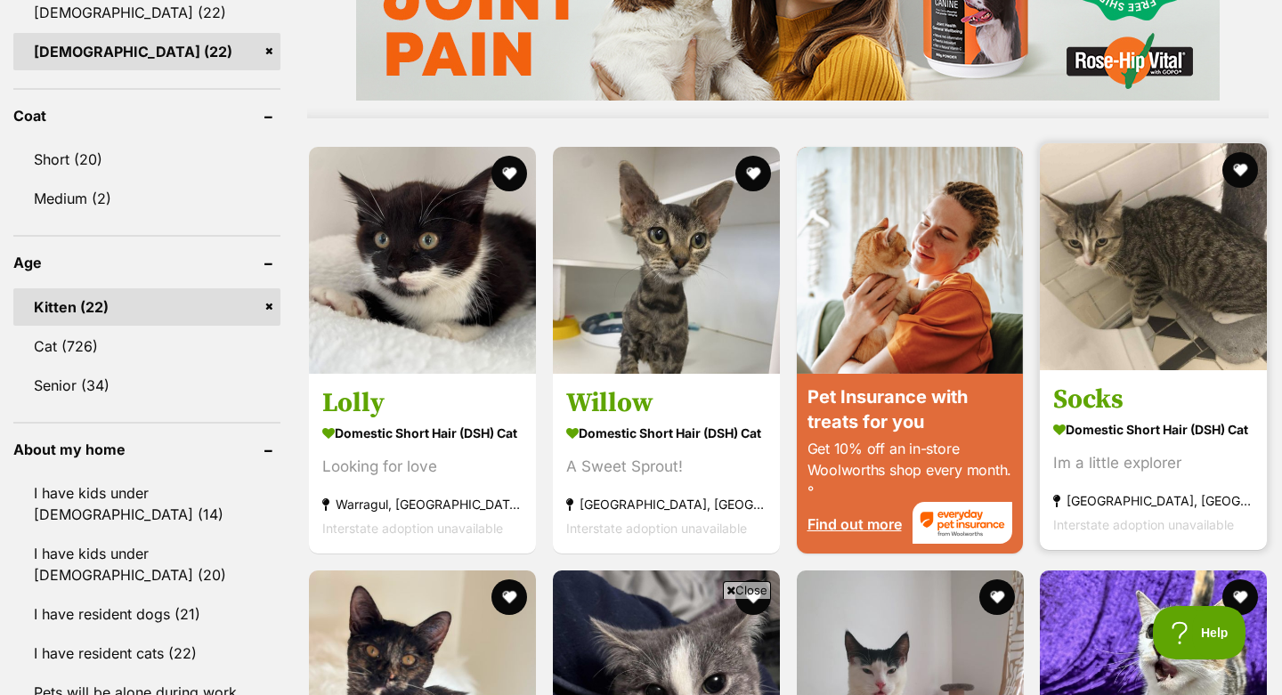
click at [1171, 274] on img at bounding box center [1153, 256] width 227 height 227
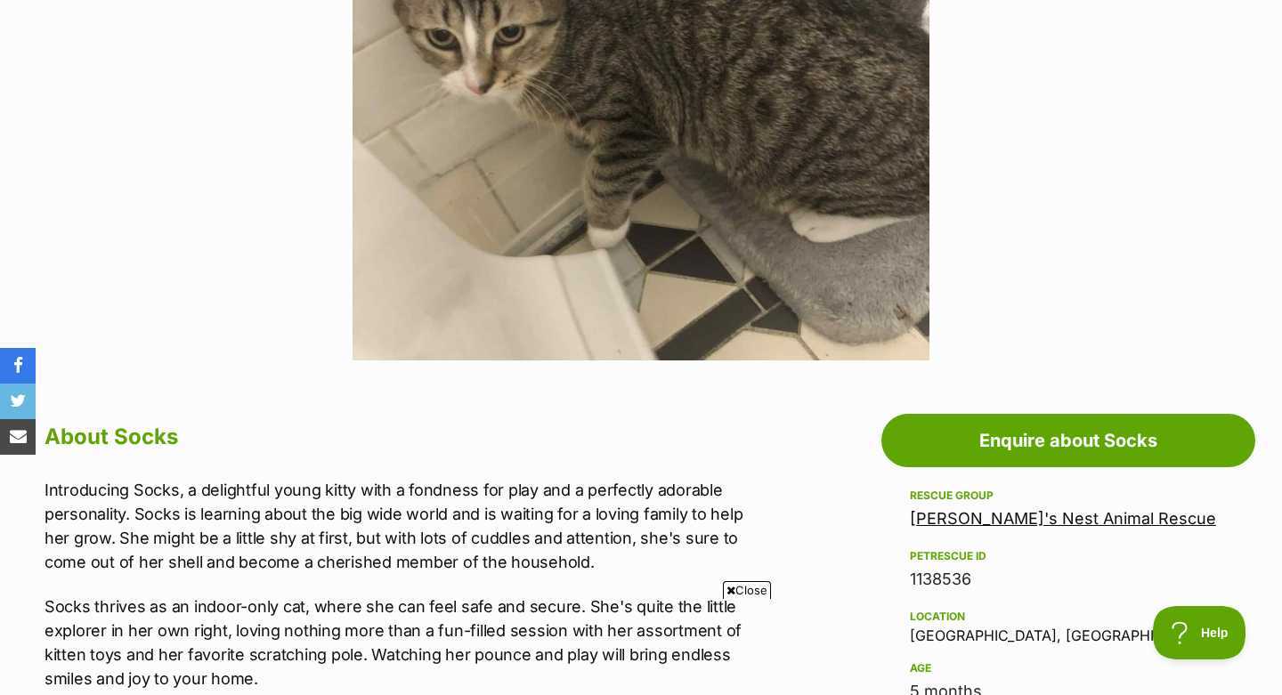
scroll to position [289, 0]
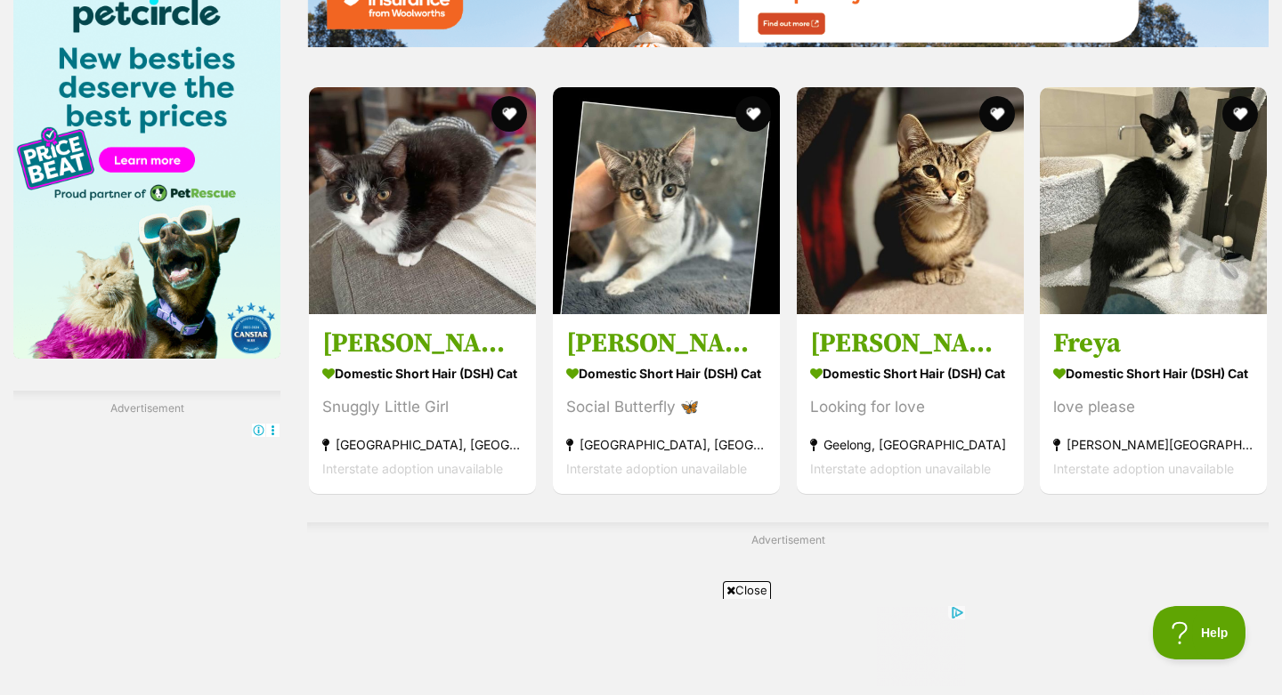
scroll to position [2716, 0]
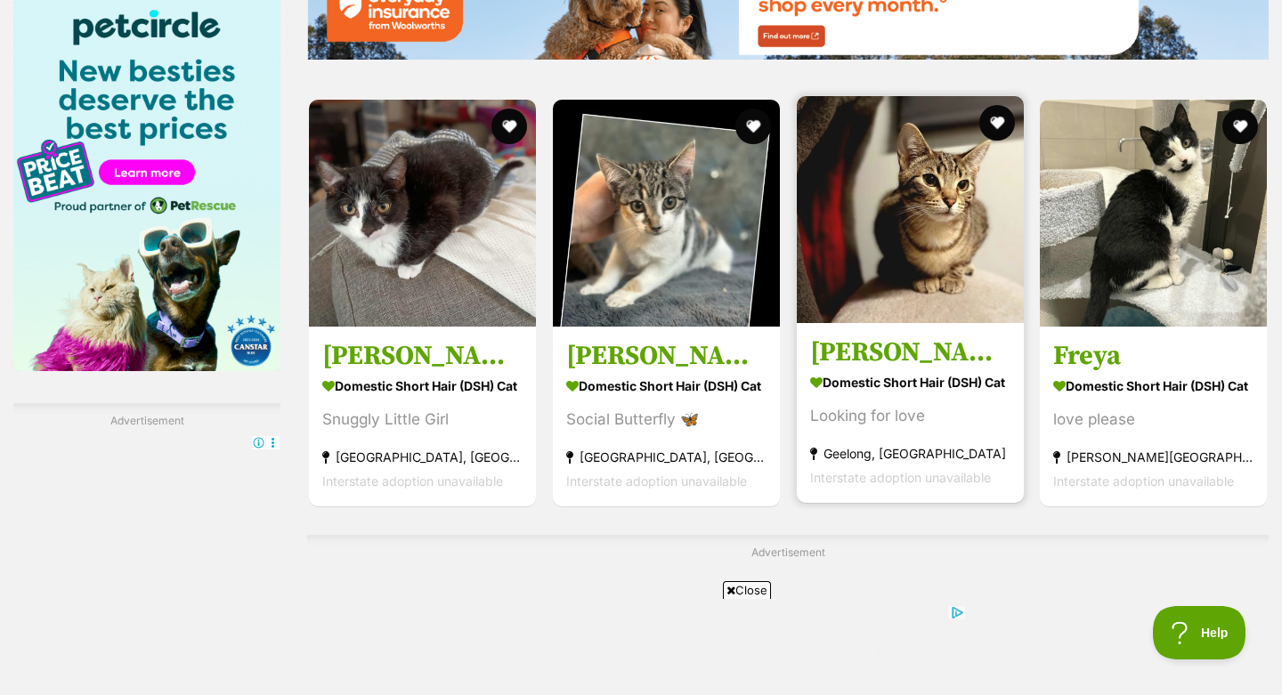
click at [898, 336] on h3 "[PERSON_NAME]" at bounding box center [910, 353] width 200 height 34
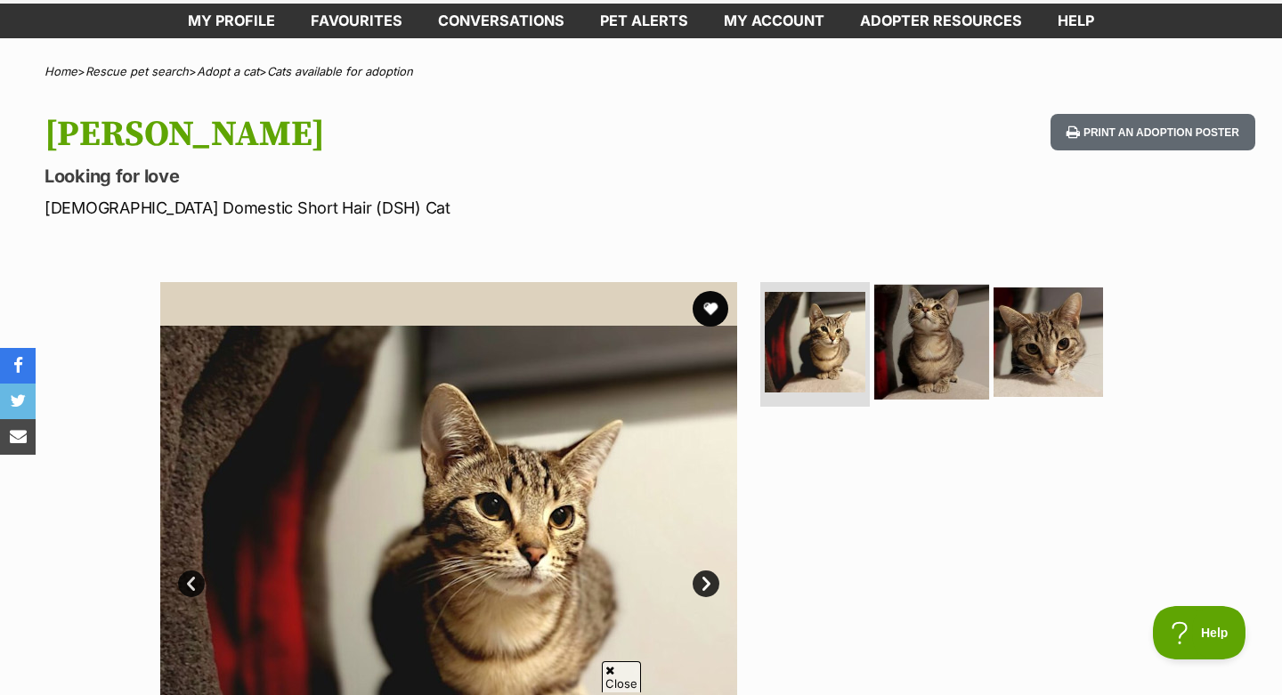
click at [923, 373] on img at bounding box center [931, 342] width 115 height 115
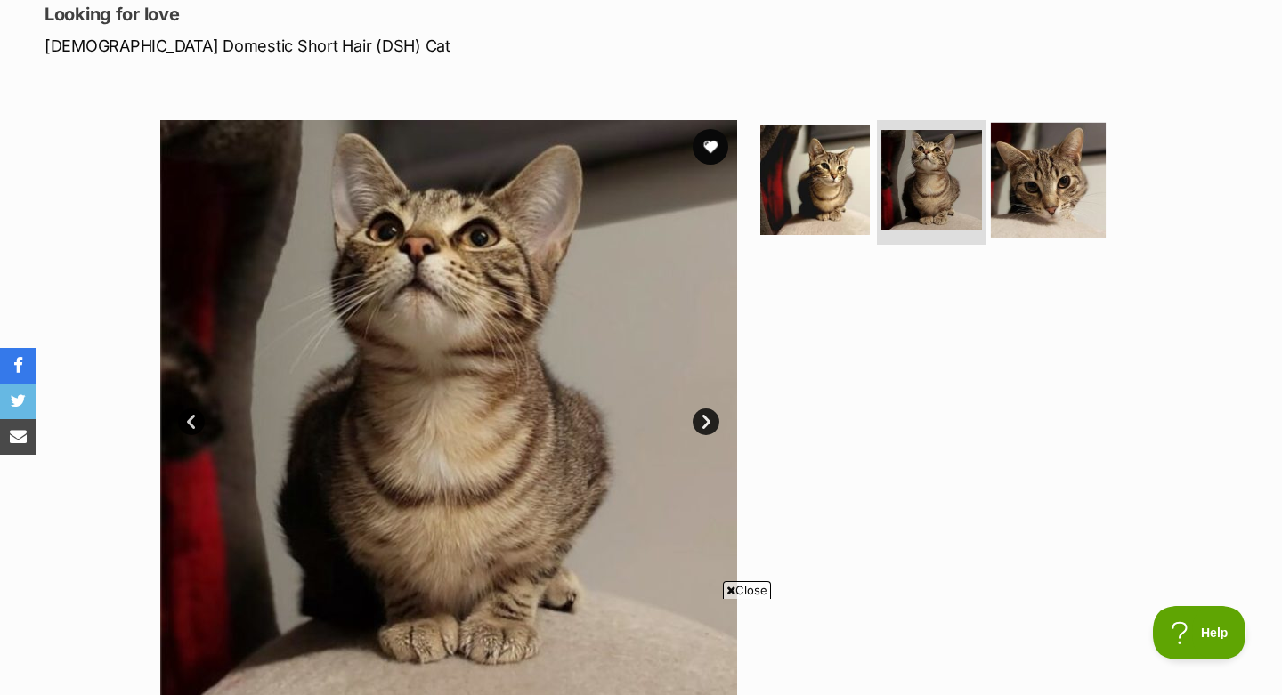
click at [1068, 148] on img at bounding box center [1048, 180] width 115 height 115
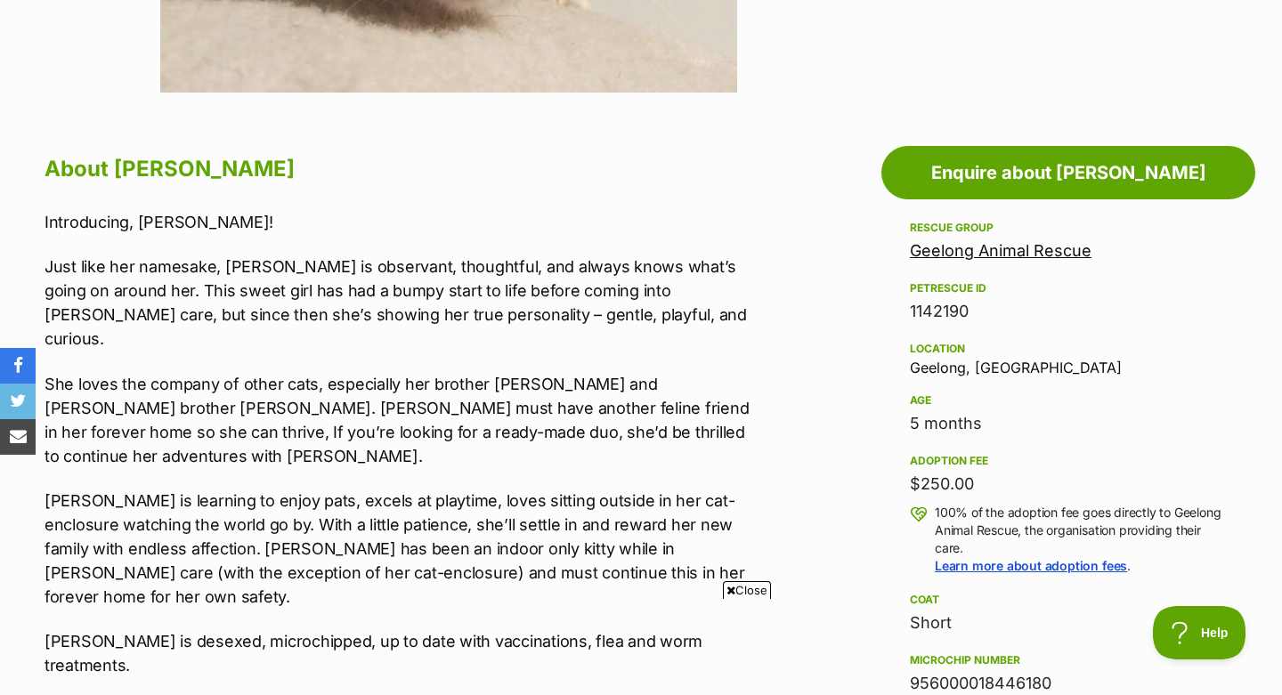
scroll to position [0, 267]
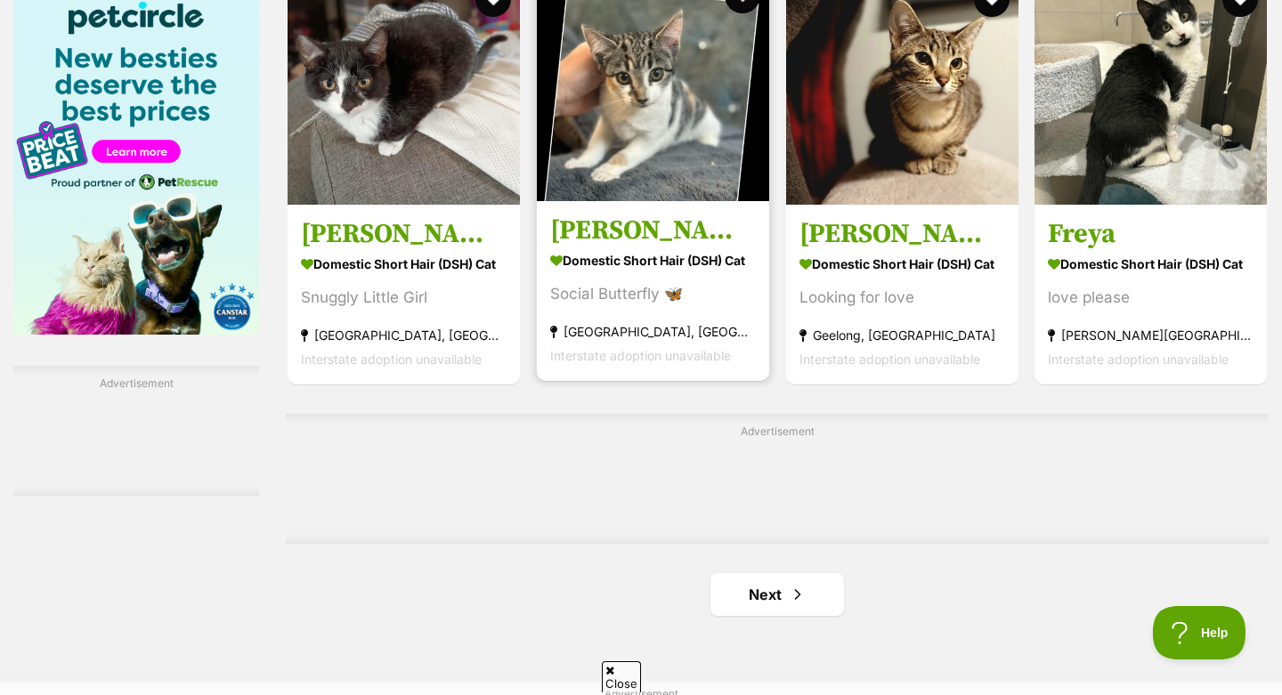
click at [665, 214] on h3 "[PERSON_NAME]* 9 Lives Project Rescue" at bounding box center [653, 231] width 206 height 34
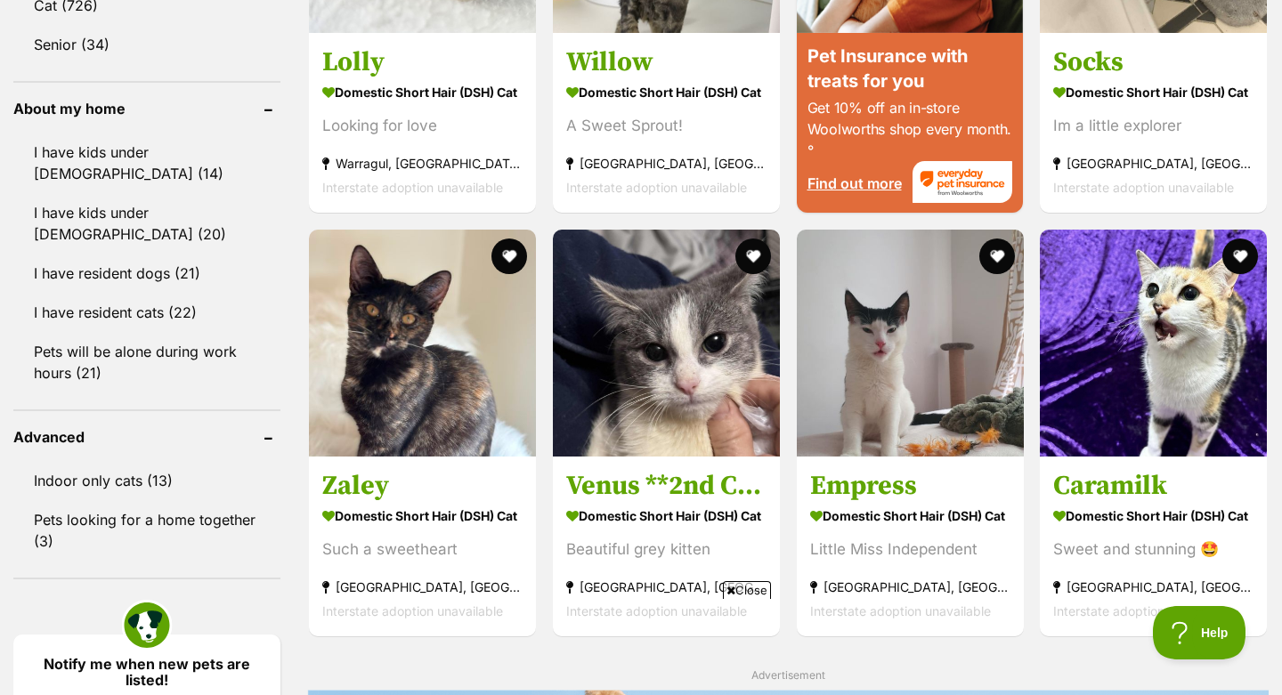
scroll to position [1976, 0]
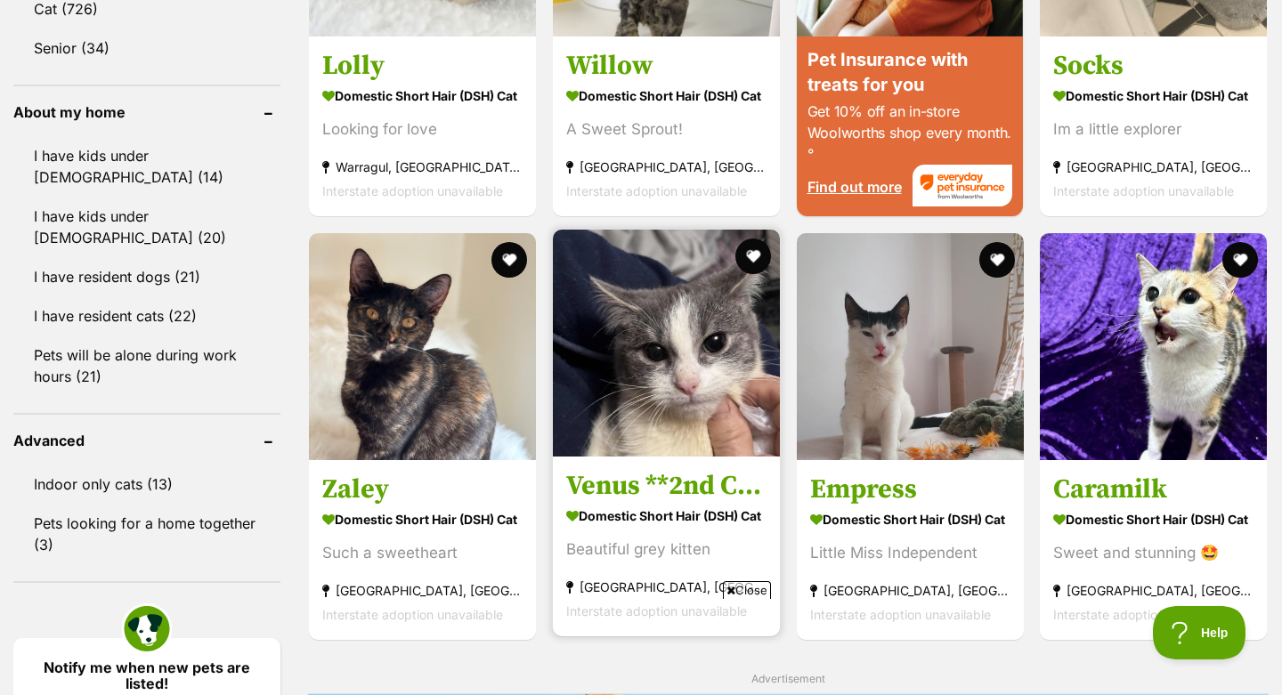
click at [652, 384] on img at bounding box center [666, 343] width 227 height 227
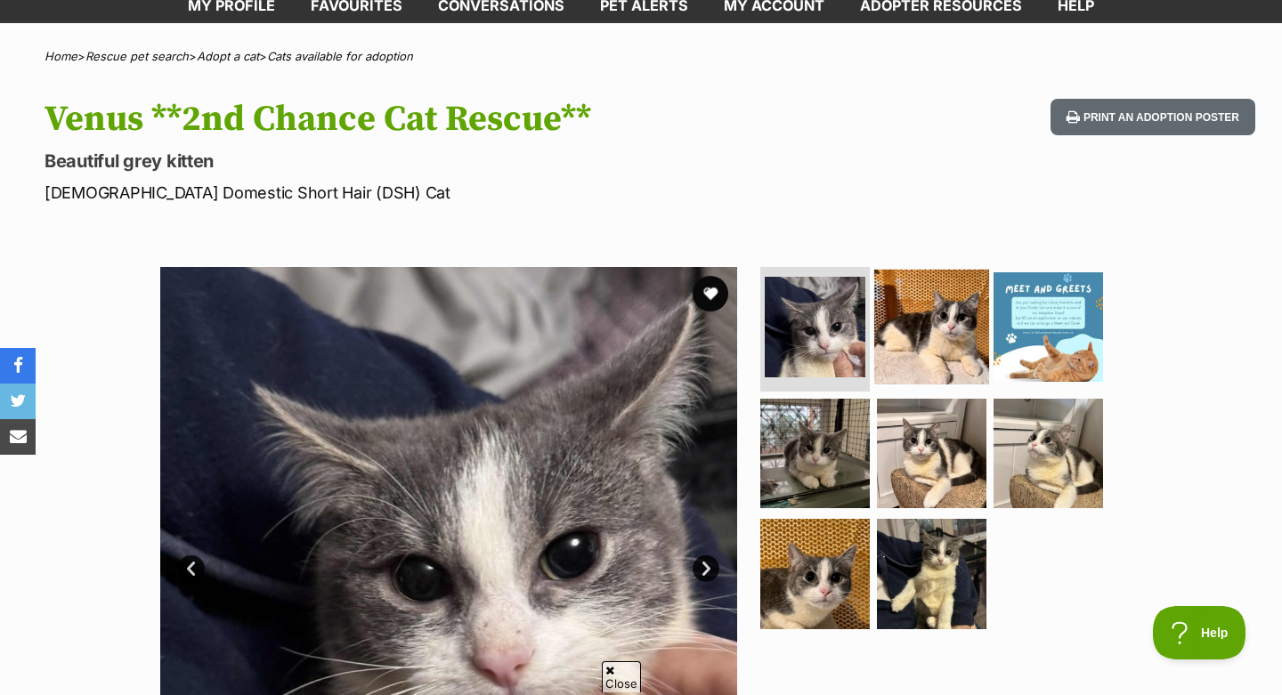
click at [952, 352] on img at bounding box center [931, 327] width 115 height 115
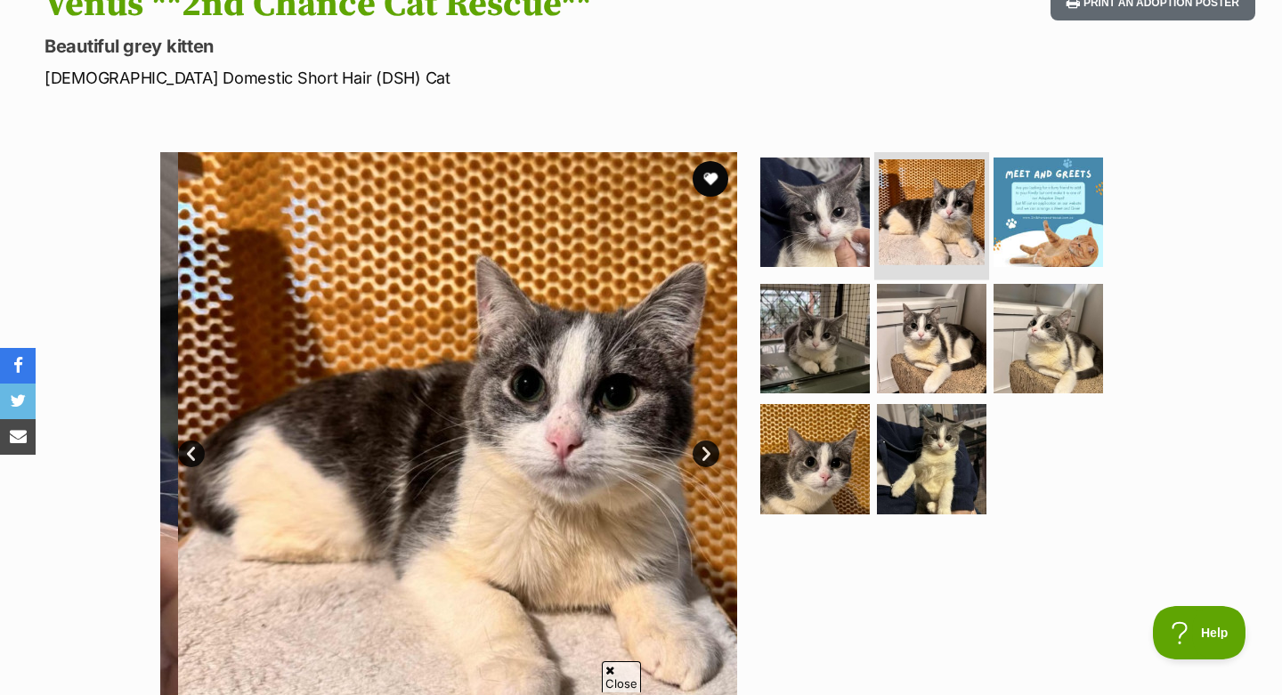
scroll to position [247, 0]
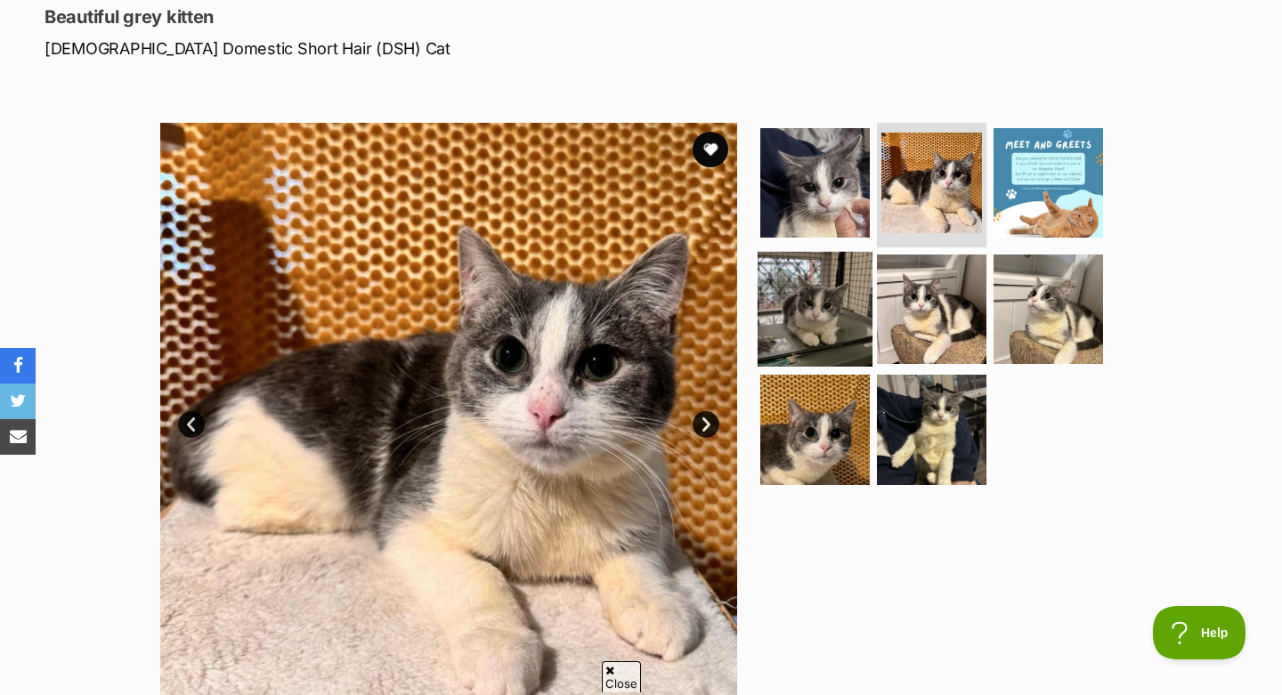
click at [814, 287] on img at bounding box center [814, 308] width 115 height 115
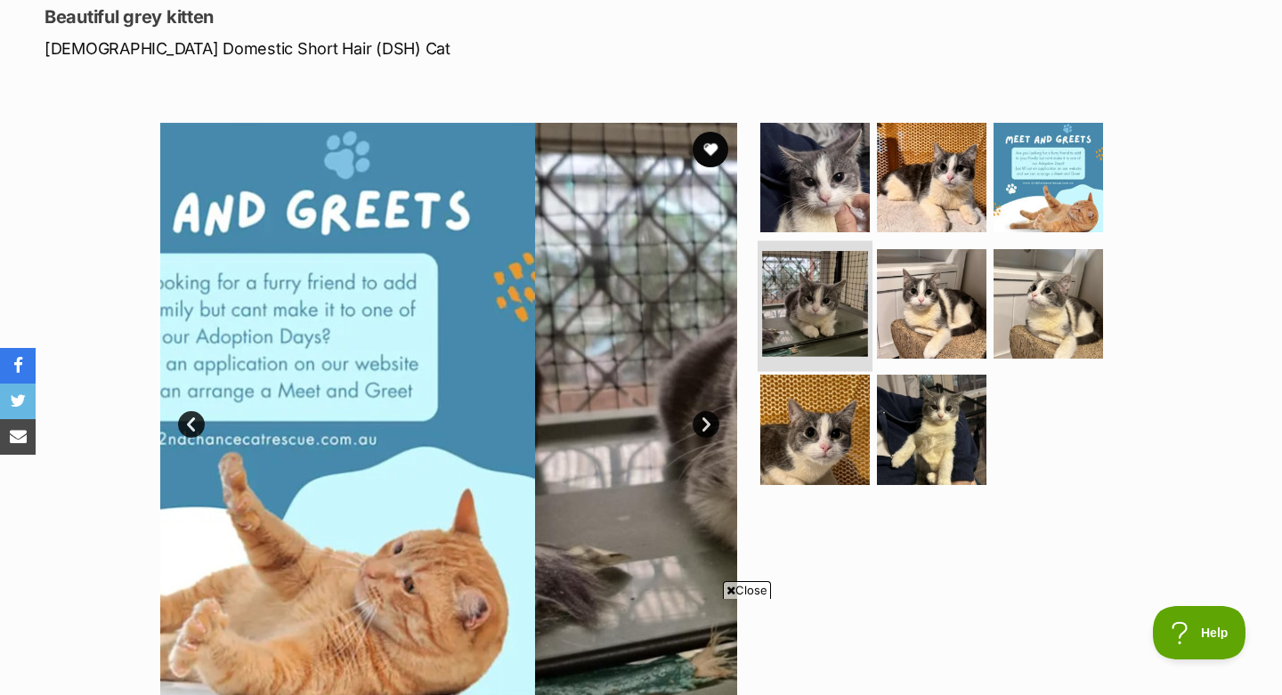
scroll to position [0, 0]
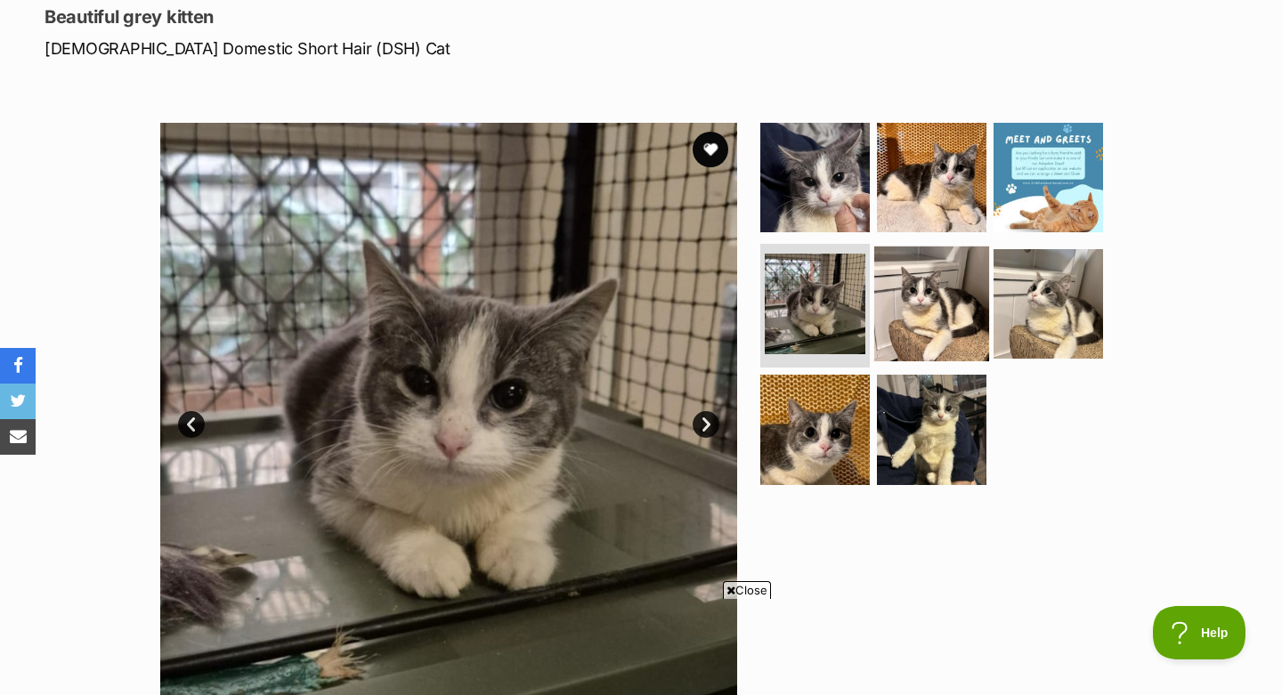
click at [913, 312] on img at bounding box center [931, 303] width 115 height 115
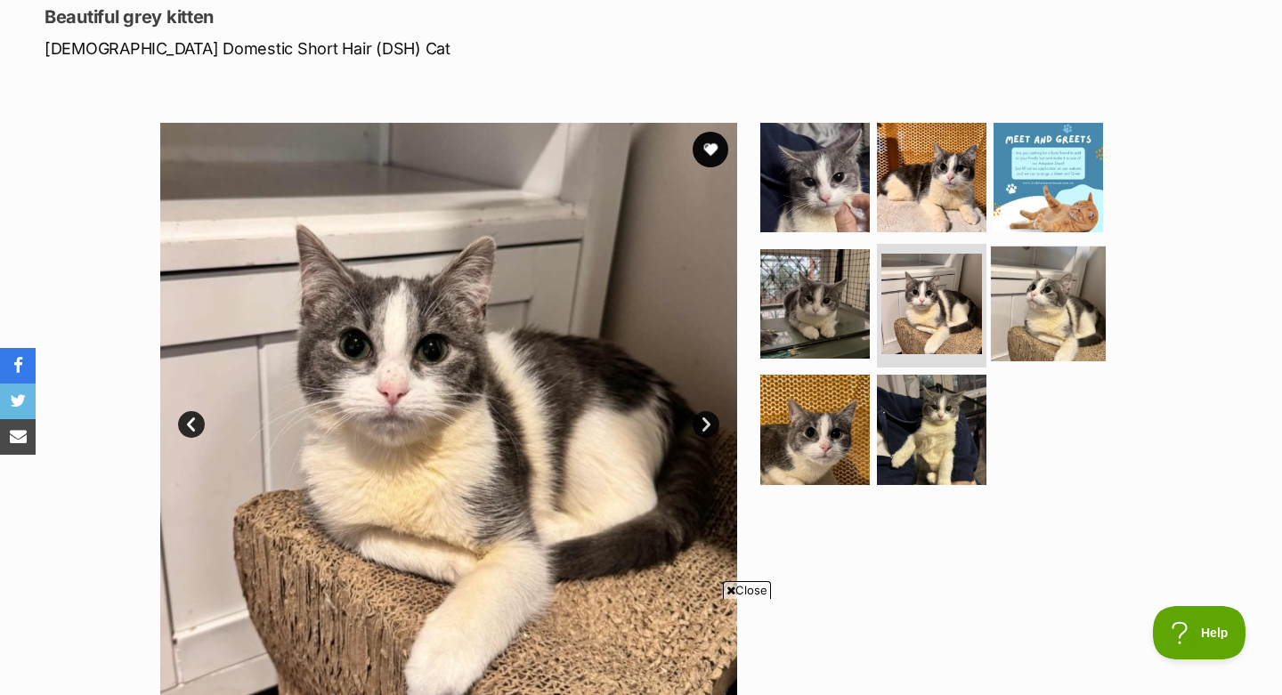
click at [1038, 319] on img at bounding box center [1048, 303] width 115 height 115
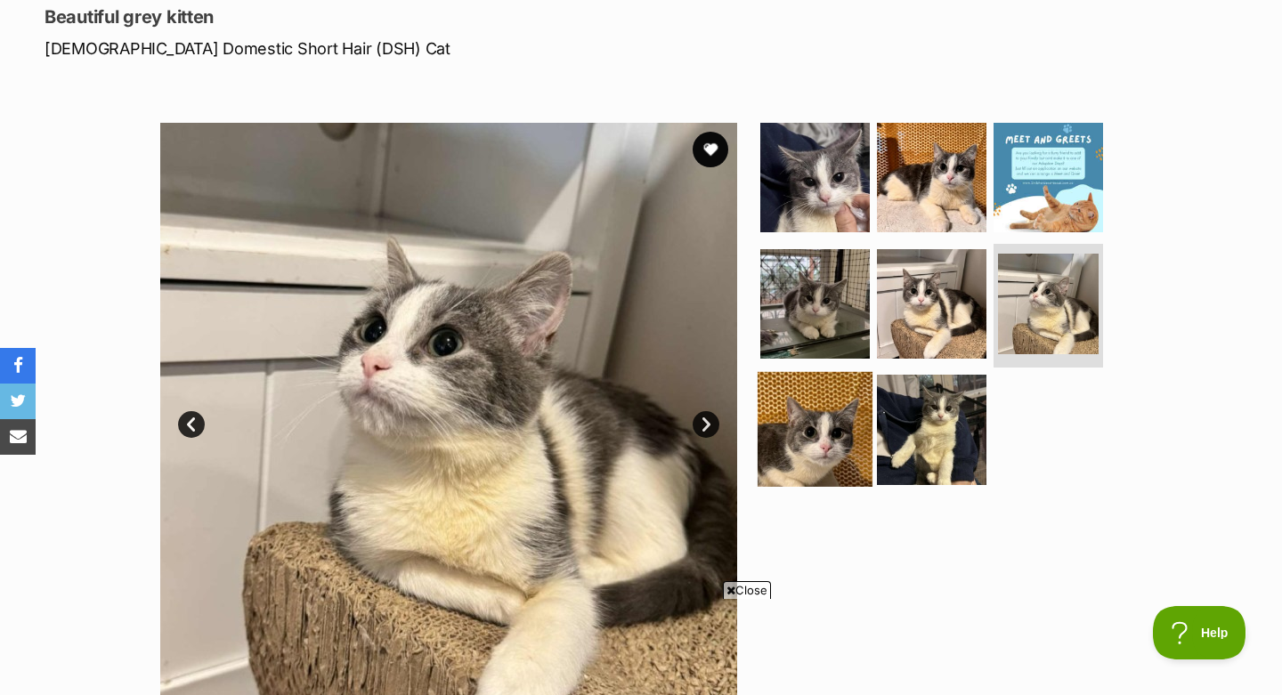
click at [795, 440] on img at bounding box center [814, 429] width 115 height 115
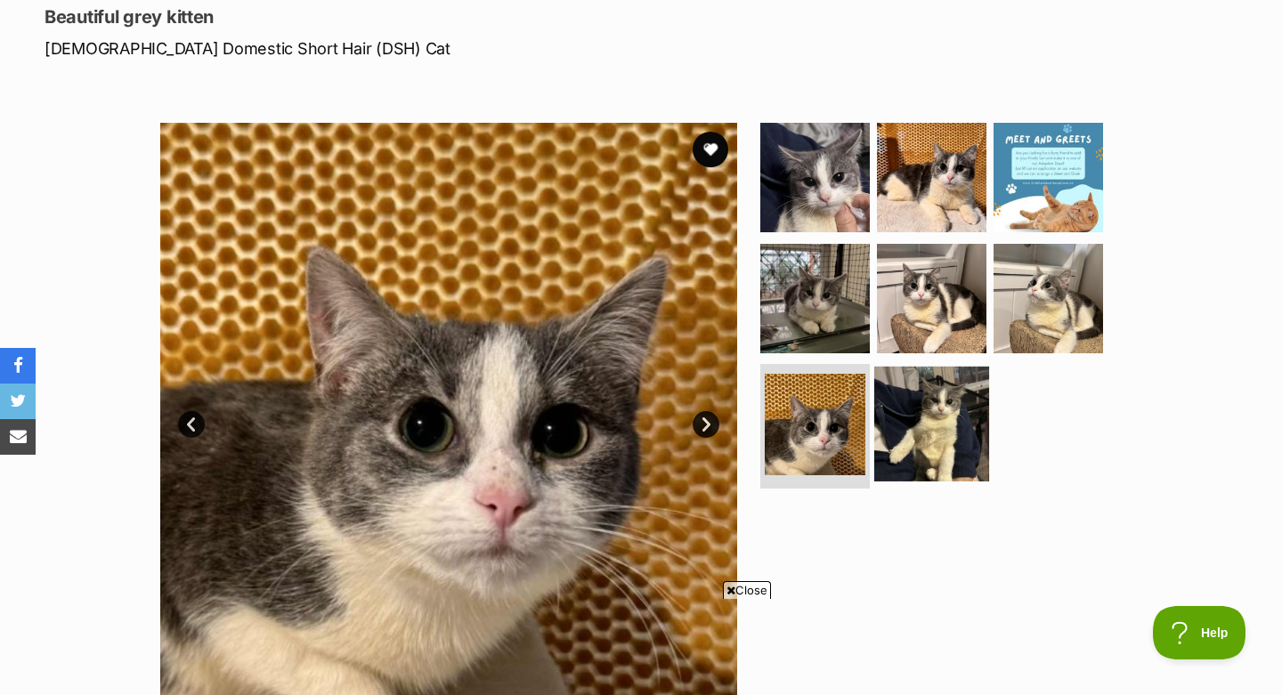
click at [936, 433] on img at bounding box center [931, 424] width 115 height 115
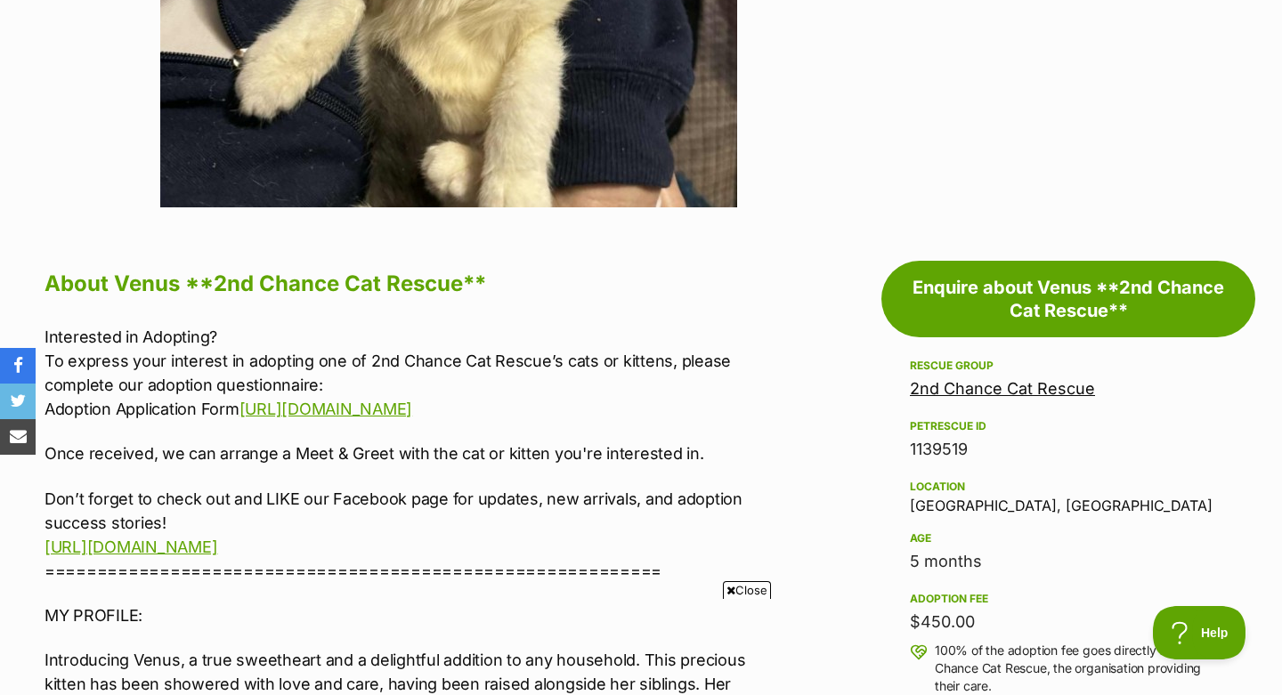
scroll to position [966, 0]
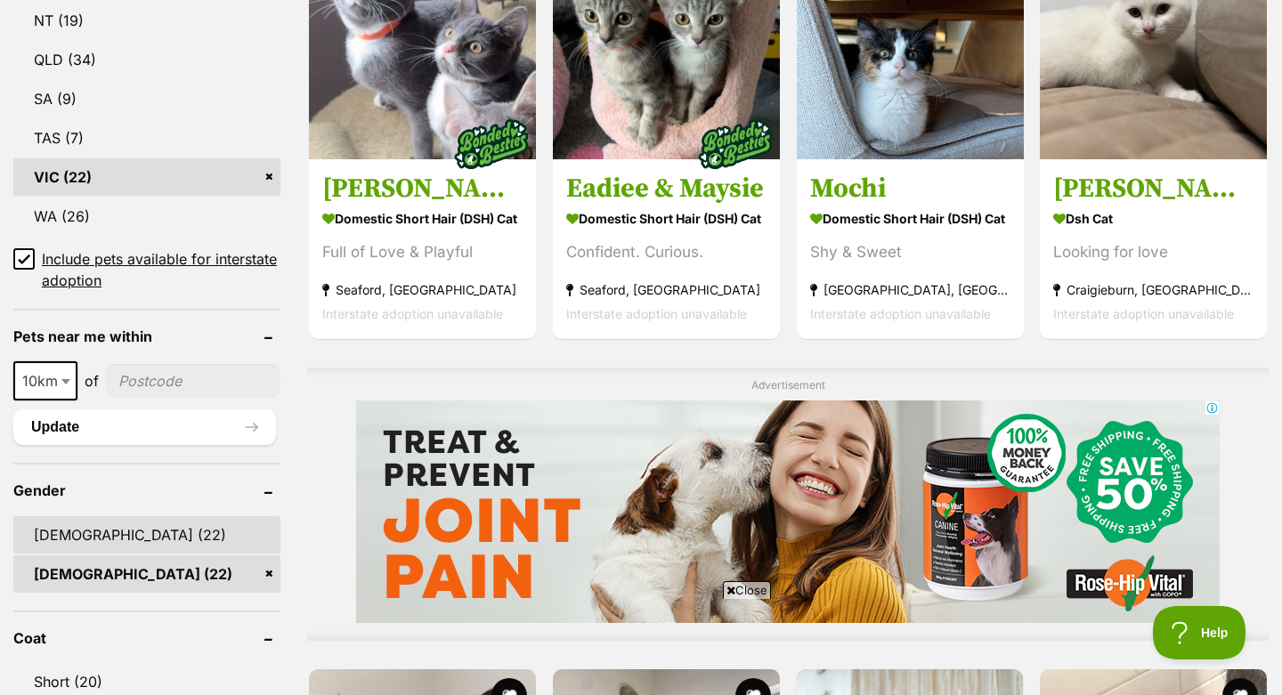
scroll to position [1124, 0]
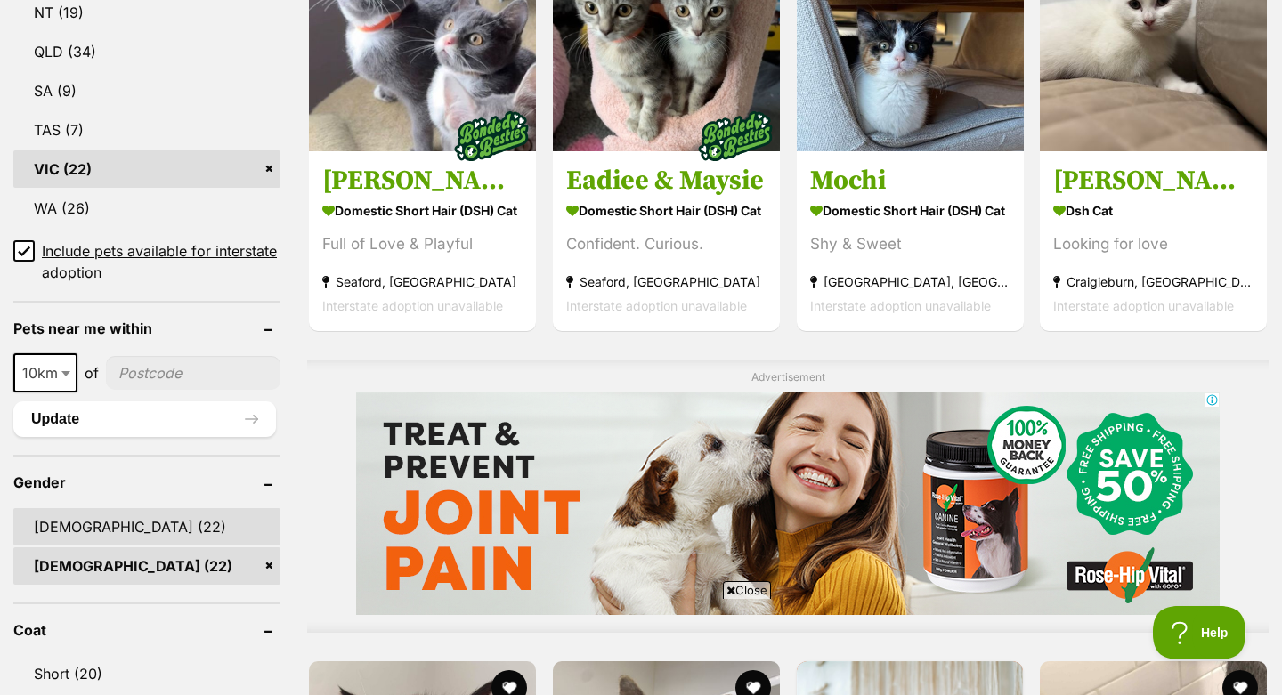
click at [135, 508] on link "[DEMOGRAPHIC_DATA] (22)" at bounding box center [146, 526] width 267 height 37
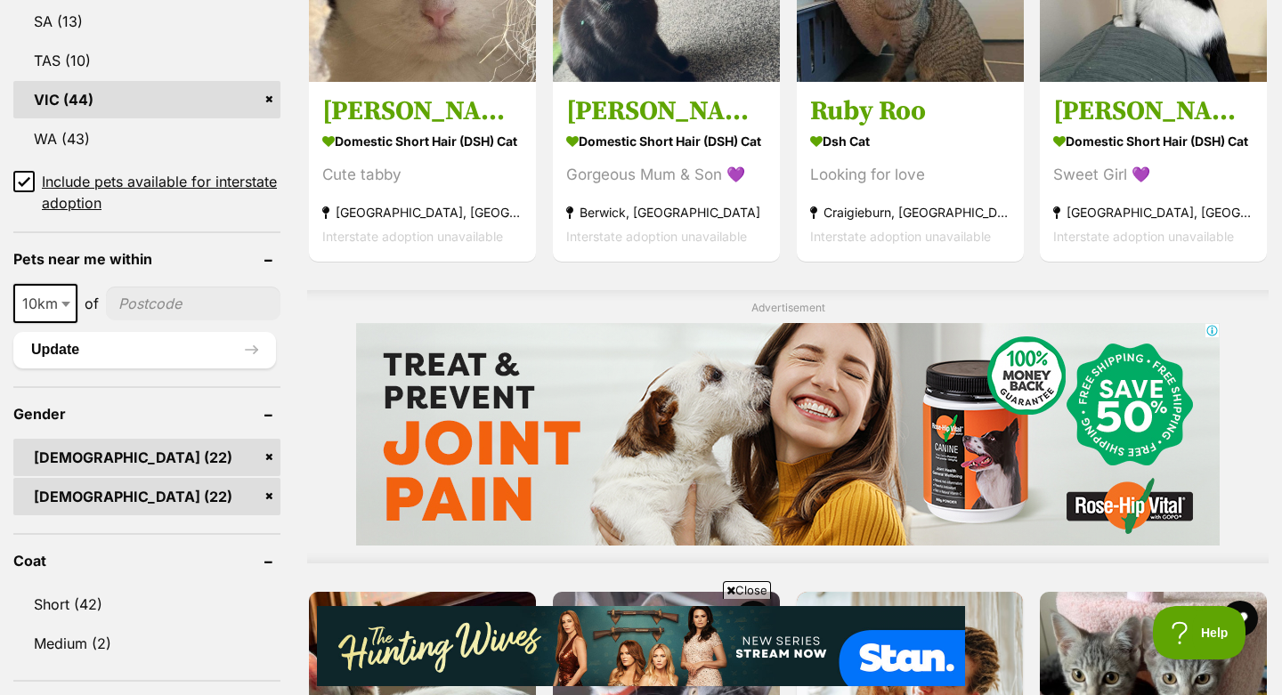
click at [263, 478] on link "[DEMOGRAPHIC_DATA] (22)" at bounding box center [146, 496] width 267 height 37
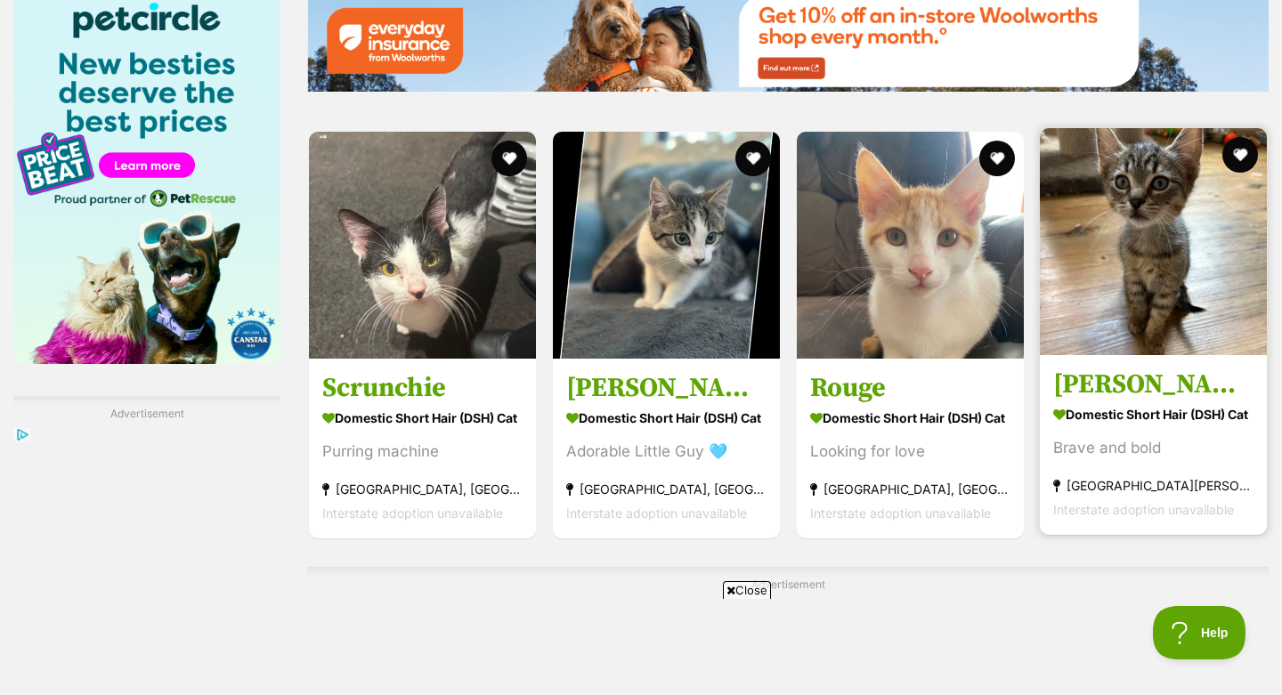
scroll to position [2683, 0]
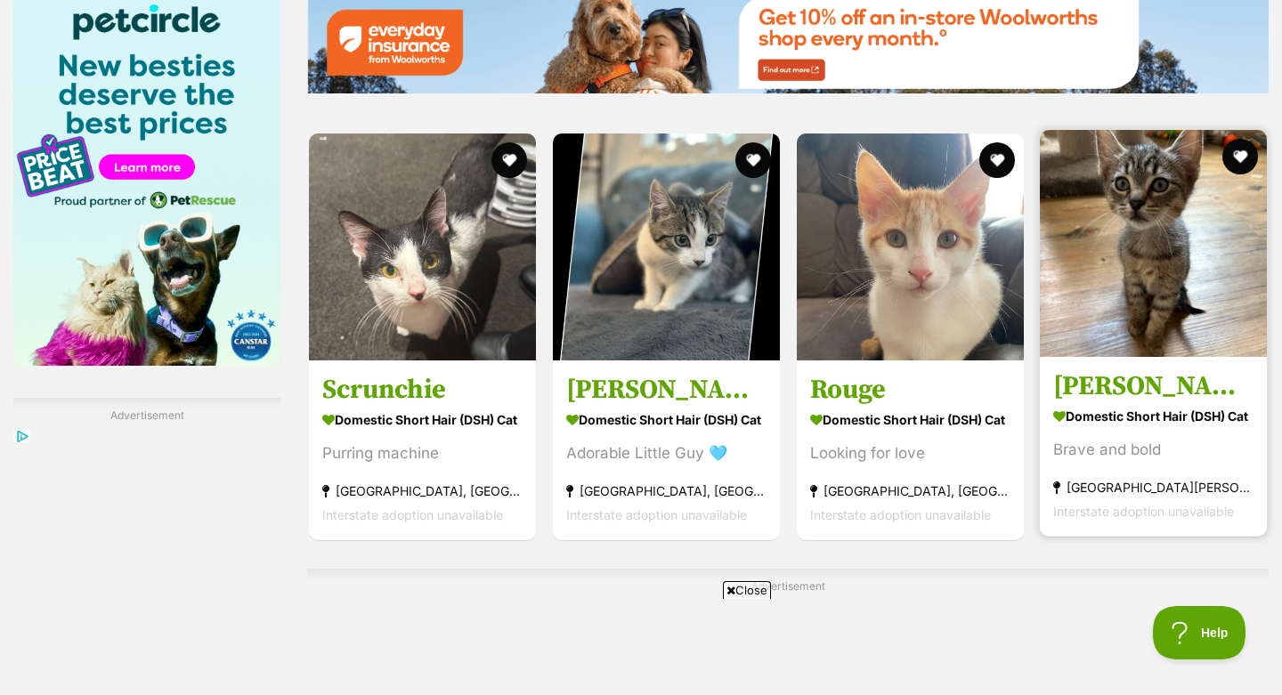
click at [1134, 403] on strong "Domestic Short Hair (DSH) Cat" at bounding box center [1153, 416] width 200 height 26
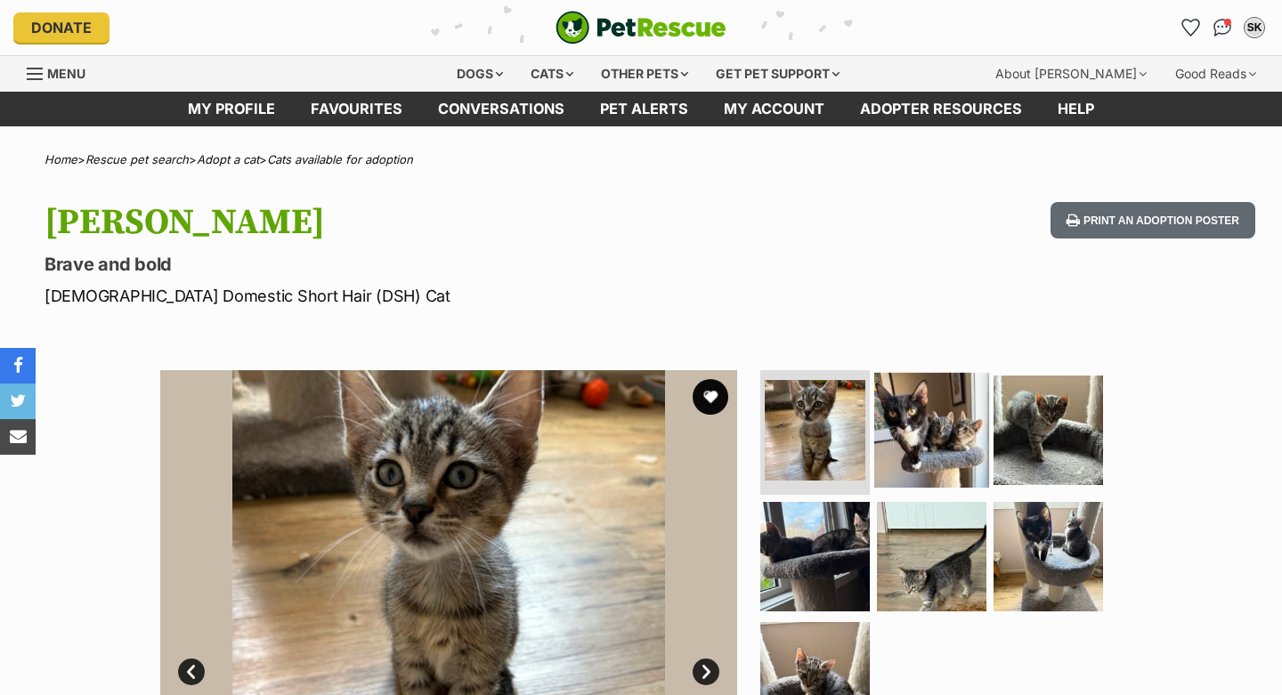
click at [925, 443] on img at bounding box center [931, 430] width 115 height 115
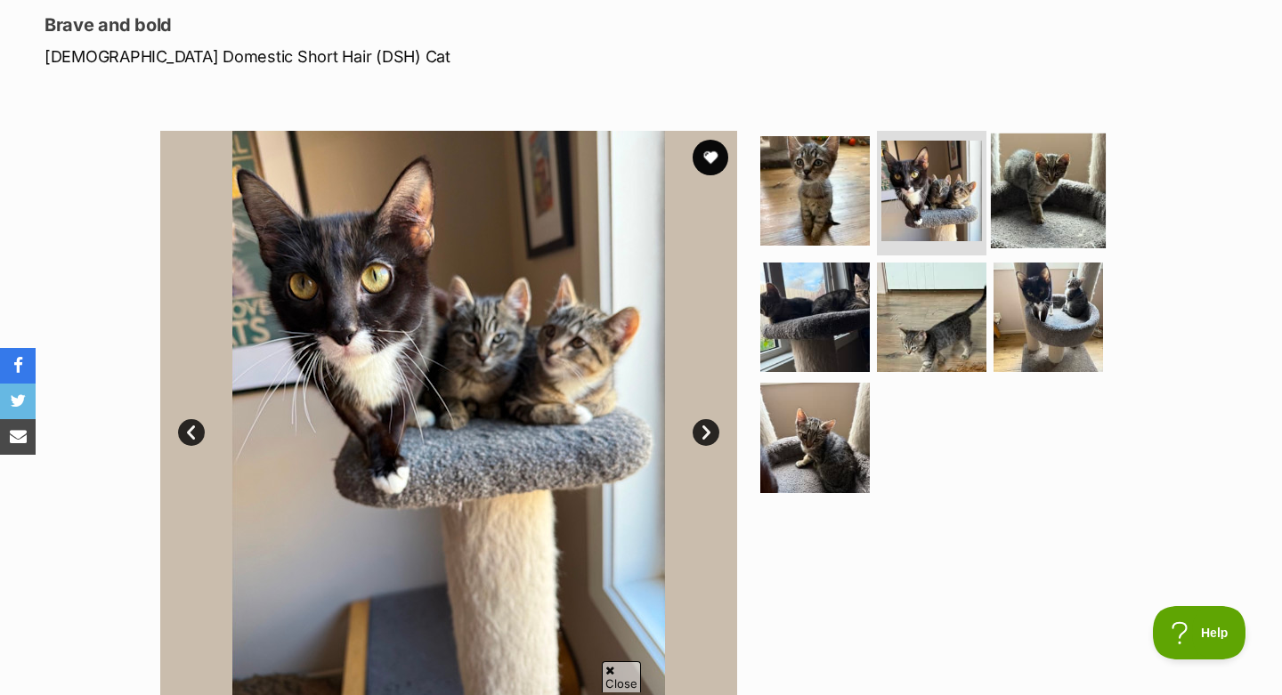
click at [1031, 213] on img at bounding box center [1048, 191] width 115 height 115
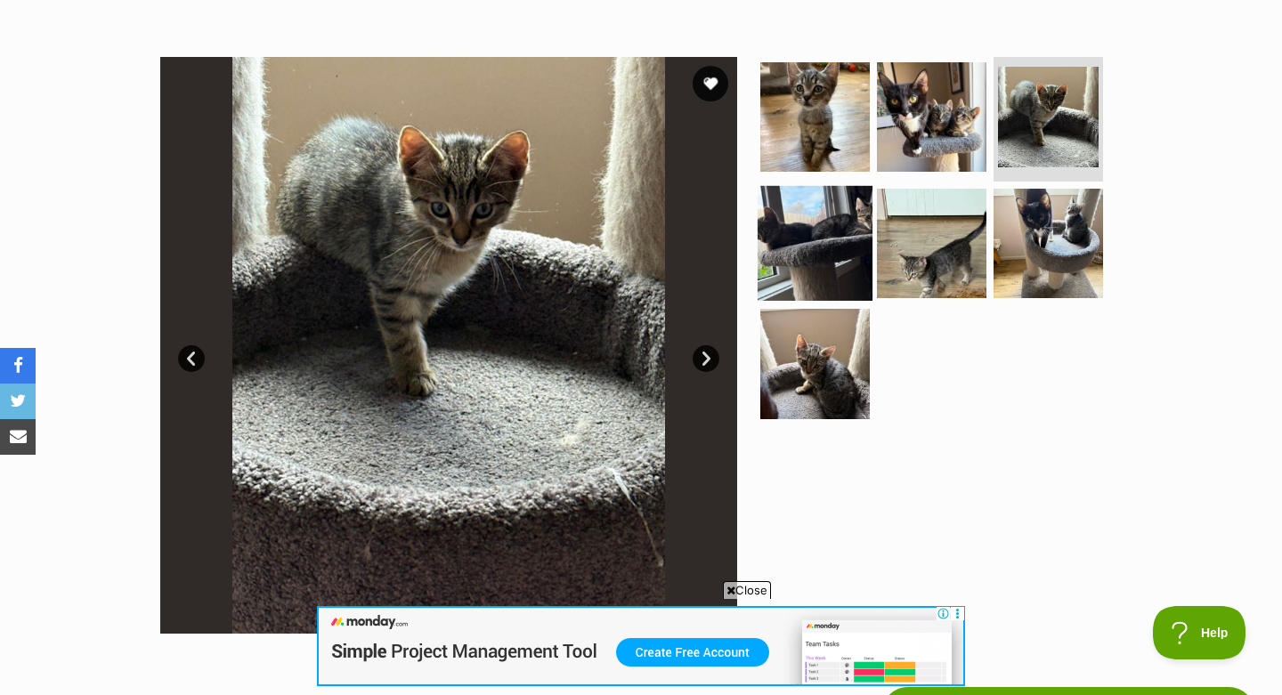
click at [815, 247] on img at bounding box center [814, 242] width 115 height 115
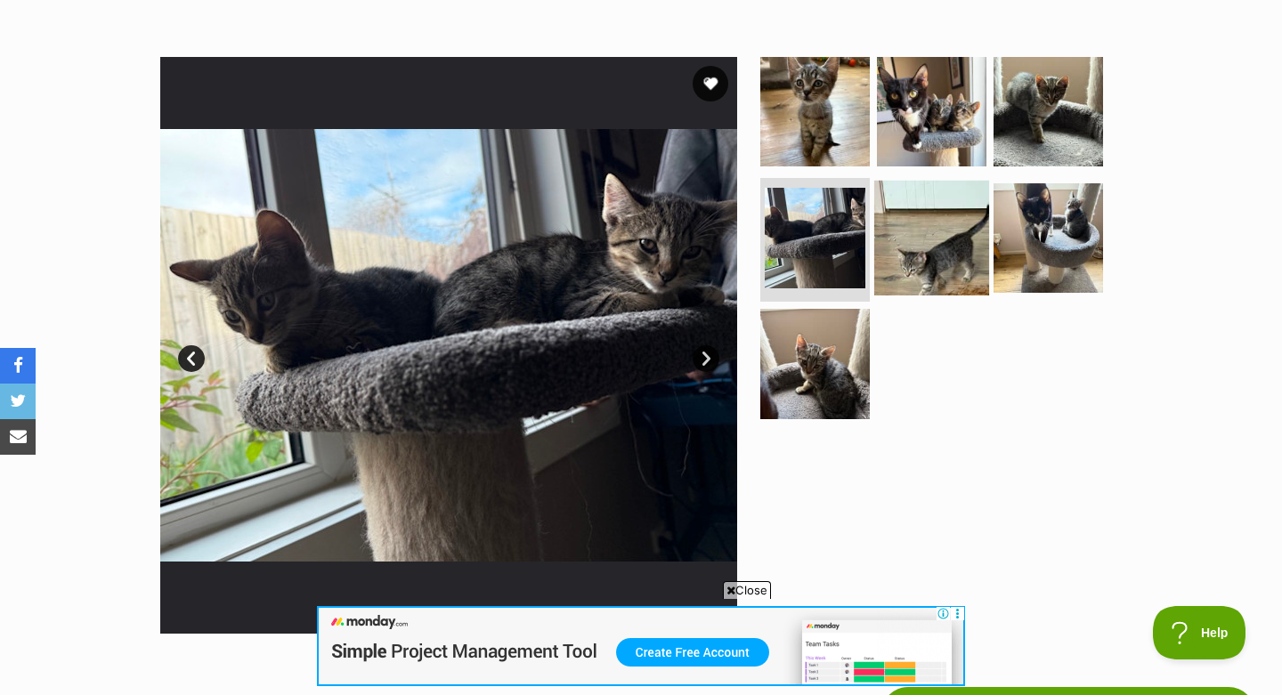
click at [945, 240] on img at bounding box center [931, 237] width 115 height 115
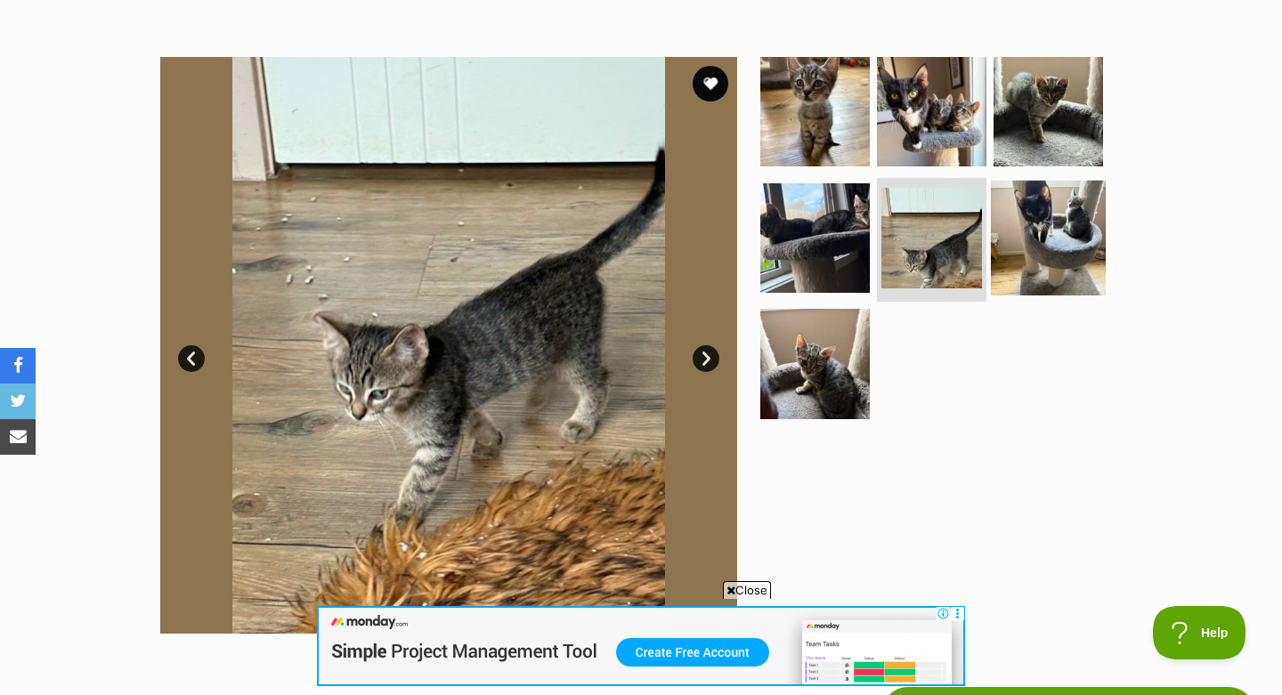
click at [1028, 239] on img at bounding box center [1048, 237] width 115 height 115
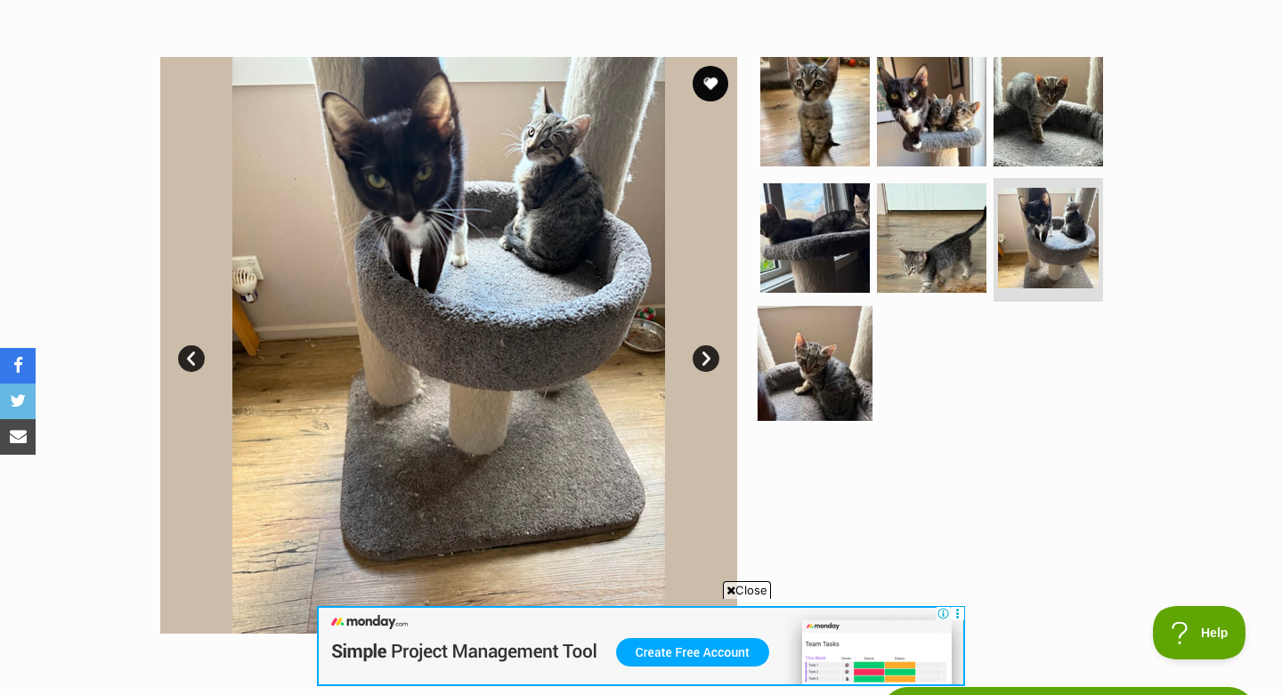
click at [816, 352] on img at bounding box center [814, 363] width 115 height 115
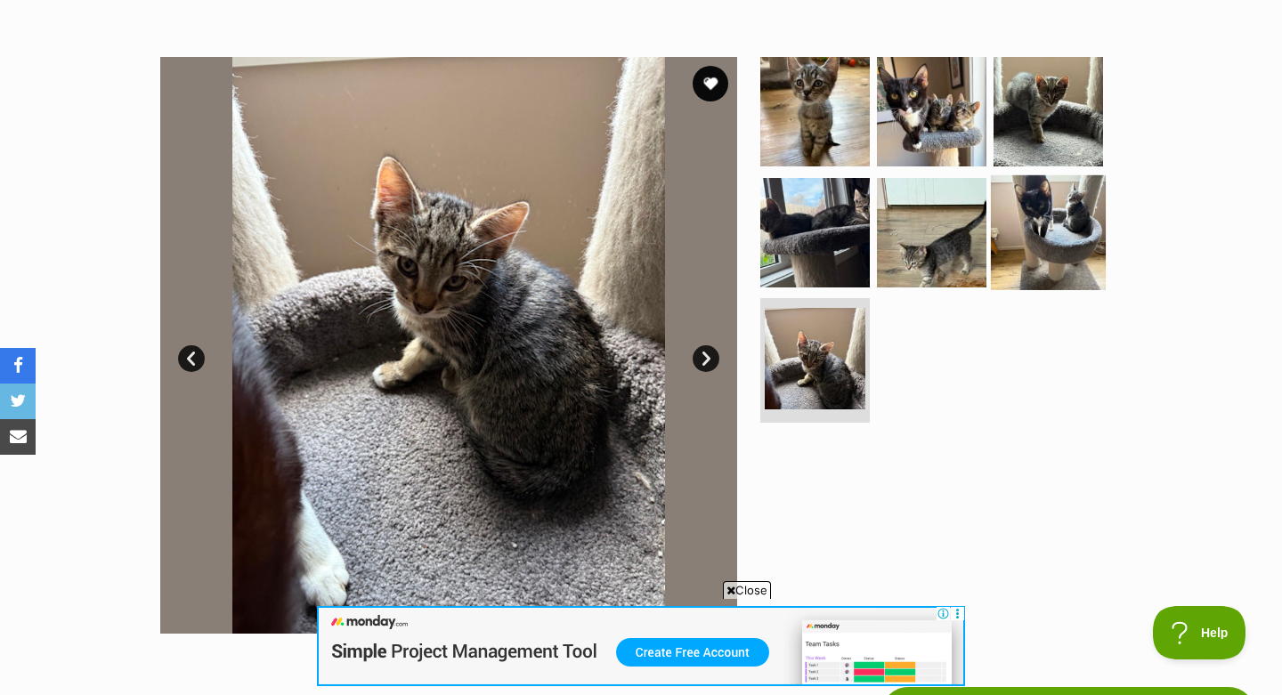
click at [1048, 262] on img at bounding box center [1048, 231] width 115 height 115
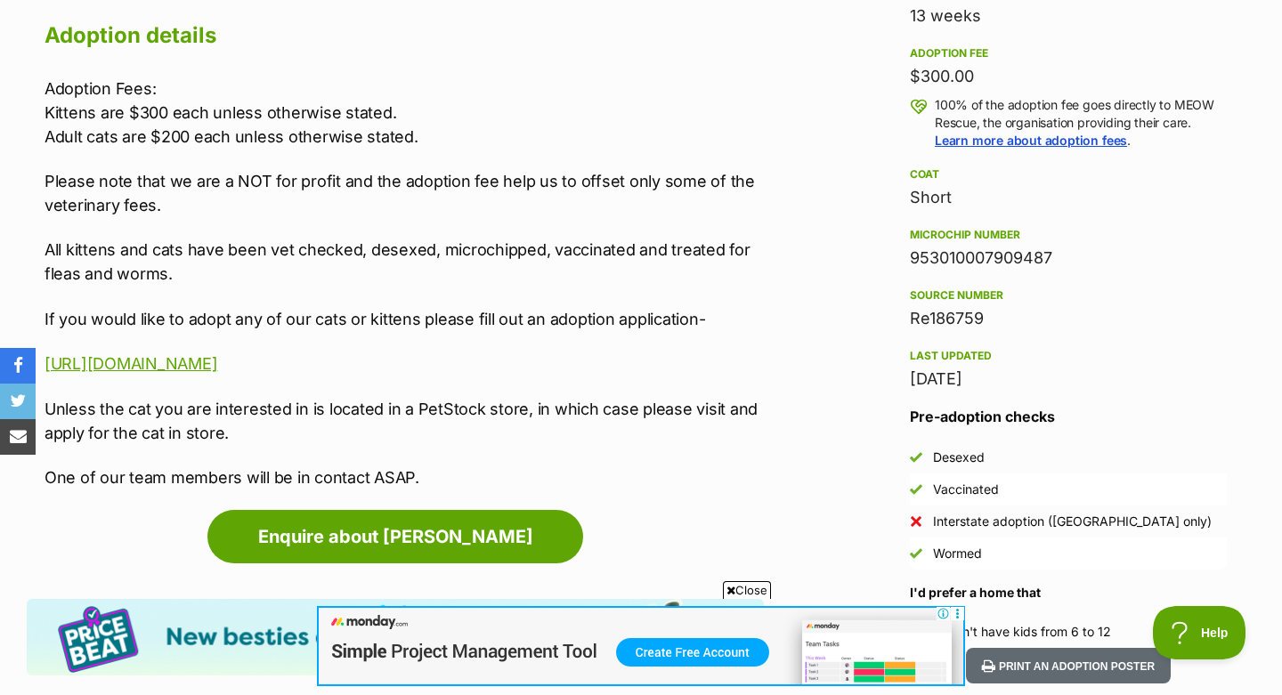
click at [281, 373] on p "https://form.jotform.com/223141708425046" at bounding box center [404, 364] width 719 height 24
click at [217, 366] on link "https://form.jotform.com/223141708425046" at bounding box center [131, 363] width 173 height 19
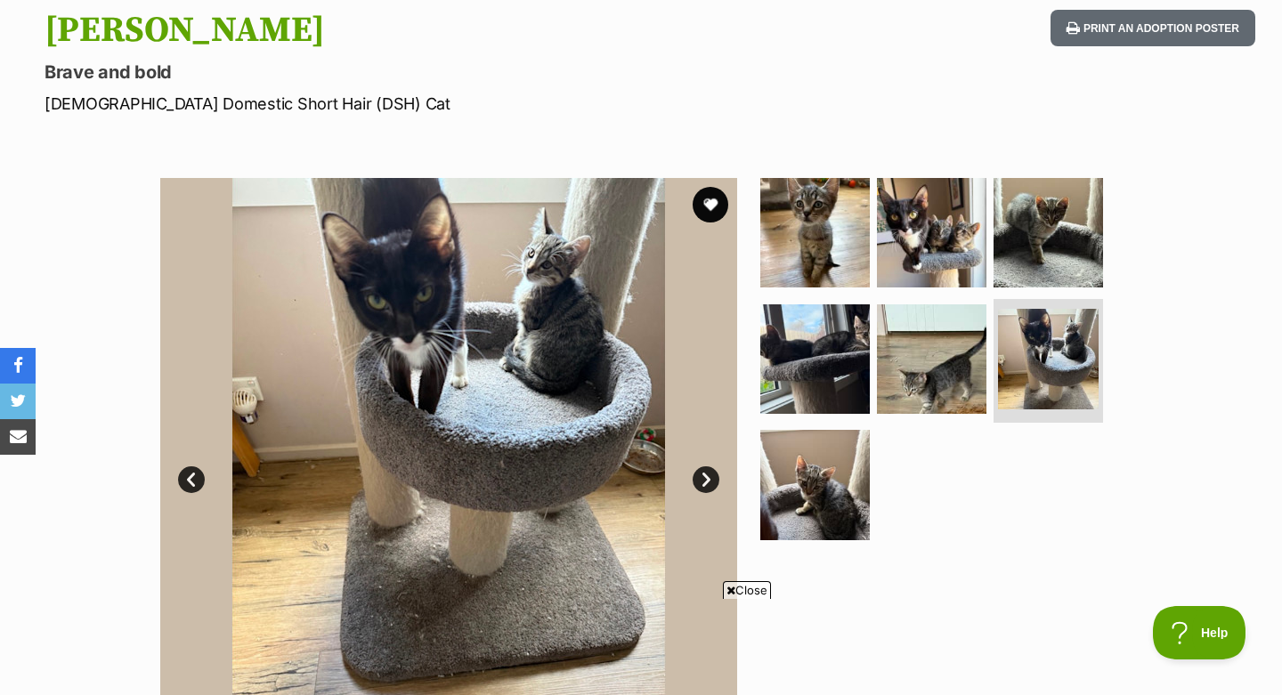
scroll to position [198, 0]
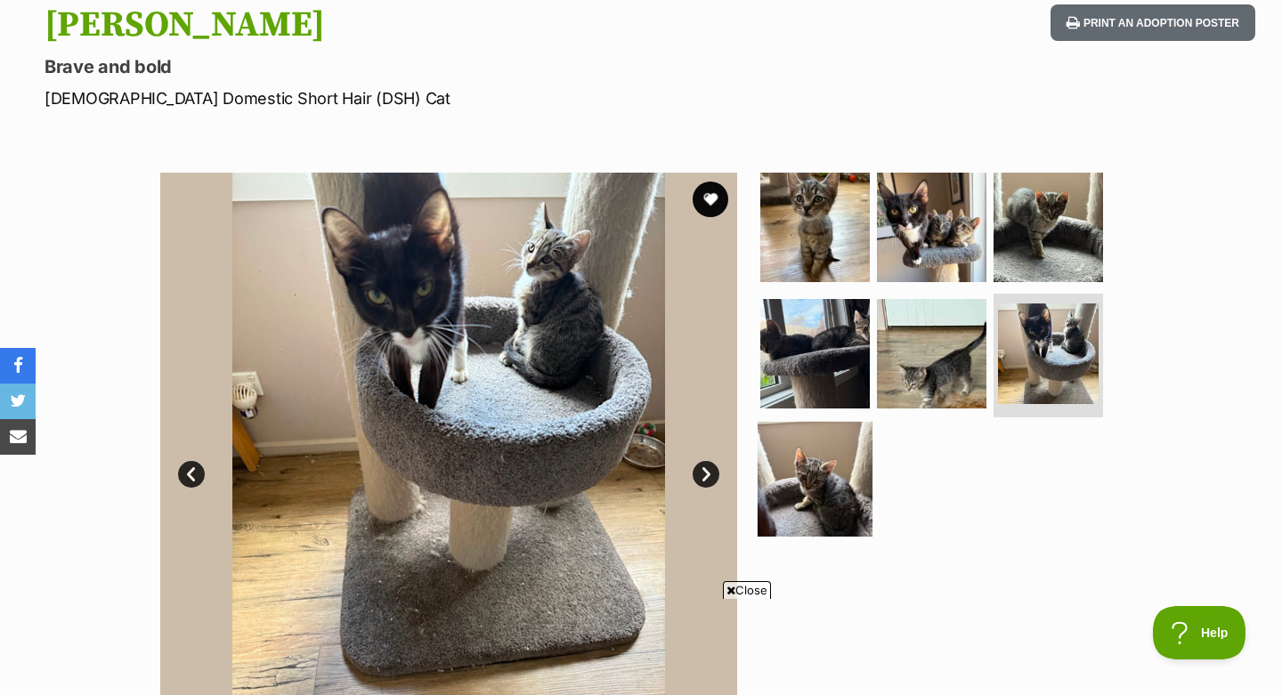
click at [815, 481] on img at bounding box center [814, 479] width 115 height 115
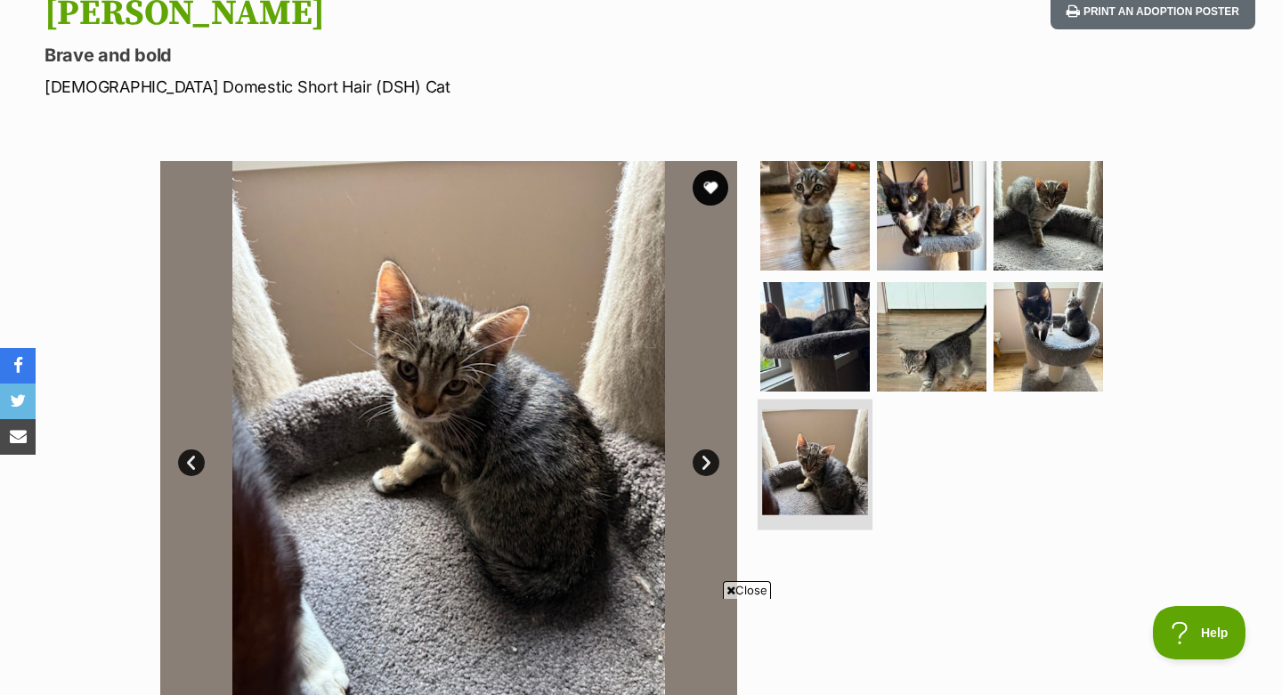
scroll to position [211, 0]
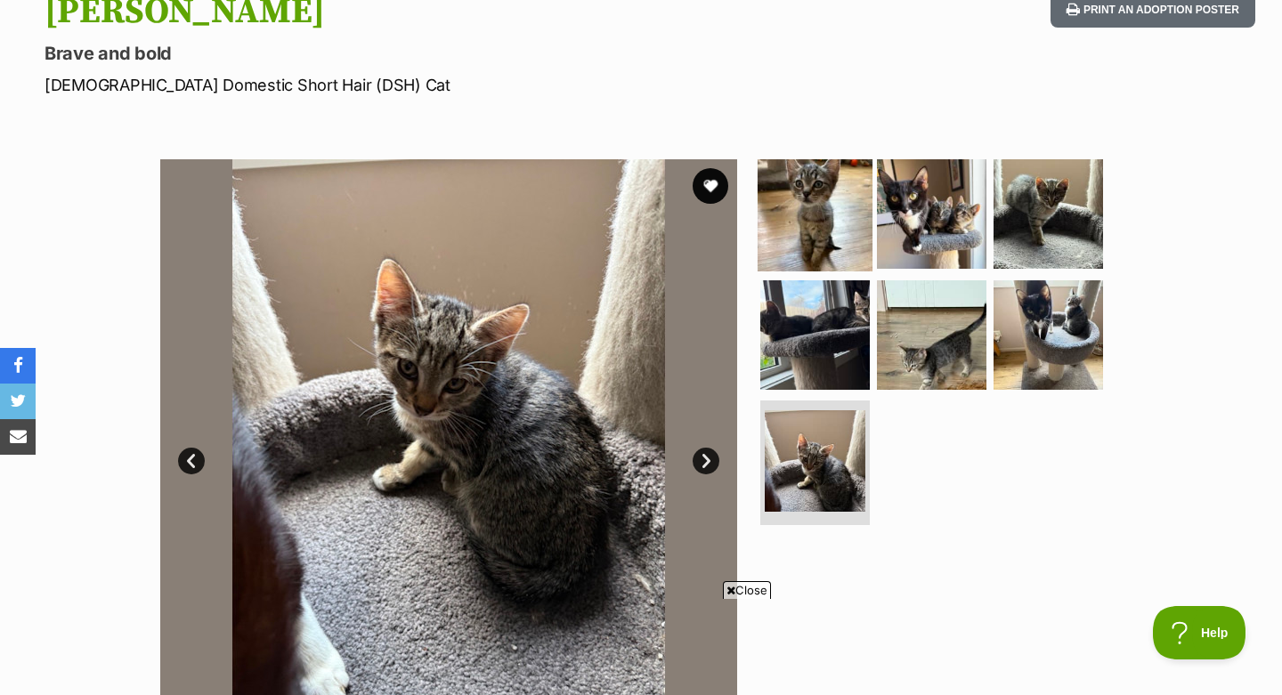
click at [814, 250] on img at bounding box center [814, 214] width 115 height 115
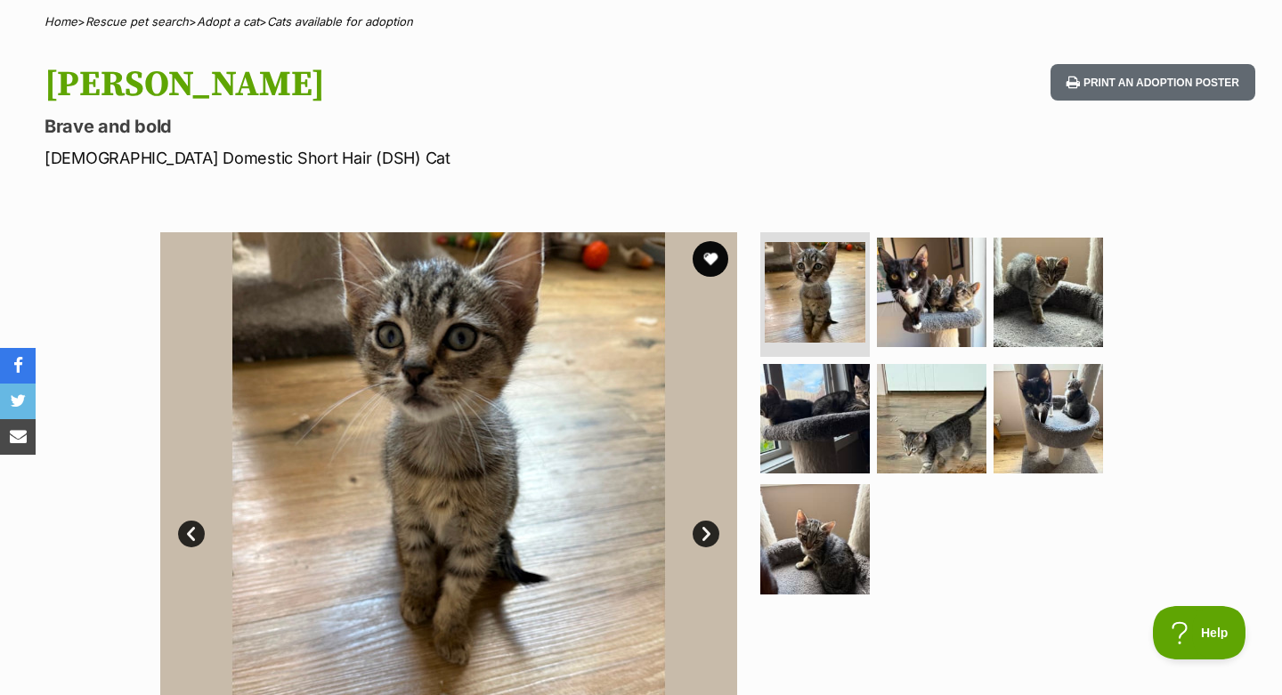
scroll to position [0, 0]
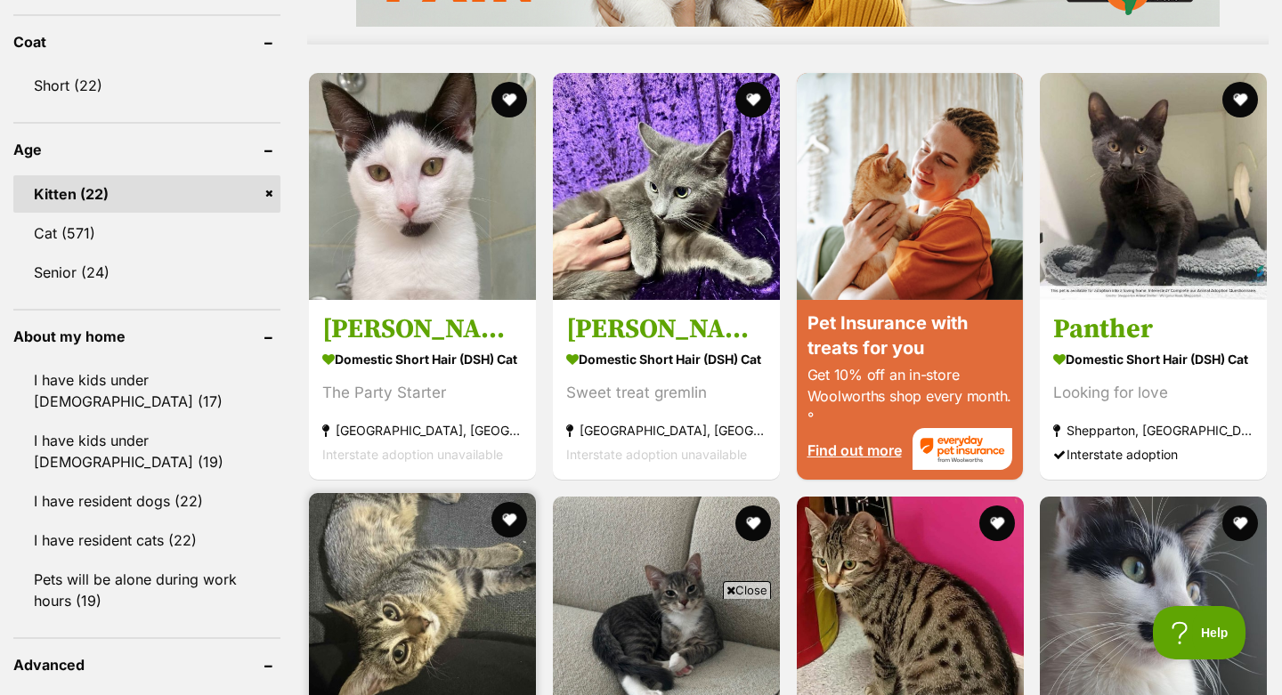
scroll to position [1708, 0]
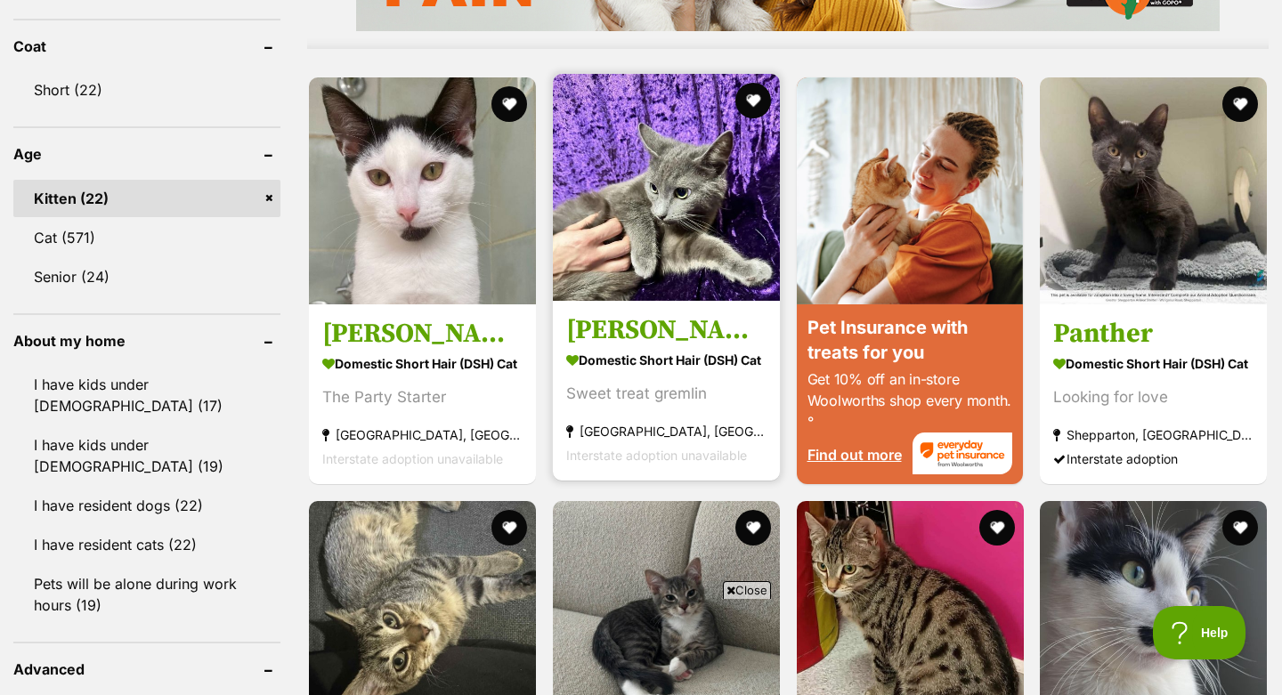
click at [619, 347] on strong "Domestic Short Hair (DSH) Cat" at bounding box center [666, 360] width 200 height 26
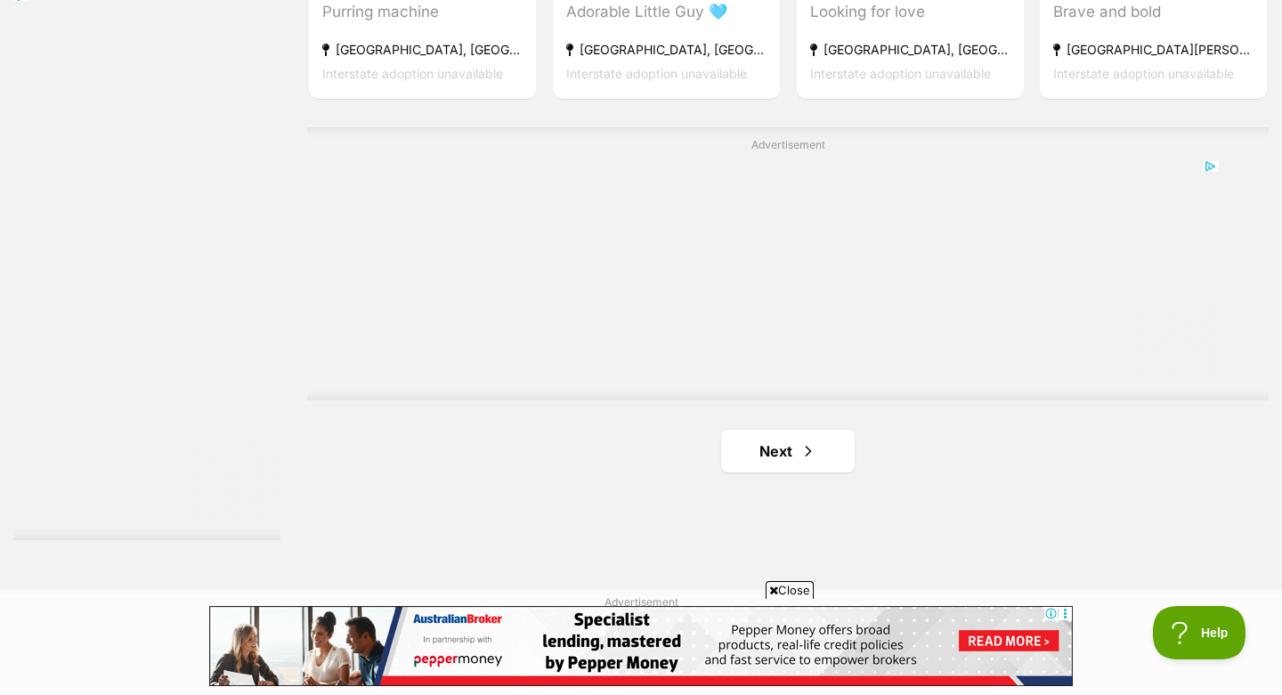
scroll to position [3055, 0]
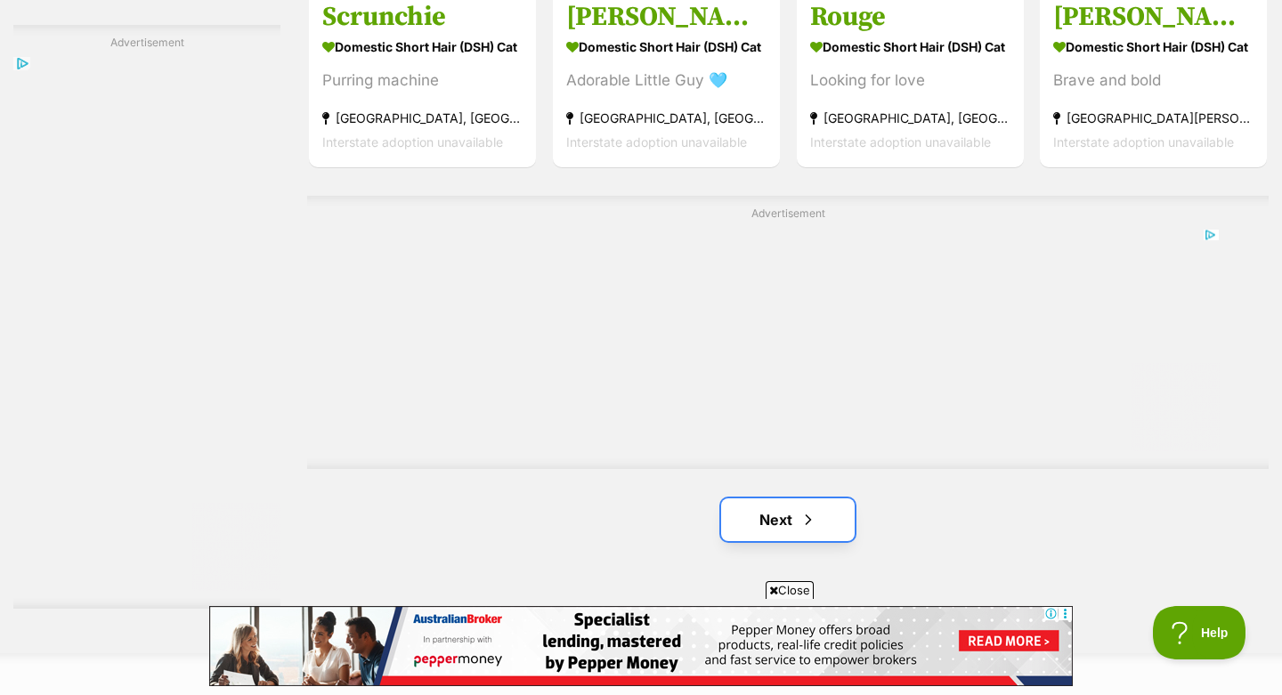
click at [795, 498] on link "Next" at bounding box center [788, 519] width 134 height 43
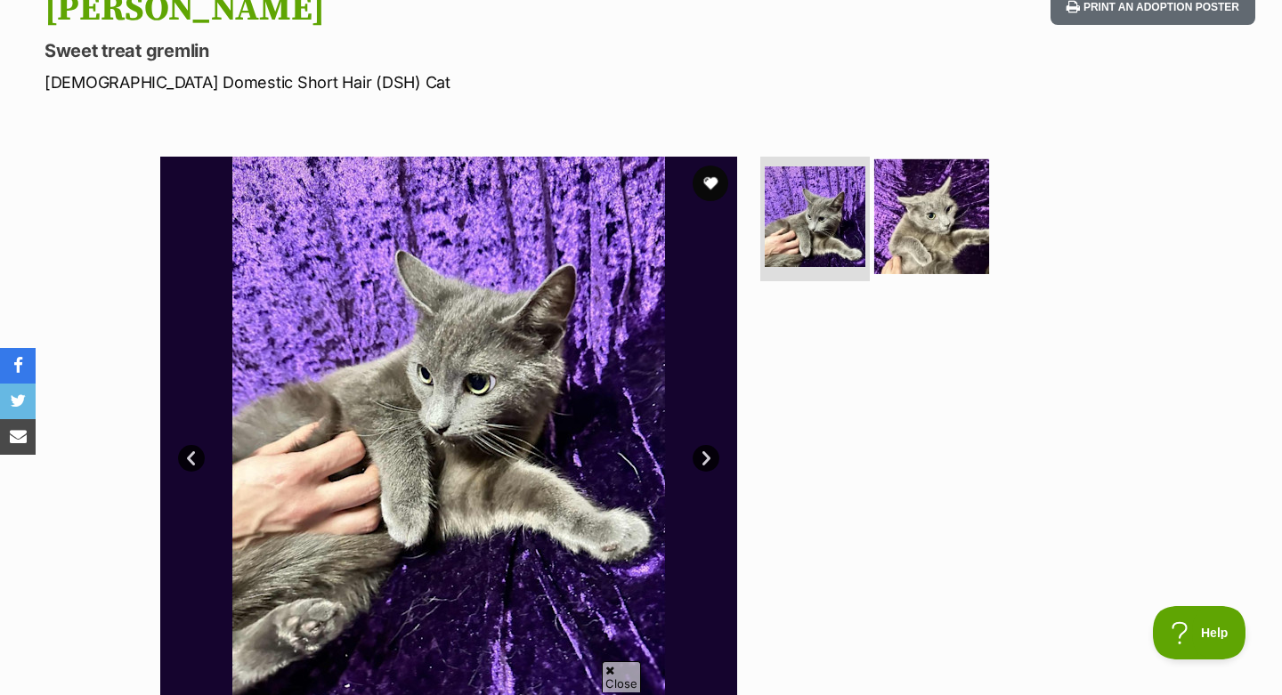
click at [919, 225] on img at bounding box center [931, 216] width 115 height 115
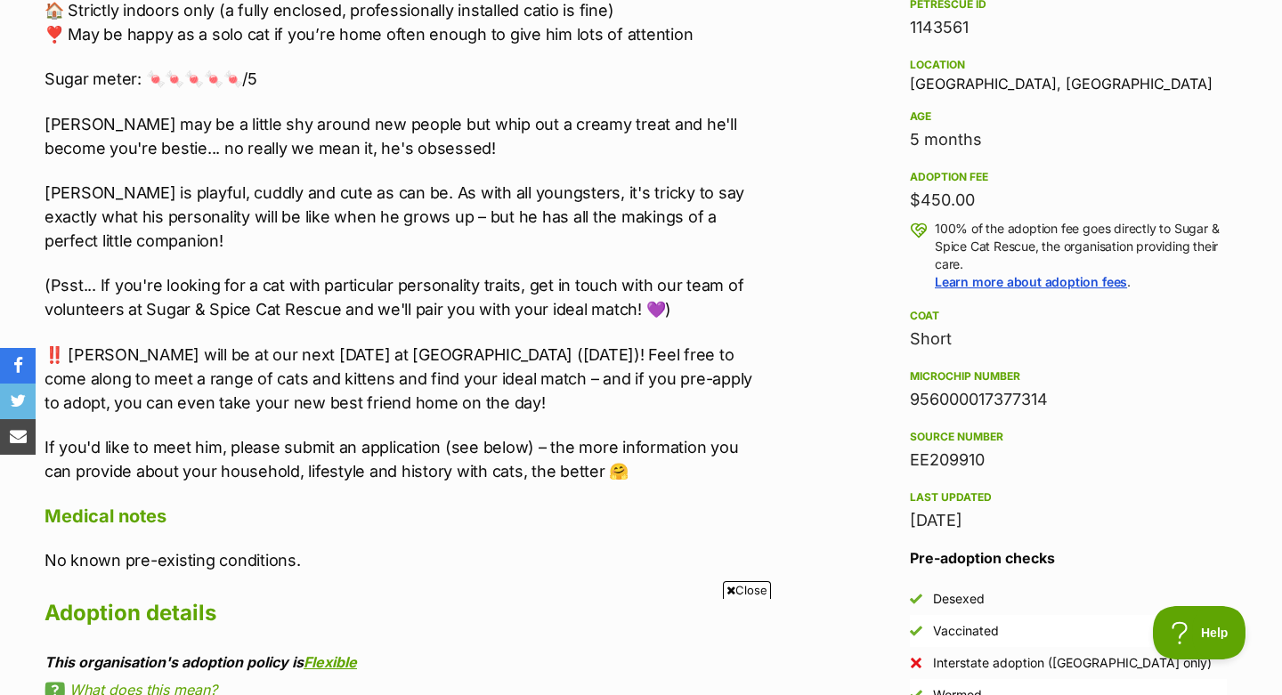
scroll to position [1139, 0]
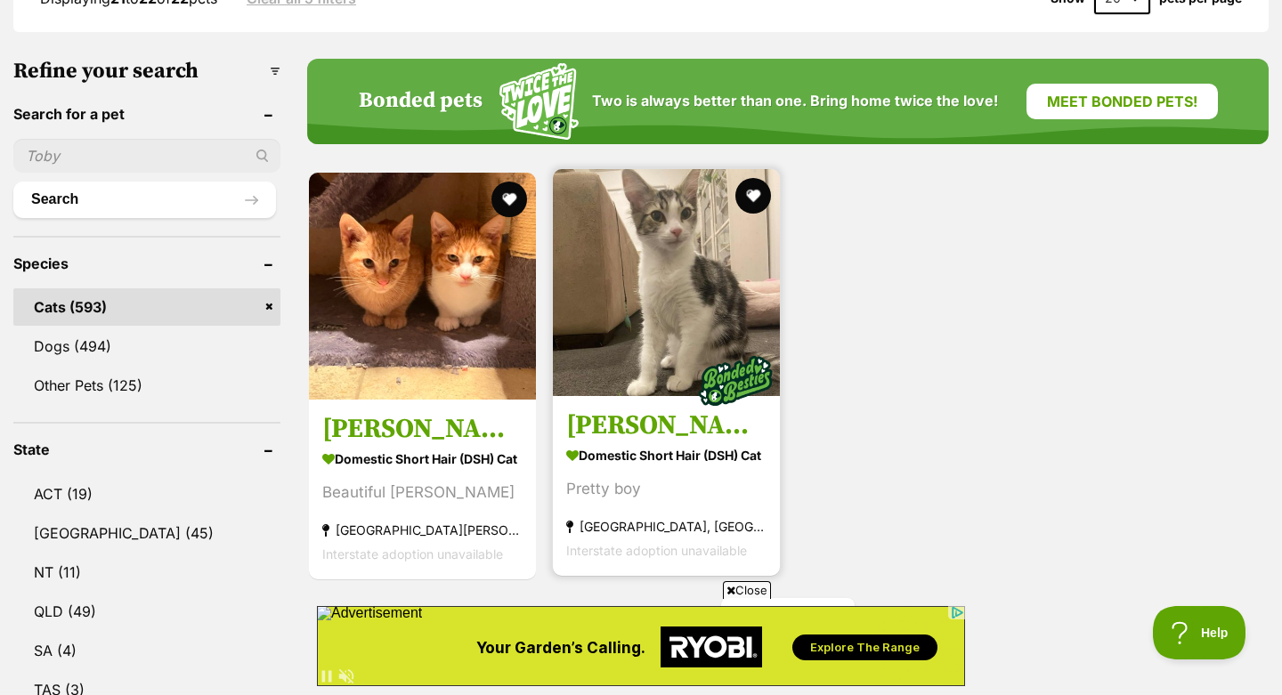
click at [668, 443] on strong "Domestic Short Hair (DSH) Cat" at bounding box center [666, 456] width 200 height 26
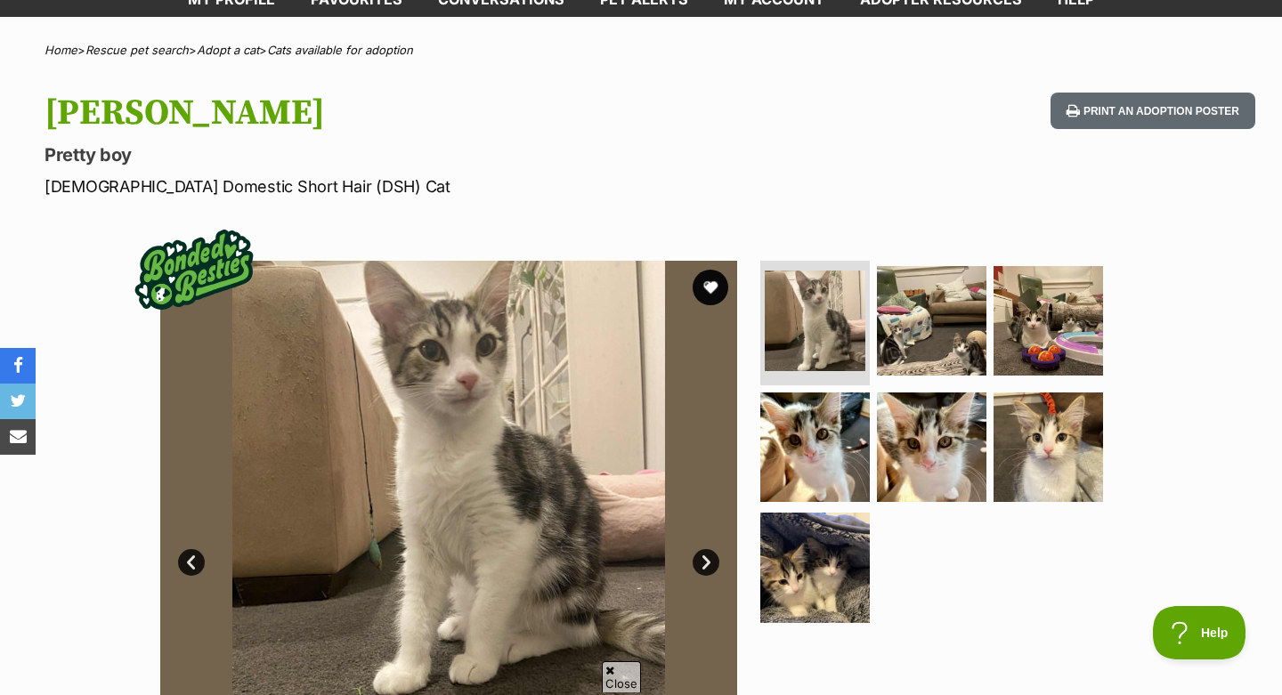
scroll to position [135, 0]
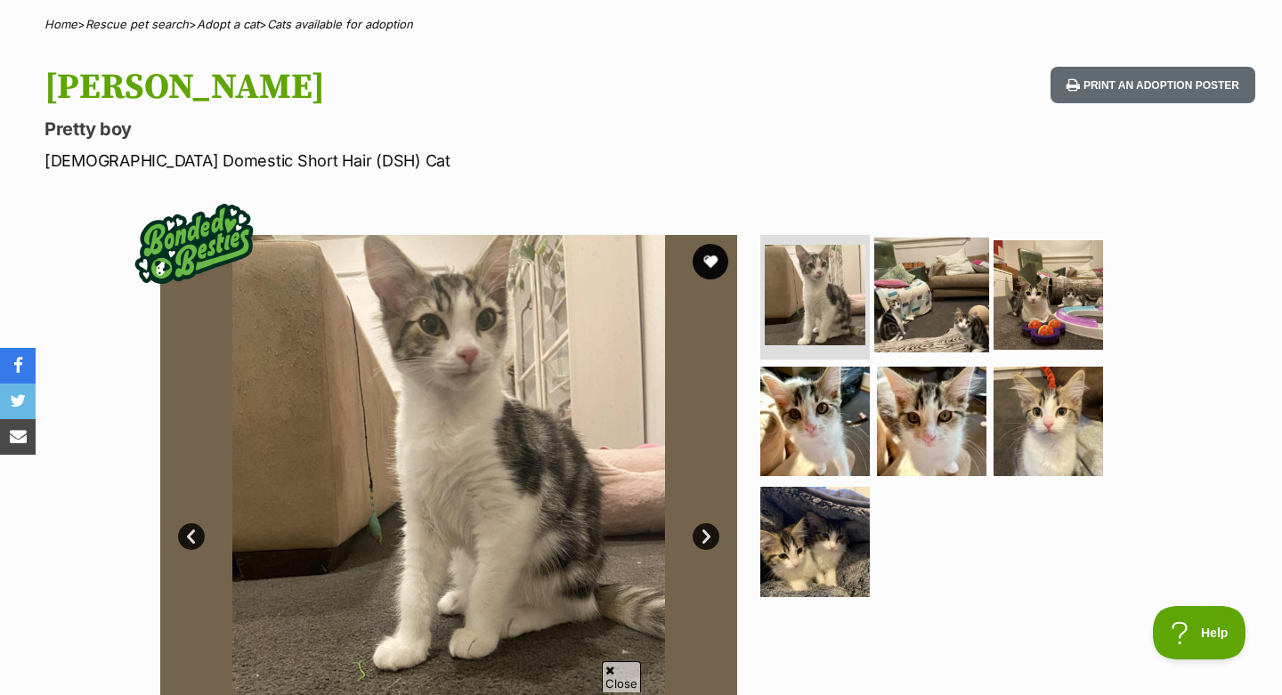
click at [932, 320] on img at bounding box center [931, 295] width 115 height 115
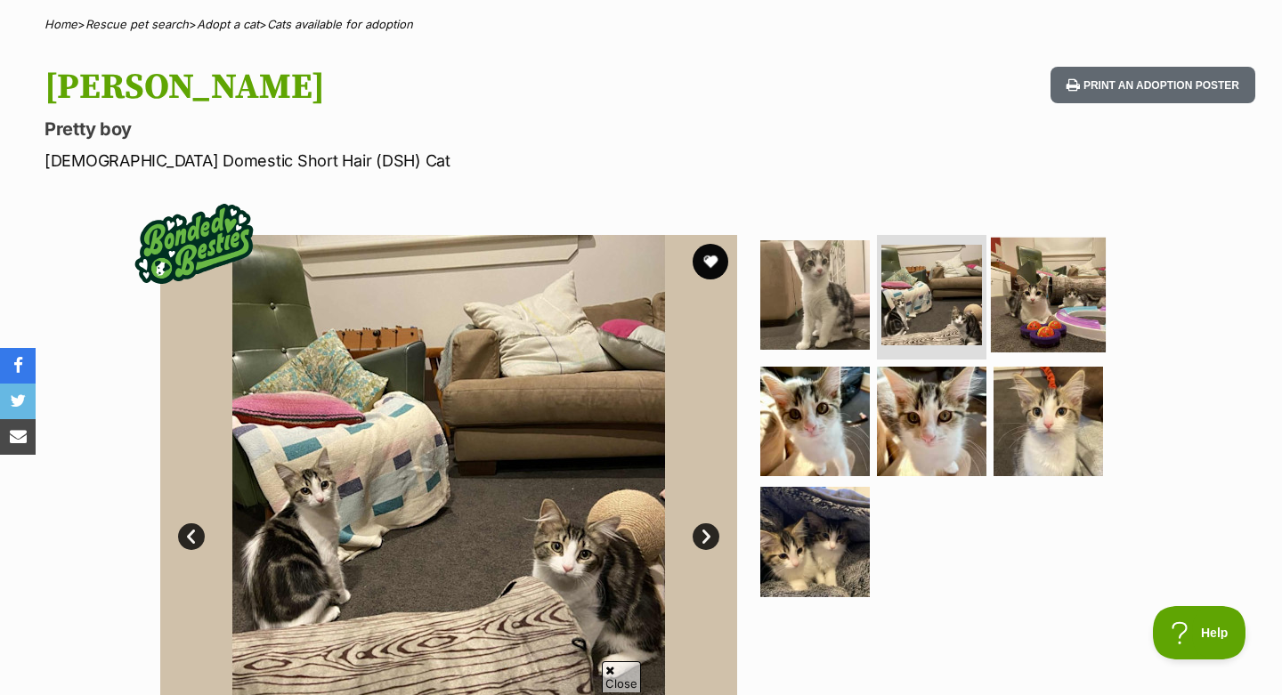
scroll to position [0, 0]
click at [1065, 314] on img at bounding box center [1048, 295] width 115 height 115
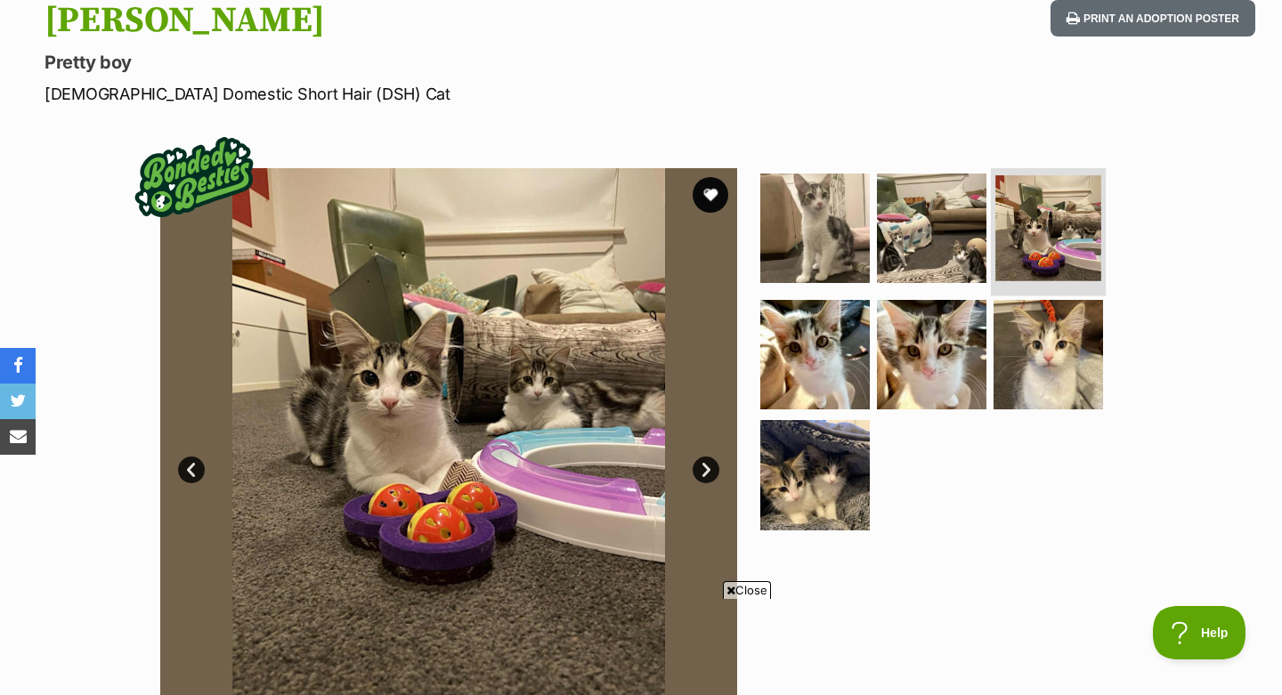
scroll to position [247, 0]
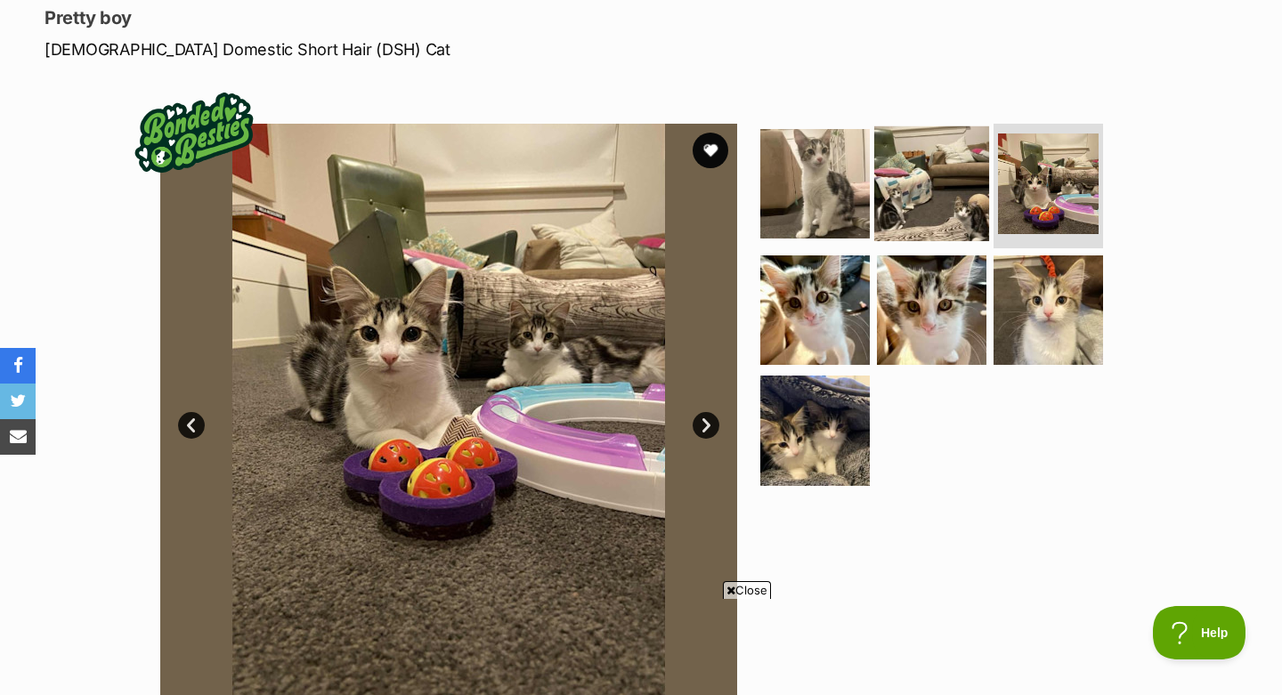
click at [938, 168] on img at bounding box center [931, 183] width 115 height 115
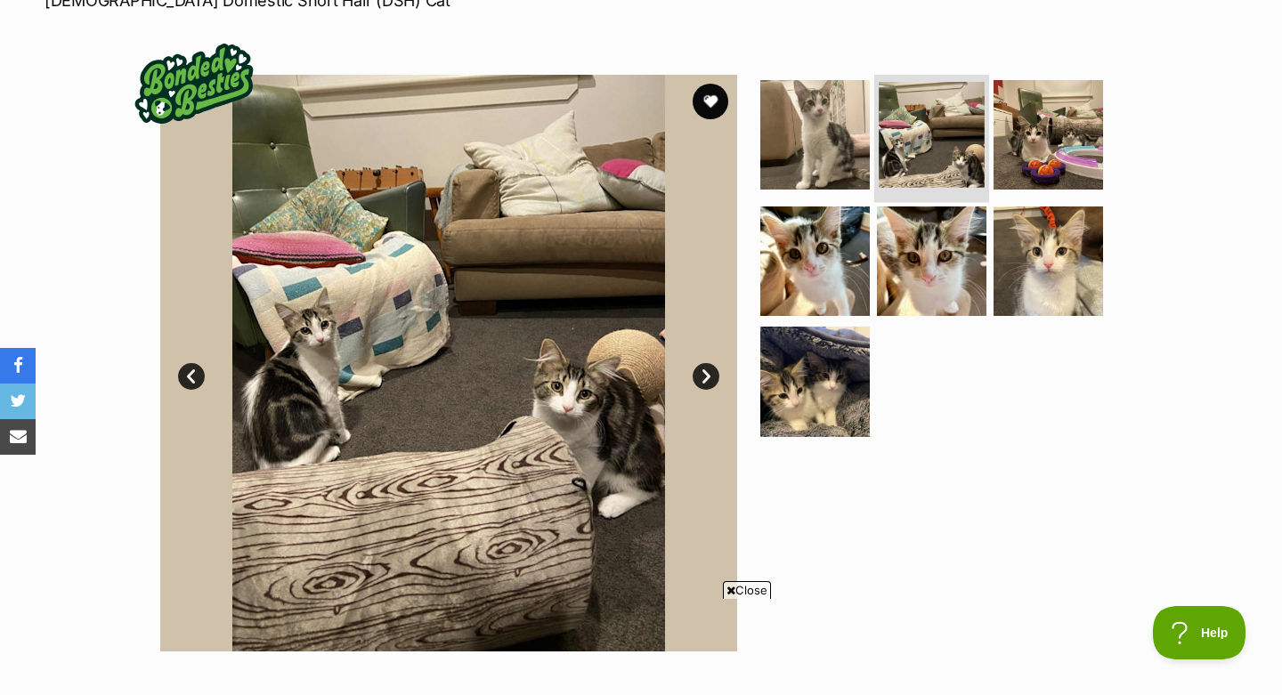
scroll to position [296, 0]
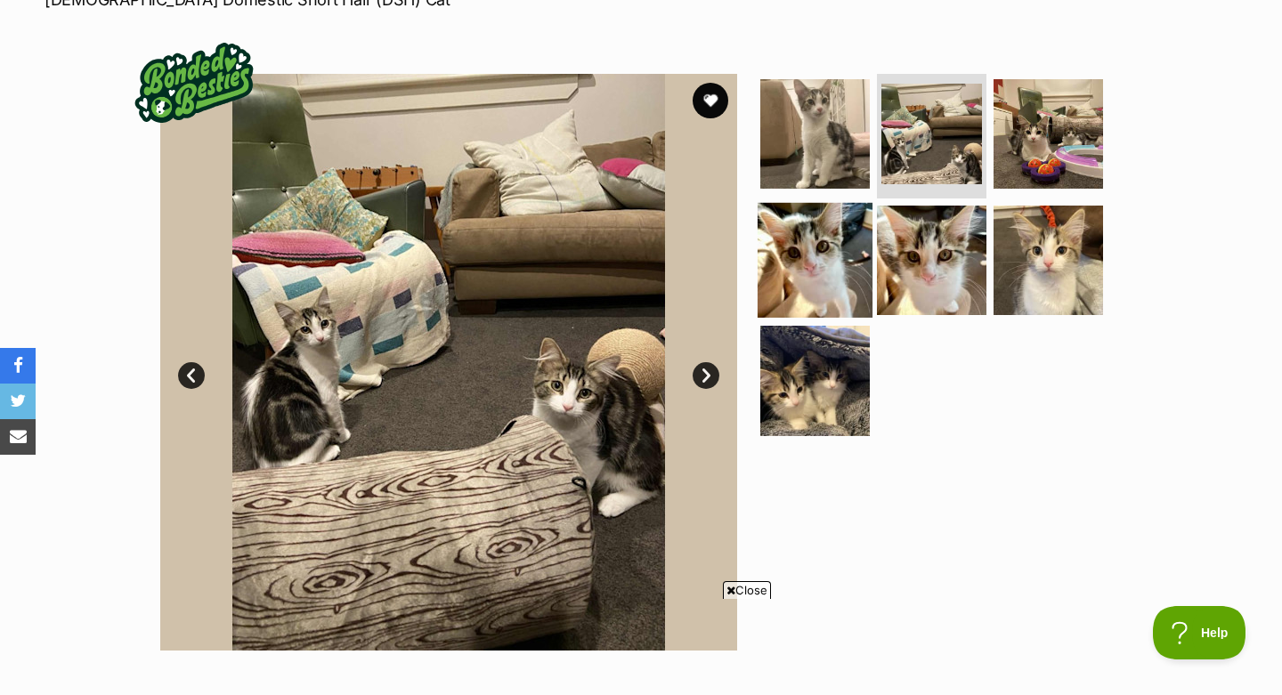
click at [809, 253] on img at bounding box center [814, 259] width 115 height 115
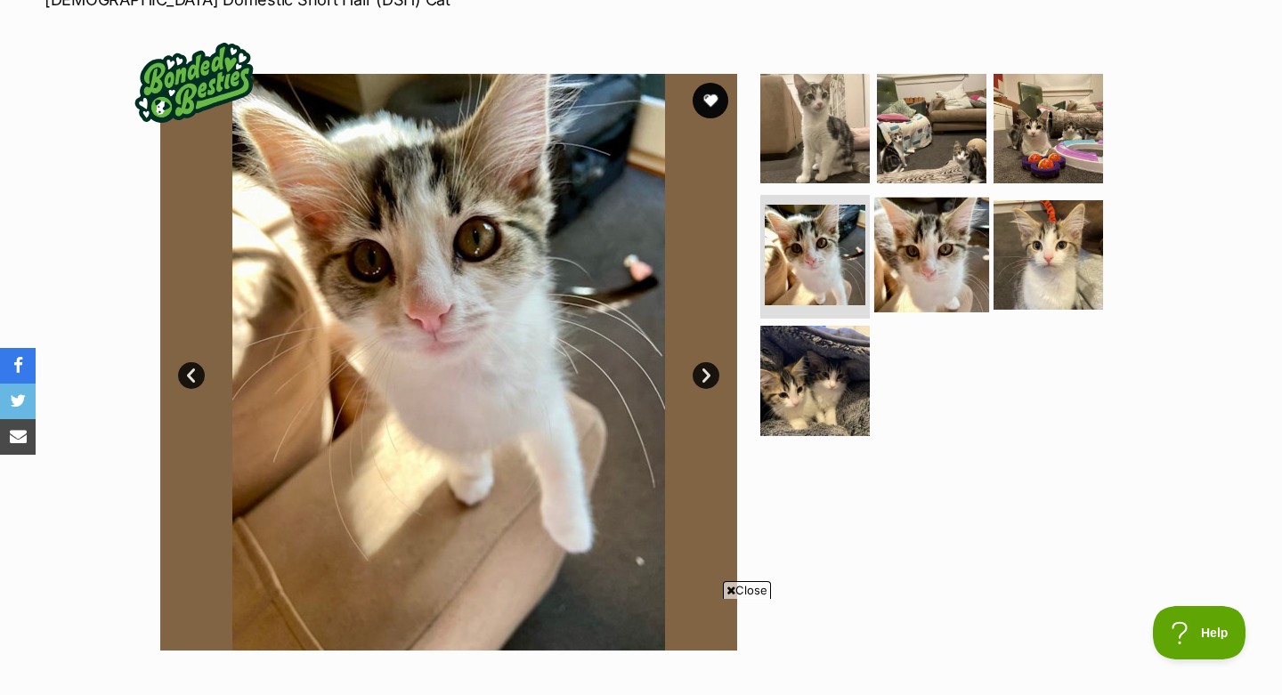
click at [909, 276] on img at bounding box center [931, 254] width 115 height 115
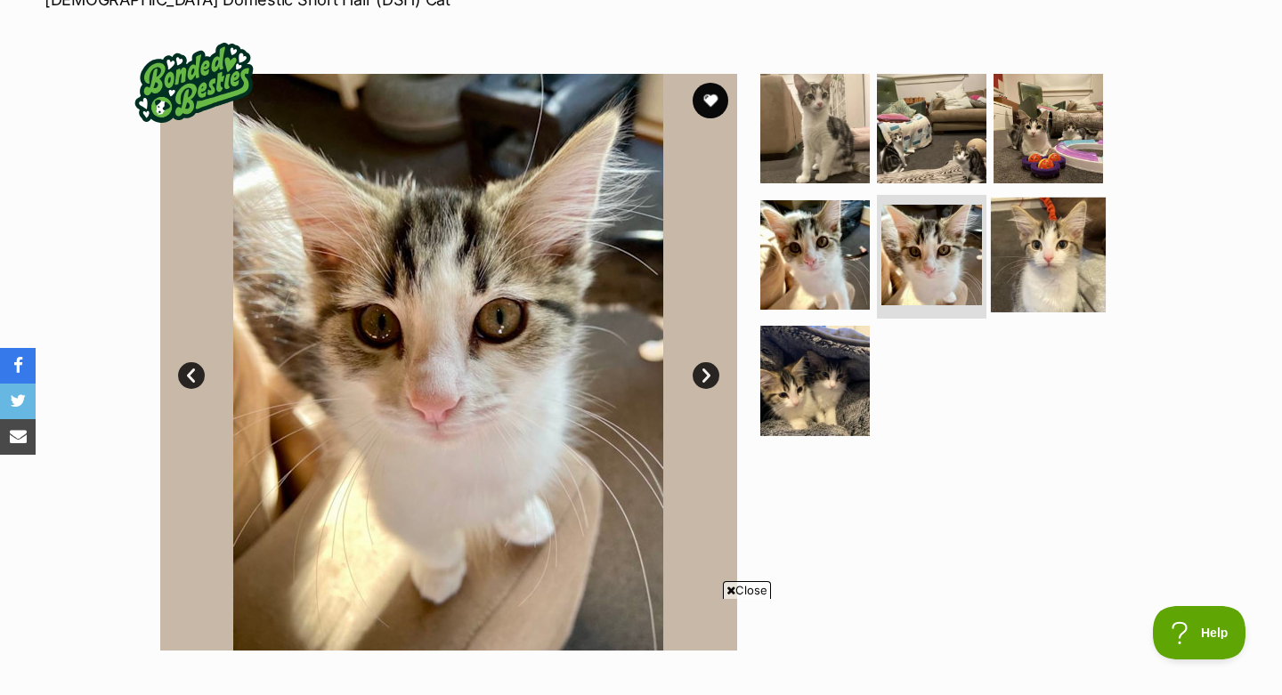
click at [1063, 260] on img at bounding box center [1048, 254] width 115 height 115
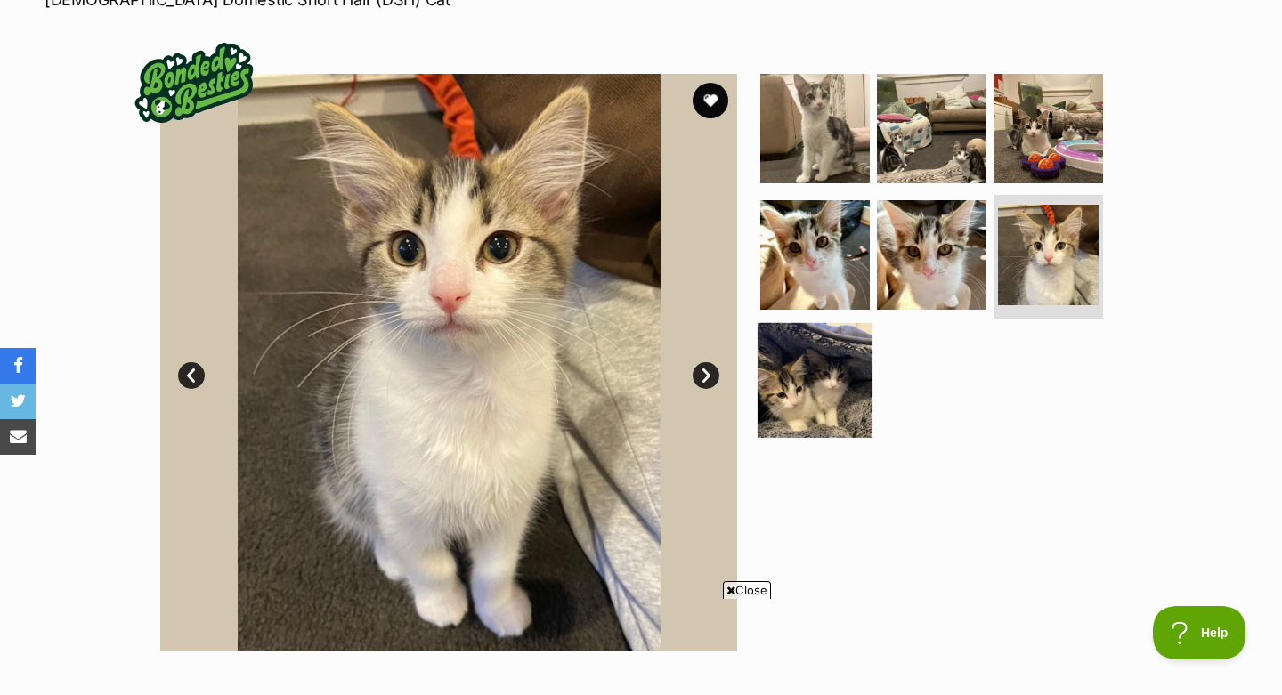
click at [817, 384] on img at bounding box center [814, 380] width 115 height 115
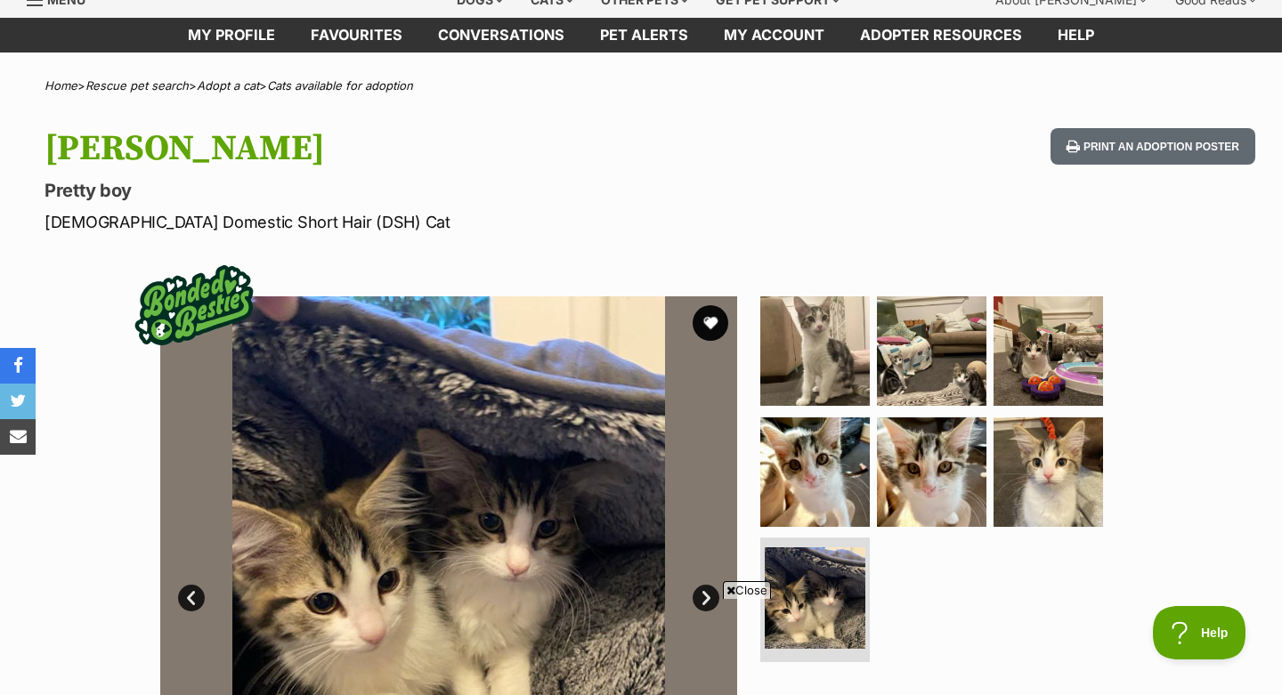
scroll to position [55, 0]
